Goal: Information Seeking & Learning: Learn about a topic

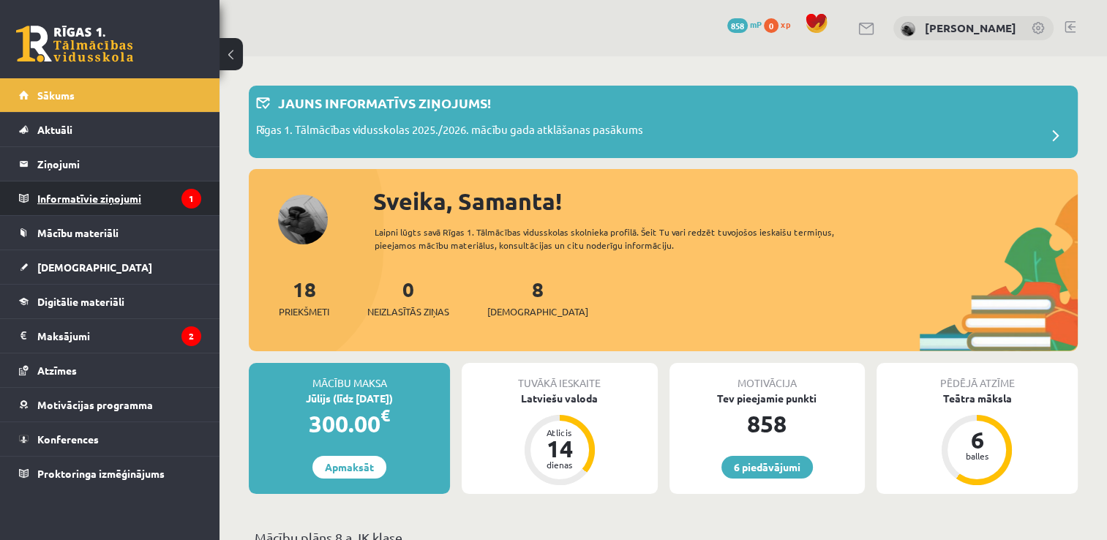
click at [58, 199] on legend "Informatīvie ziņojumi 1" at bounding box center [119, 198] width 164 height 34
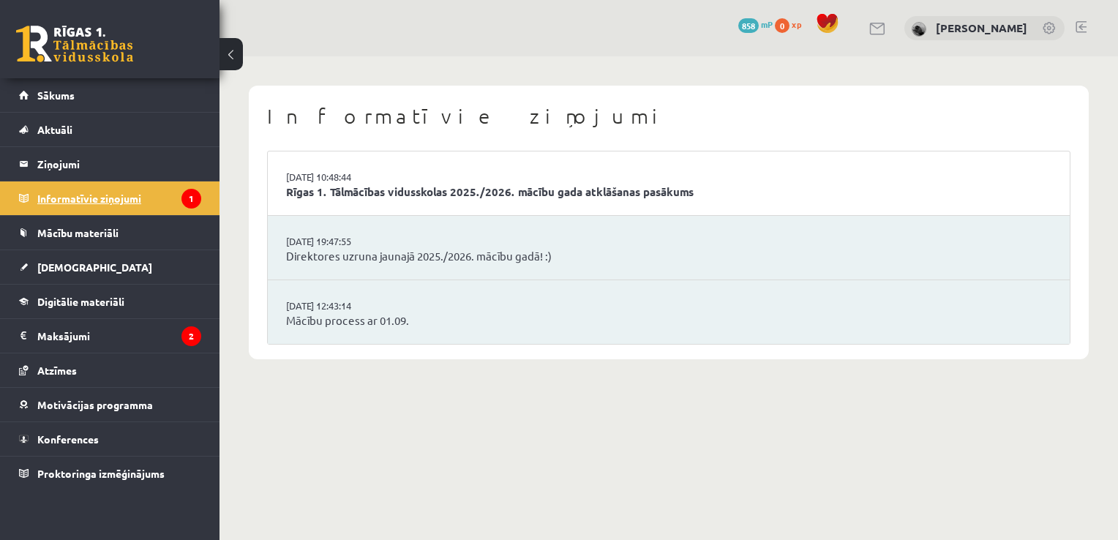
click at [132, 200] on legend "Informatīvie ziņojumi 1" at bounding box center [119, 198] width 164 height 34
click at [67, 332] on legend "Maksājumi 2" at bounding box center [119, 336] width 164 height 34
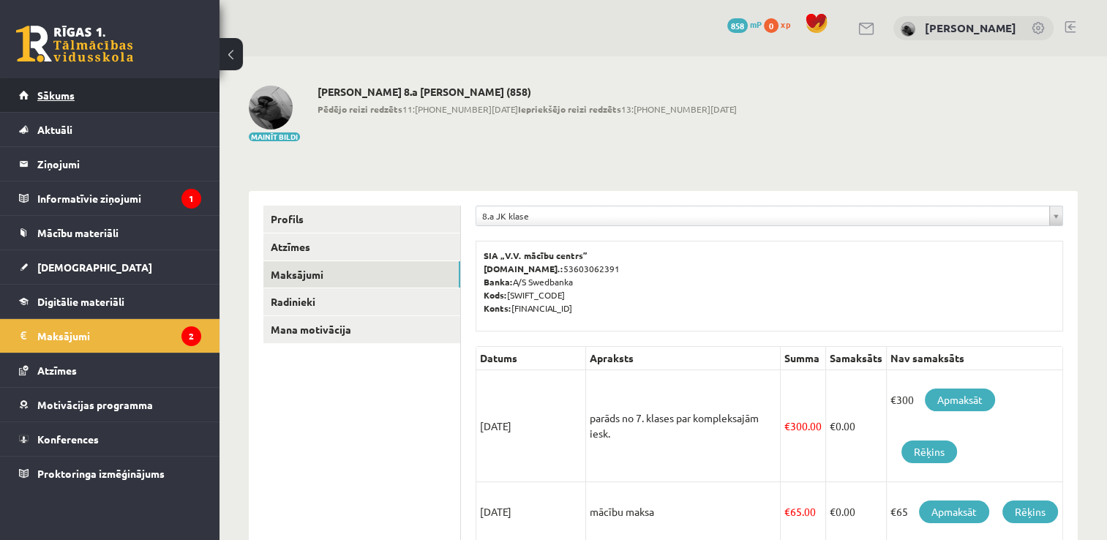
click at [65, 102] on link "Sākums" at bounding box center [110, 95] width 182 height 34
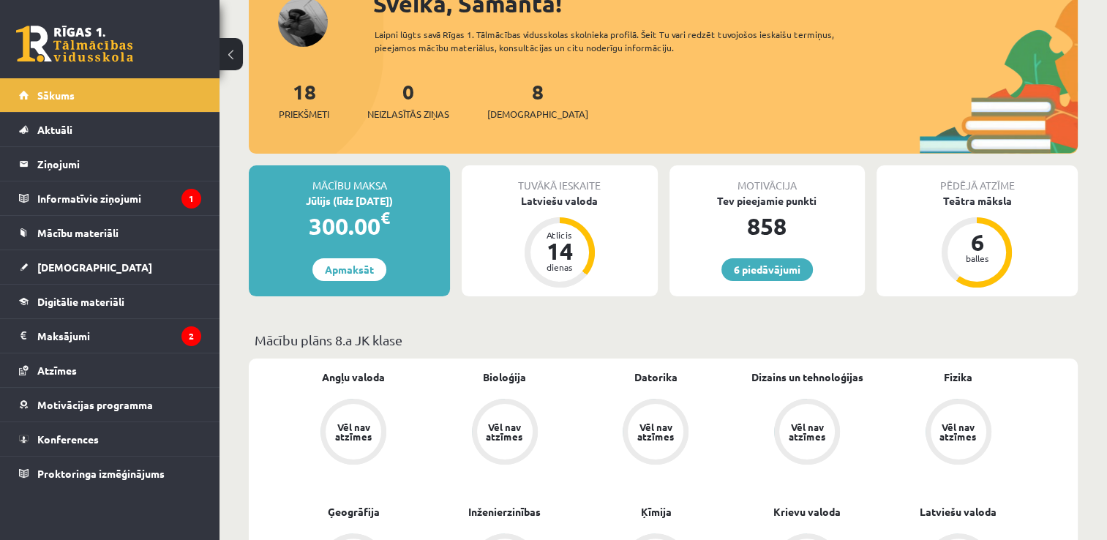
scroll to position [205, 0]
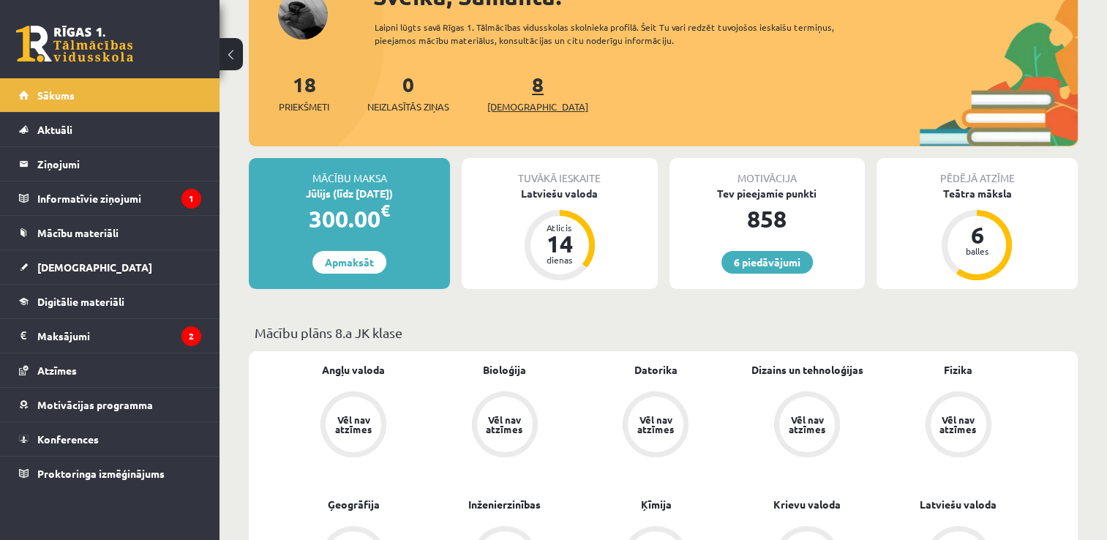
click at [516, 110] on span "[DEMOGRAPHIC_DATA]" at bounding box center [537, 106] width 101 height 15
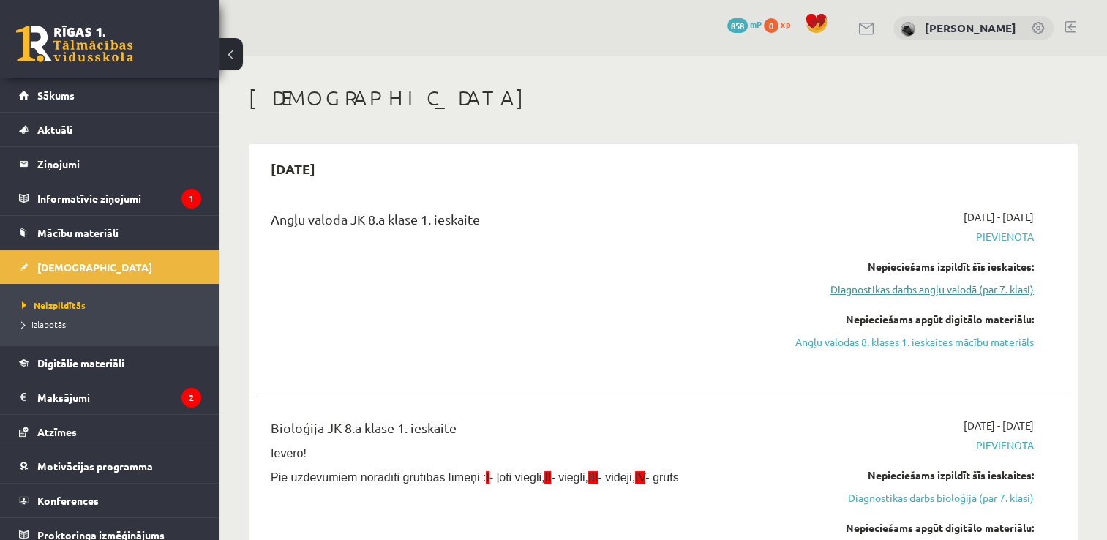
click at [888, 291] on link "Diagnostikas darbs angļu valodā (par 7. klasi)" at bounding box center [914, 289] width 240 height 15
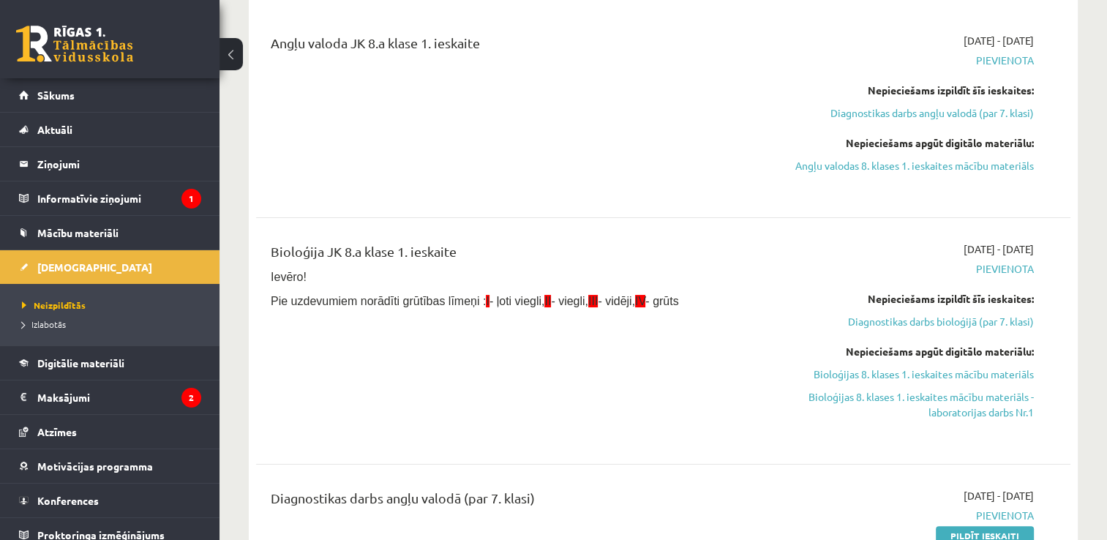
scroll to position [108, 0]
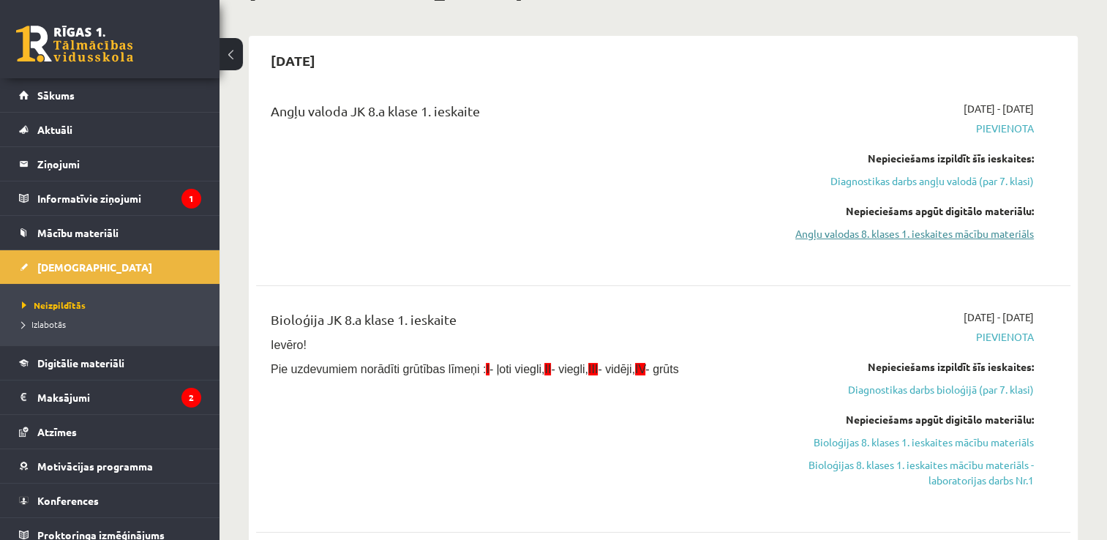
click at [910, 233] on link "Angļu valodas 8. klases 1. ieskaites mācību materiāls" at bounding box center [914, 233] width 240 height 15
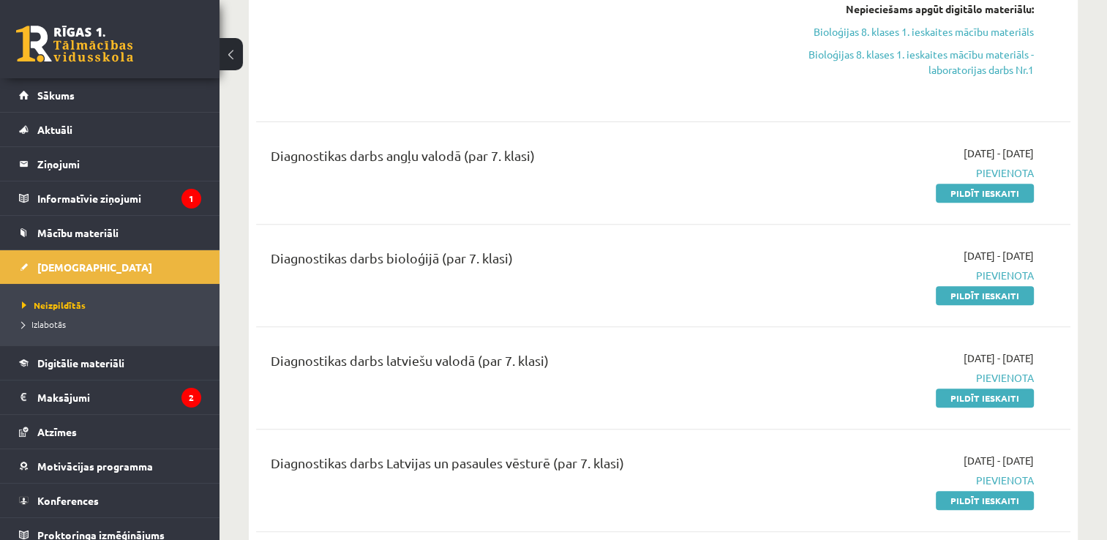
scroll to position [527, 0]
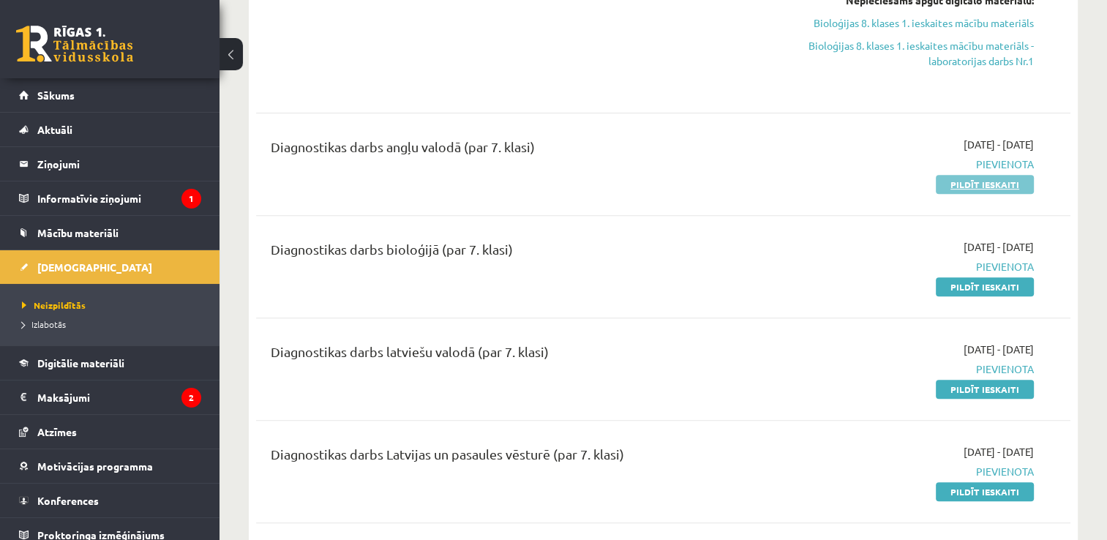
click at [985, 194] on link "Pildīt ieskaiti" at bounding box center [984, 184] width 98 height 19
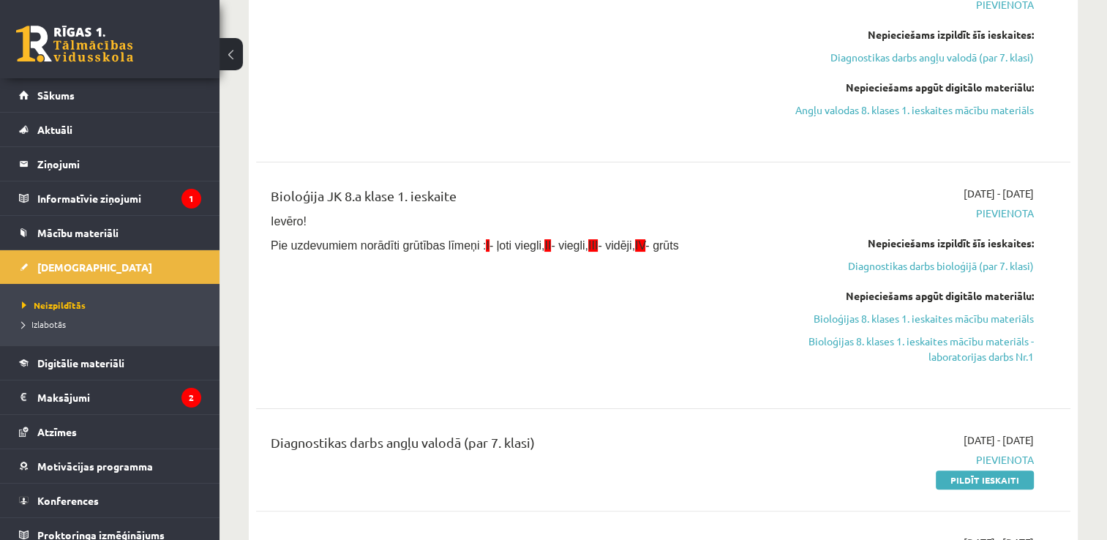
scroll to position [236, 0]
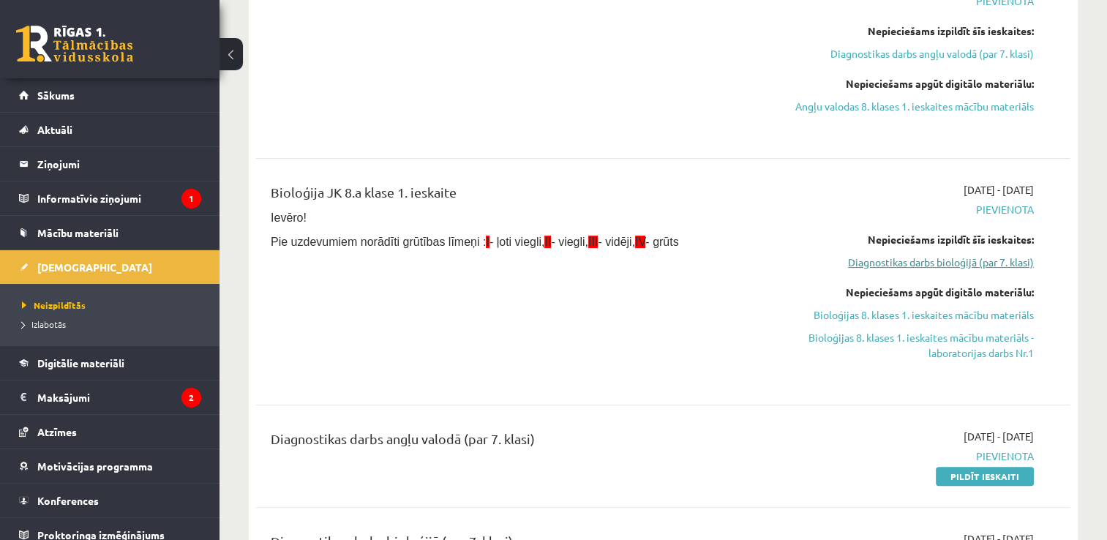
click at [919, 270] on link "Diagnostikas darbs bioloģijā (par 7. klasi)" at bounding box center [914, 262] width 240 height 15
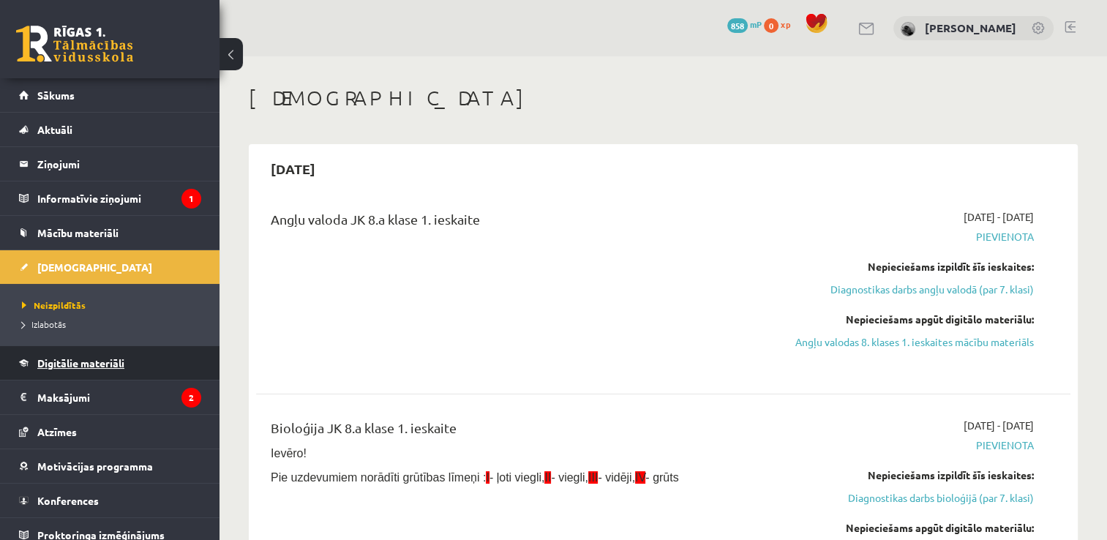
click at [69, 361] on span "Digitālie materiāli" at bounding box center [80, 362] width 87 height 13
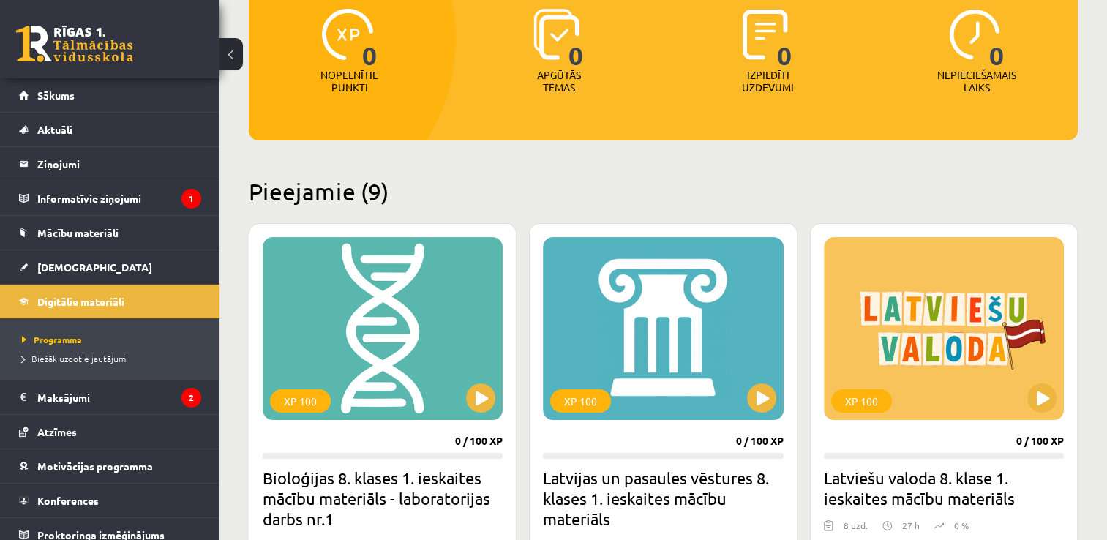
scroll to position [252, 0]
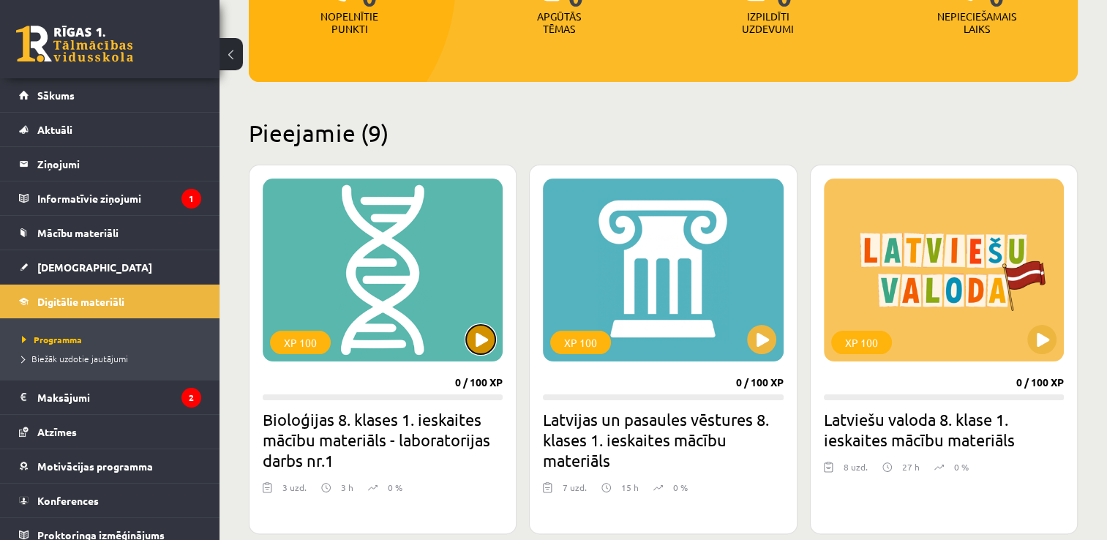
click at [485, 344] on button at bounding box center [480, 339] width 29 height 29
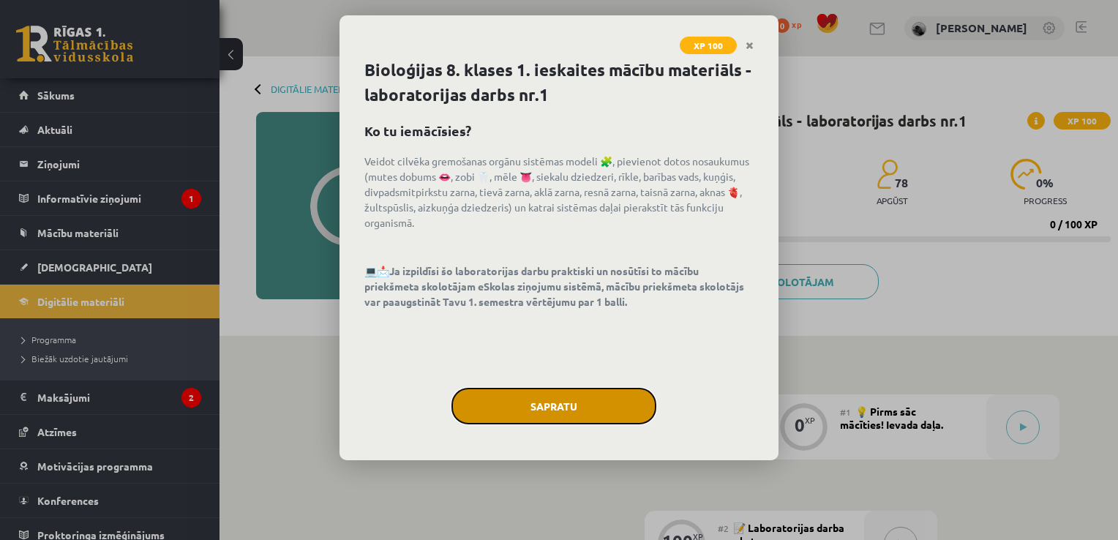
click at [551, 396] on button "Sapratu" at bounding box center [553, 406] width 205 height 37
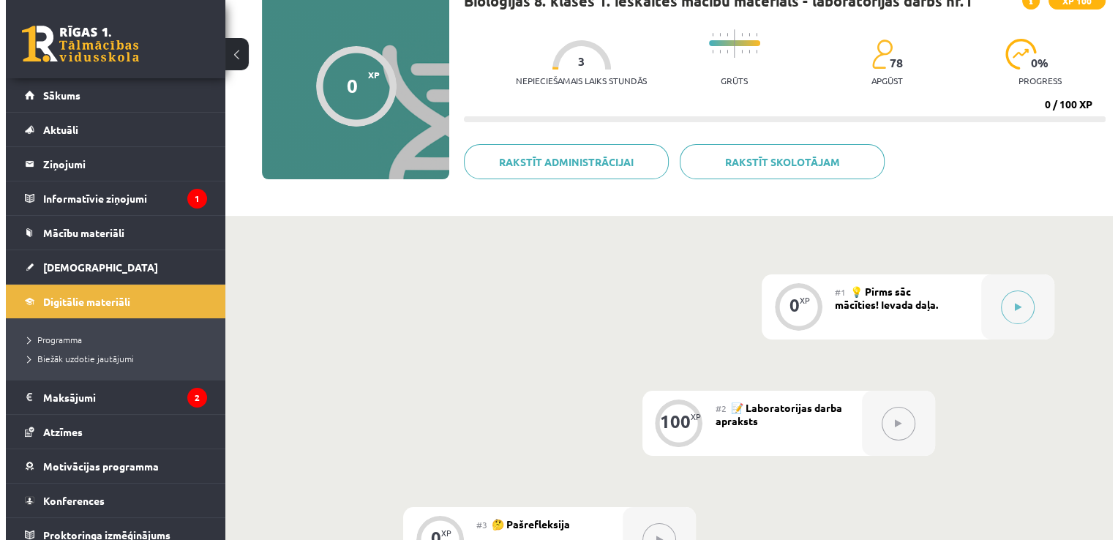
scroll to position [117, 0]
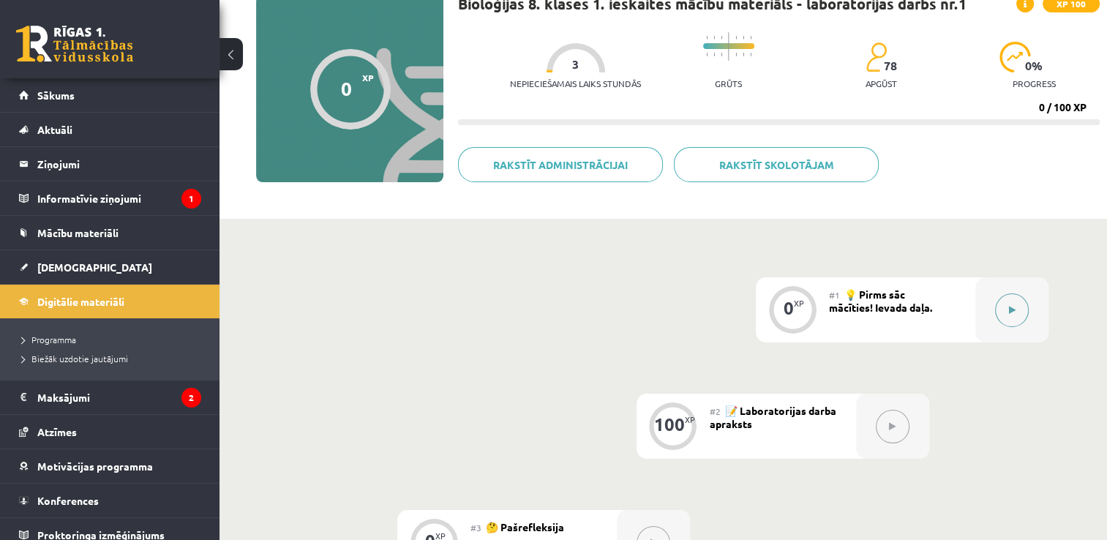
click at [1012, 312] on icon at bounding box center [1012, 310] width 7 height 9
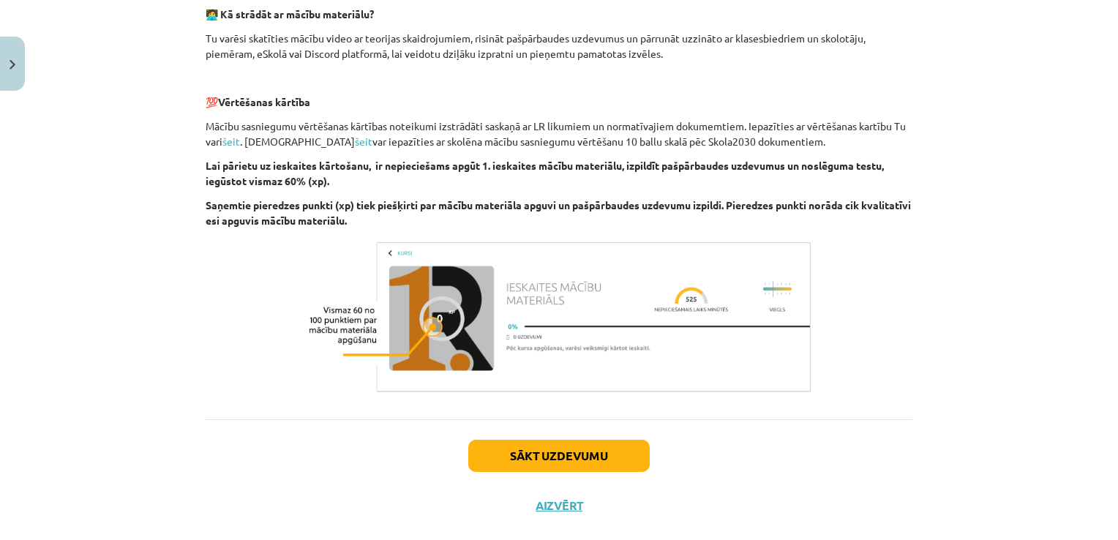
scroll to position [471, 0]
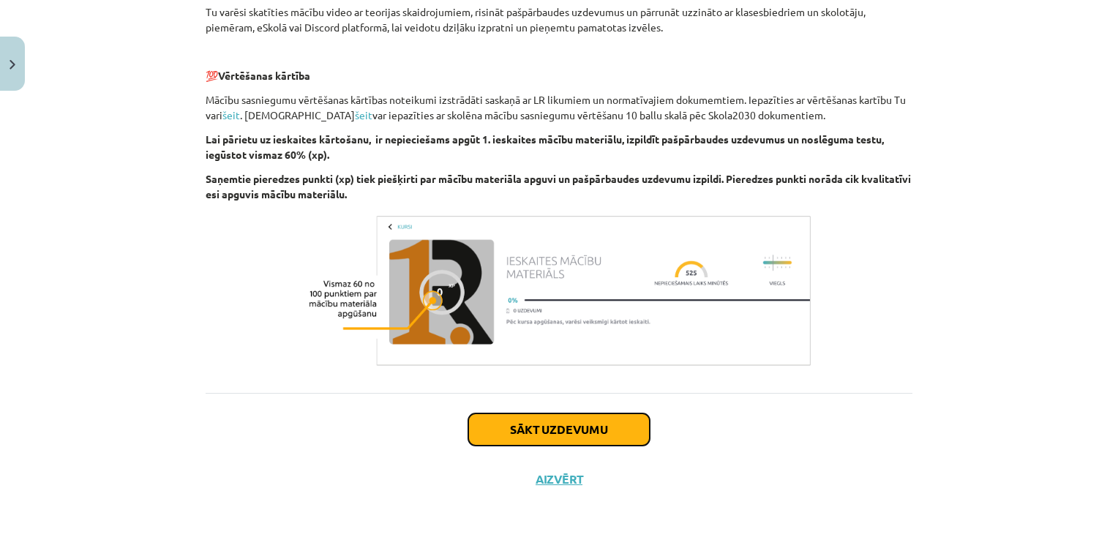
click at [589, 421] on button "Sākt uzdevumu" at bounding box center [558, 429] width 181 height 32
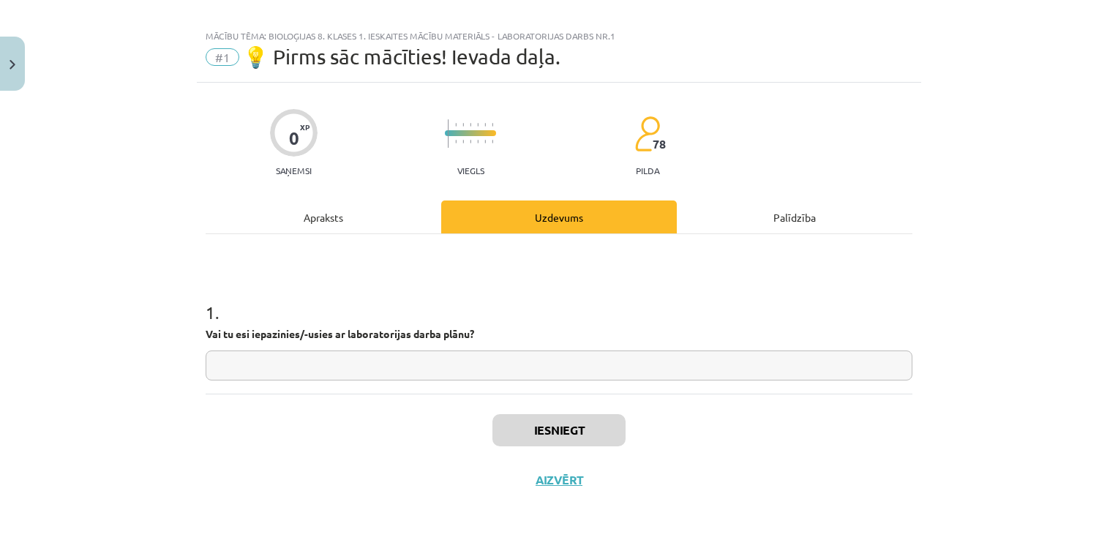
click at [407, 369] on input "text" at bounding box center [559, 365] width 707 height 30
type input "**"
click at [521, 432] on button "Iesniegt" at bounding box center [558, 430] width 133 height 32
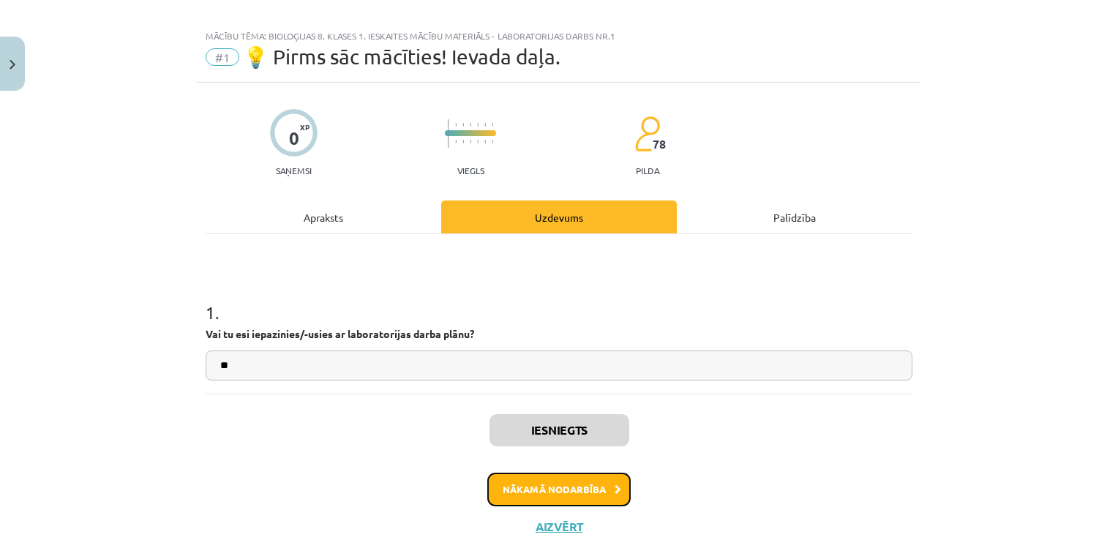
click at [515, 489] on button "Nākamā nodarbība" at bounding box center [558, 489] width 143 height 34
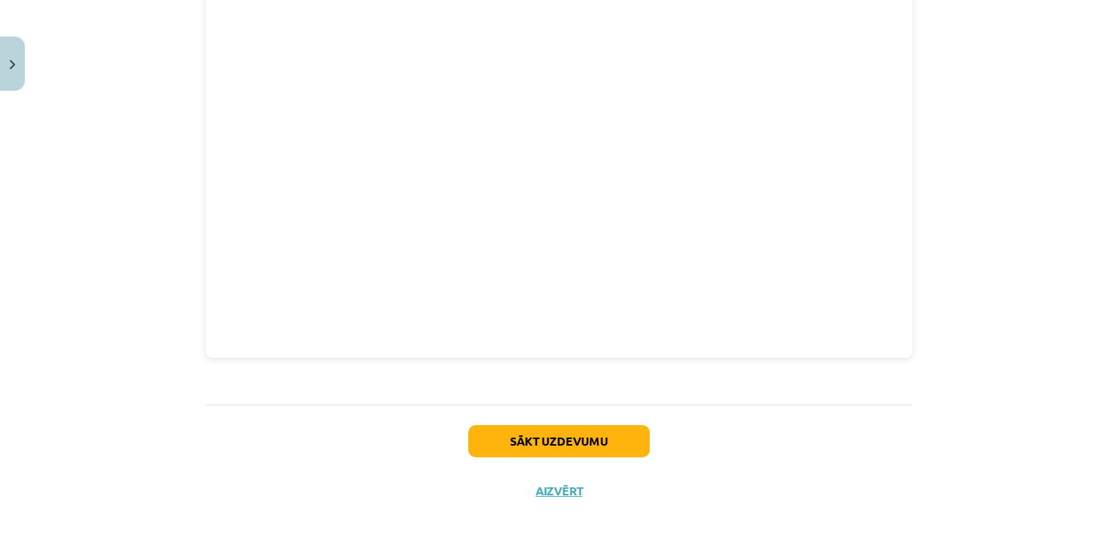
scroll to position [757, 0]
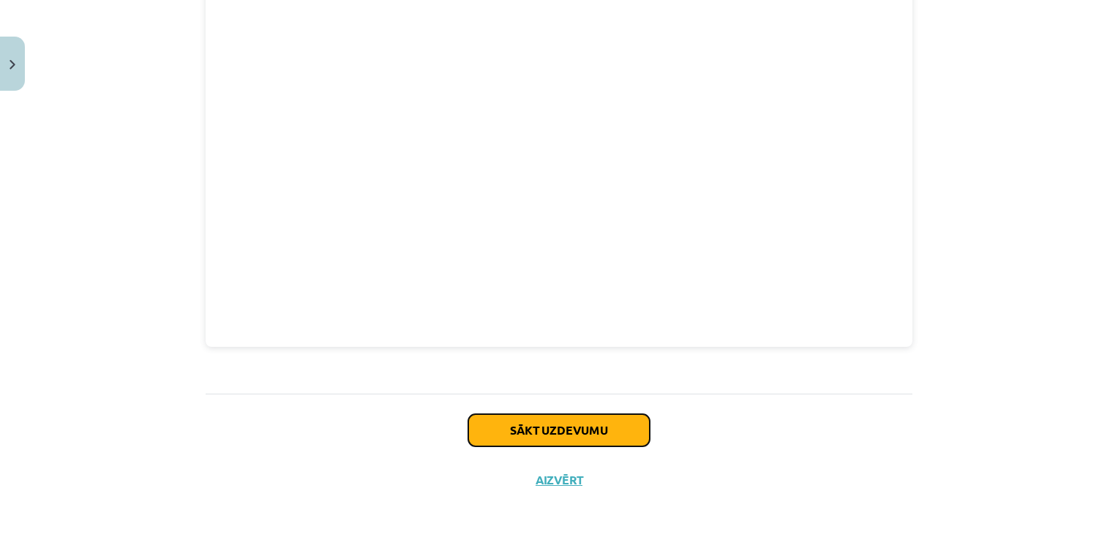
click at [604, 437] on button "Sākt uzdevumu" at bounding box center [558, 430] width 181 height 32
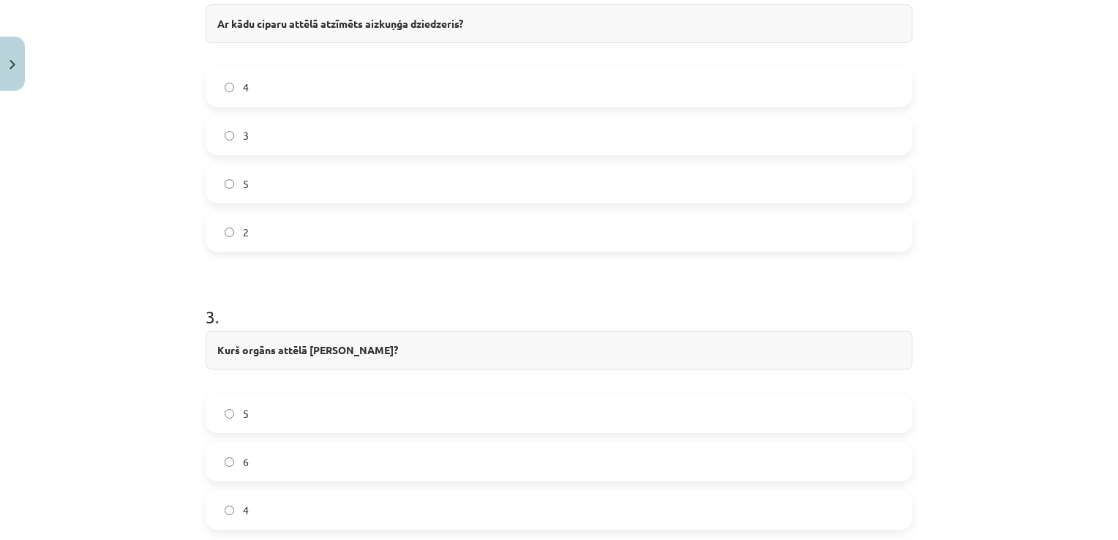
scroll to position [945, 0]
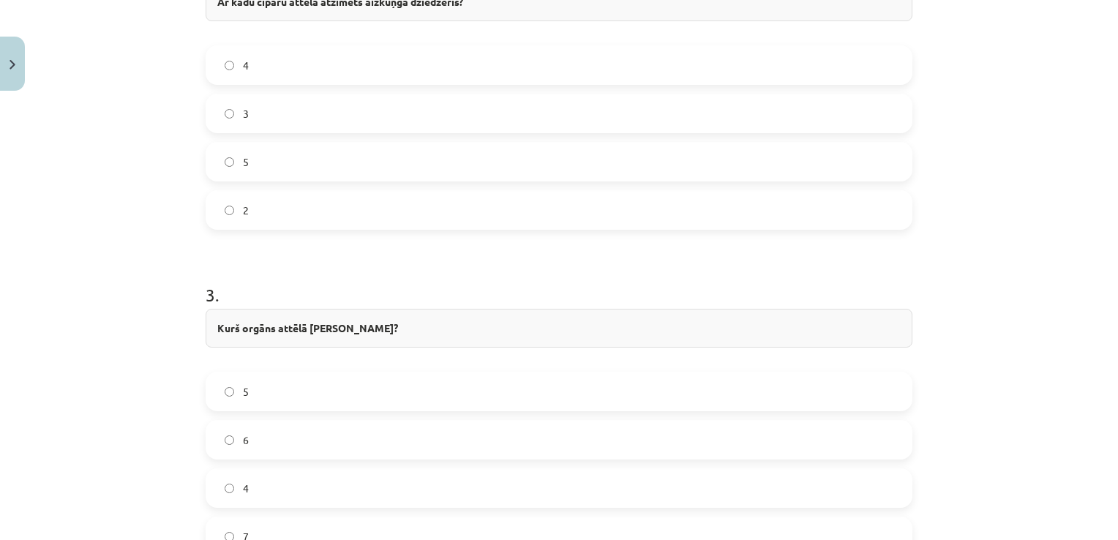
click at [228, 393] on label "5" at bounding box center [559, 391] width 704 height 37
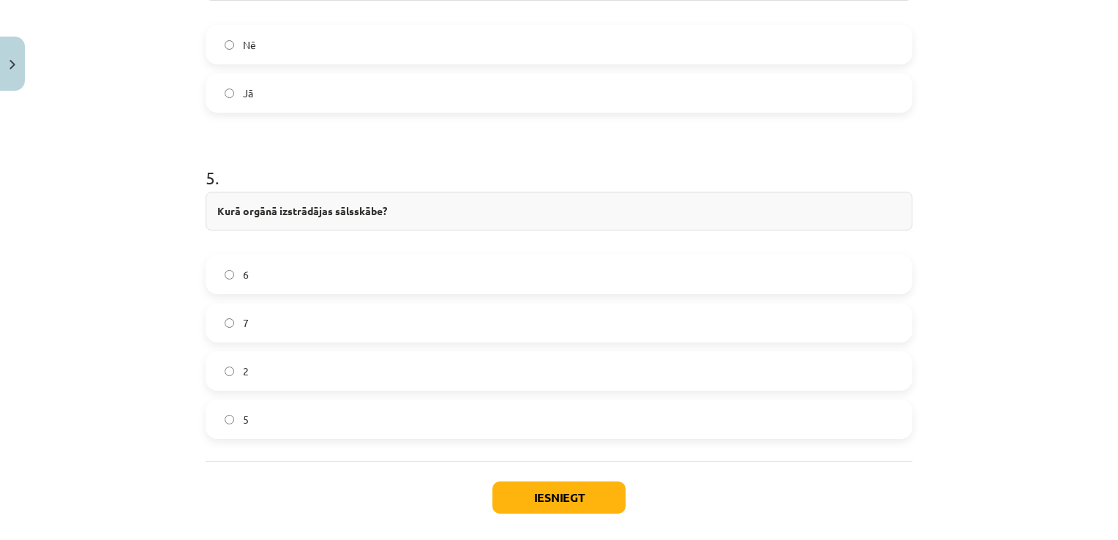
scroll to position [1684, 0]
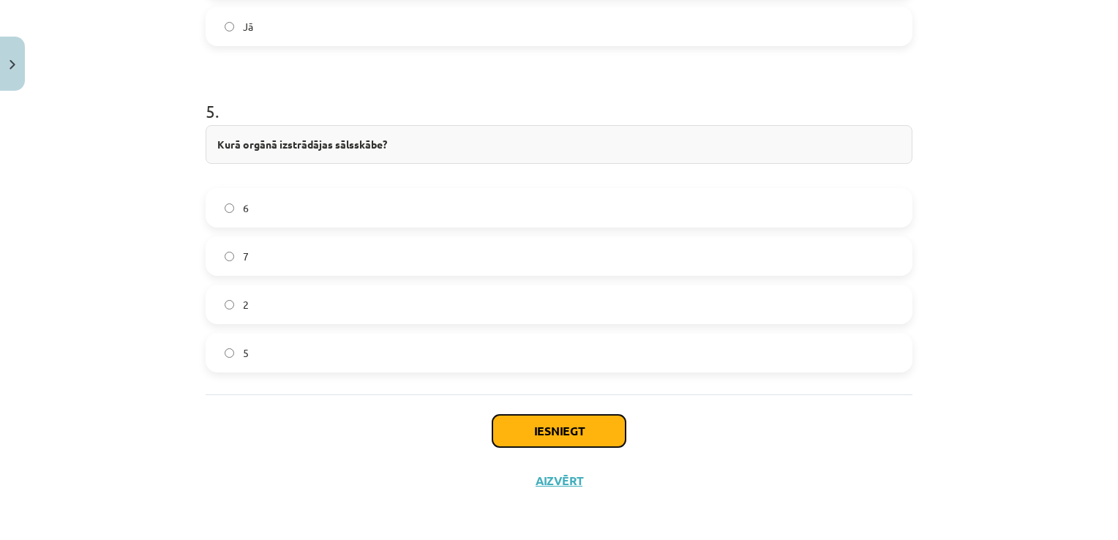
click at [523, 428] on button "Iesniegt" at bounding box center [558, 431] width 133 height 32
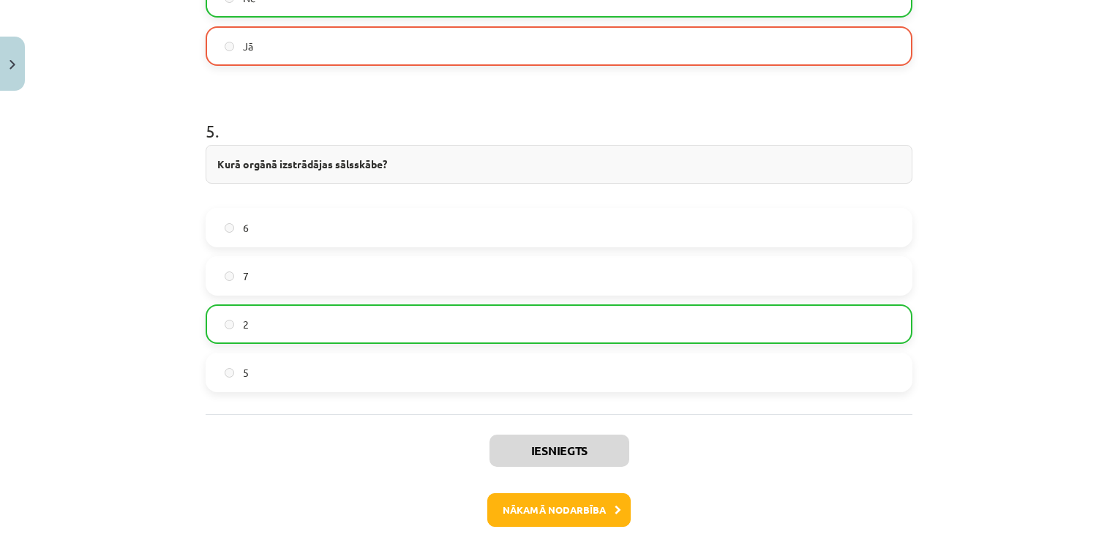
scroll to position [1673, 0]
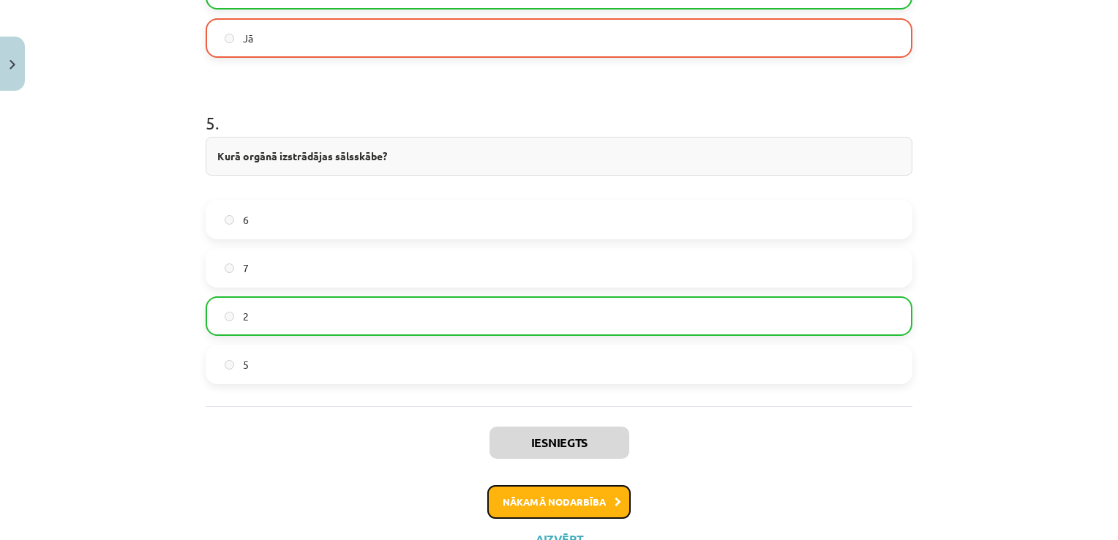
click at [582, 502] on button "Nākamā nodarbība" at bounding box center [558, 502] width 143 height 34
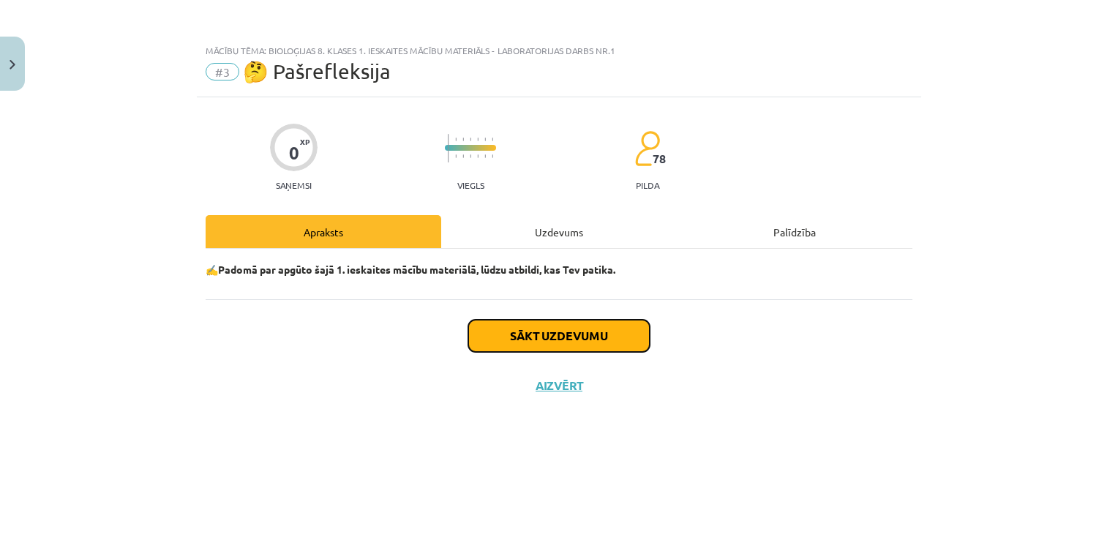
click at [515, 341] on button "Sākt uzdevumu" at bounding box center [558, 336] width 181 height 32
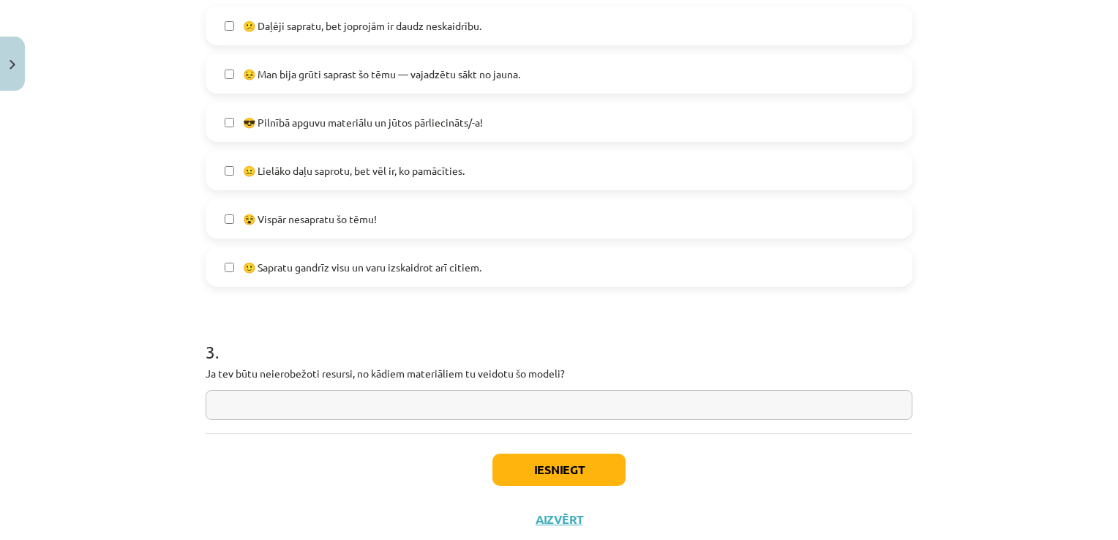
scroll to position [585, 0]
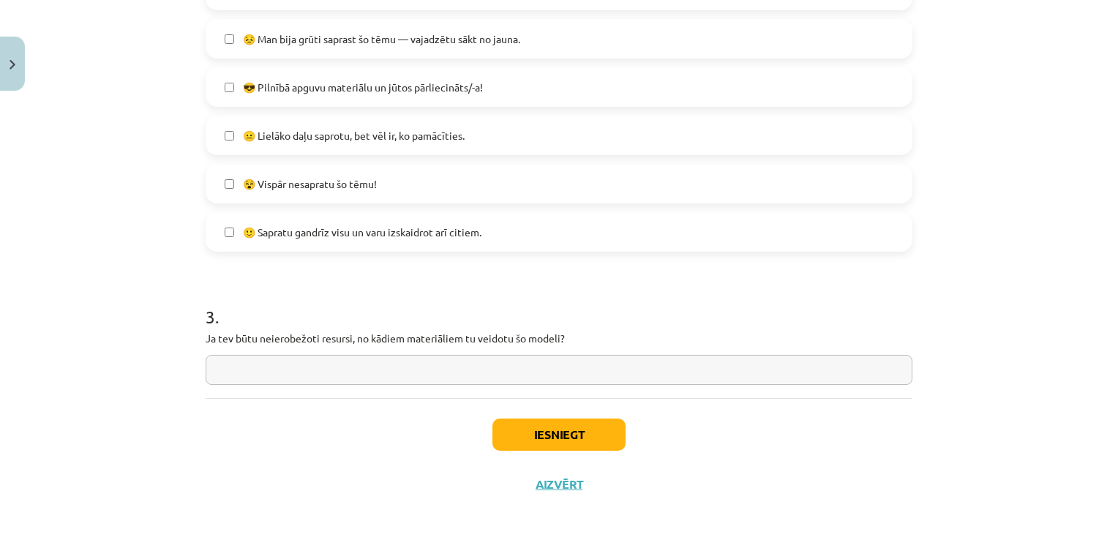
click at [421, 376] on input "text" at bounding box center [559, 370] width 707 height 30
type input "**********"
click at [507, 422] on button "Iesniegt" at bounding box center [558, 434] width 133 height 32
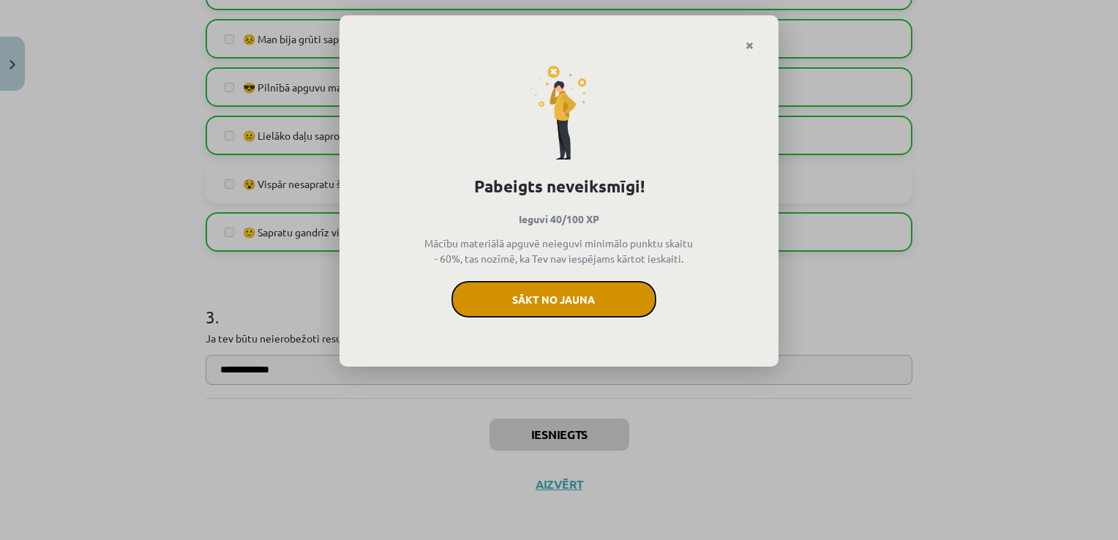
click at [537, 299] on button "Sākt no jauna" at bounding box center [553, 299] width 205 height 37
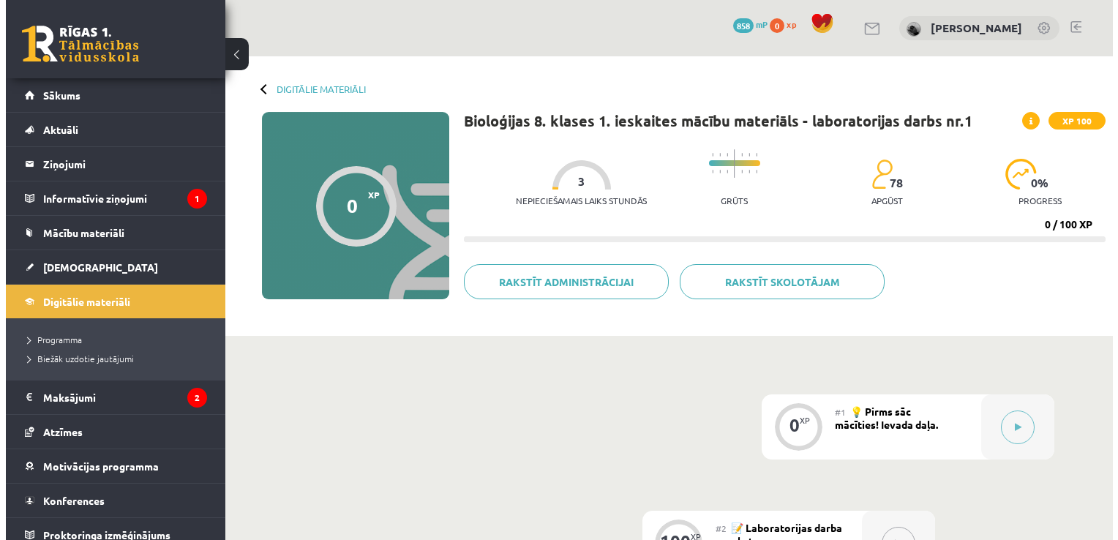
scroll to position [117, 0]
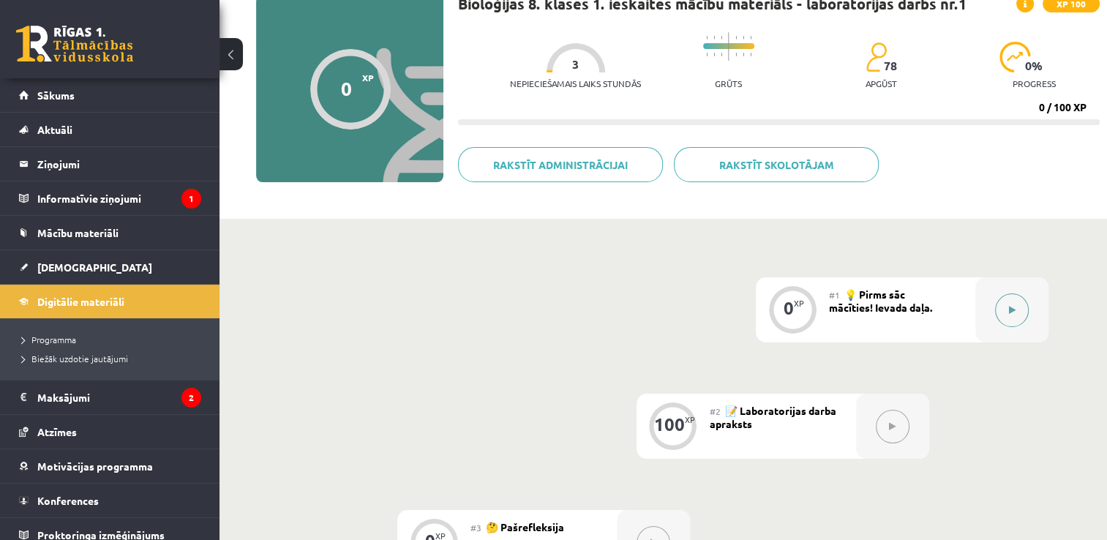
click at [1011, 309] on icon at bounding box center [1012, 310] width 7 height 9
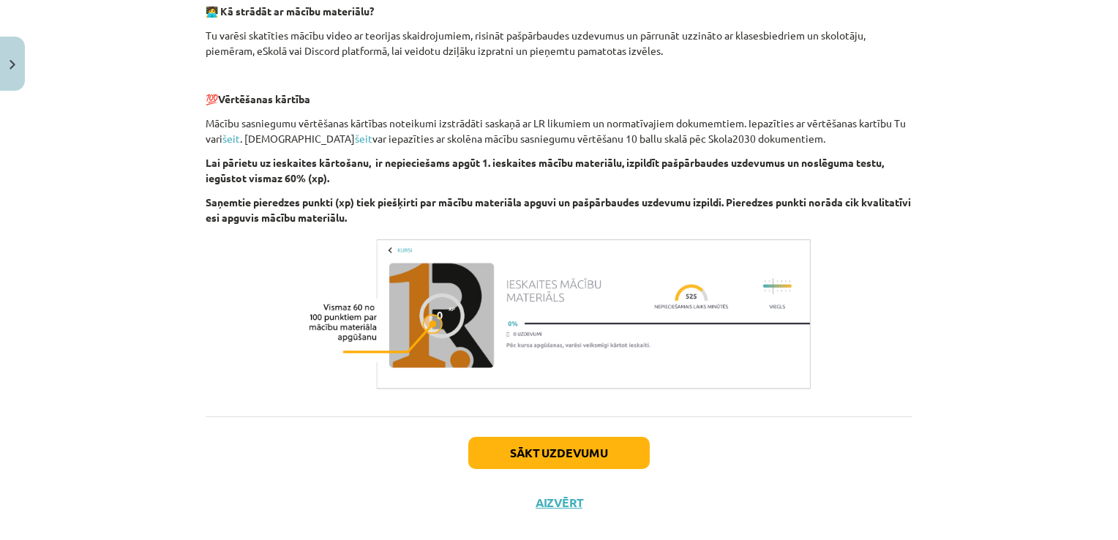
scroll to position [471, 0]
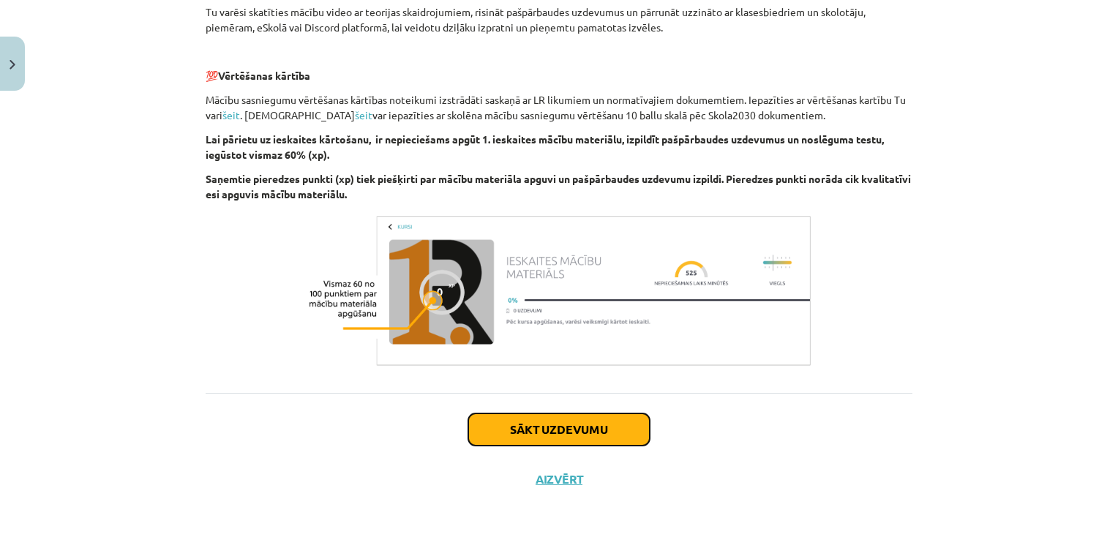
click at [496, 441] on button "Sākt uzdevumu" at bounding box center [558, 429] width 181 height 32
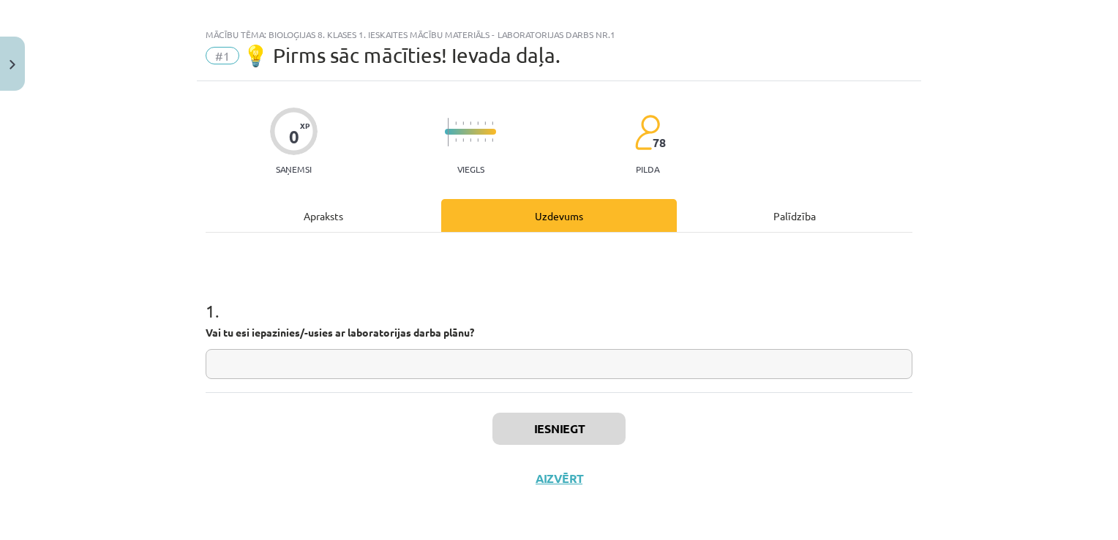
scroll to position [15, 0]
click at [347, 369] on input "text" at bounding box center [559, 365] width 707 height 30
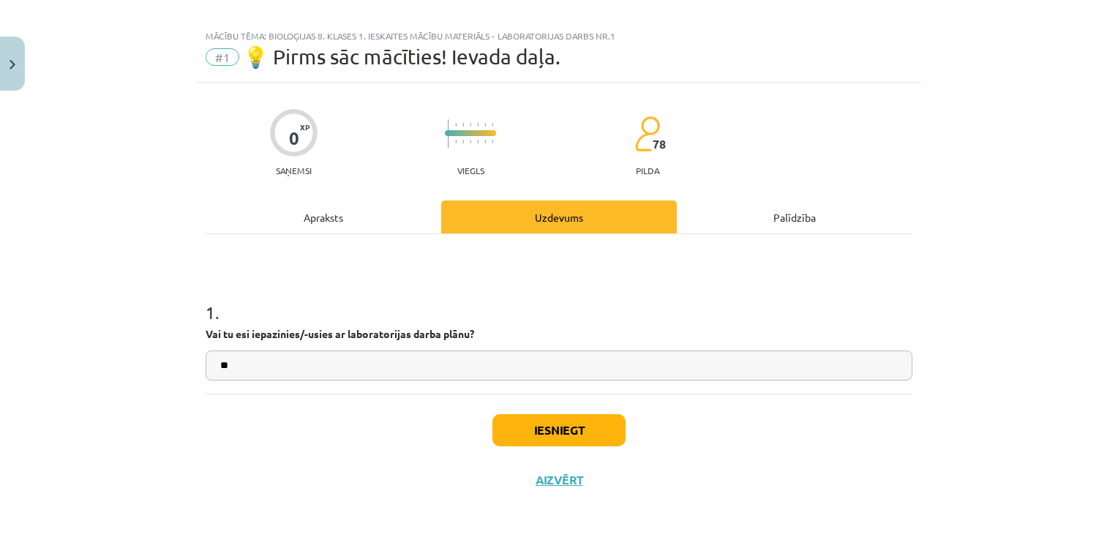
type input "**"
click at [518, 432] on button "Iesniegt" at bounding box center [558, 430] width 133 height 32
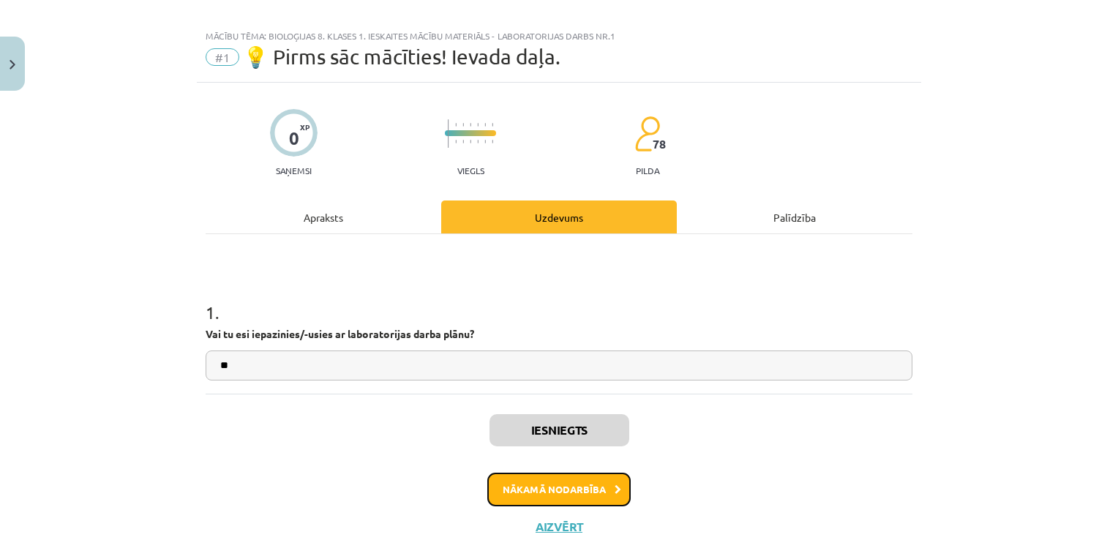
click at [539, 492] on button "Nākamā nodarbība" at bounding box center [558, 489] width 143 height 34
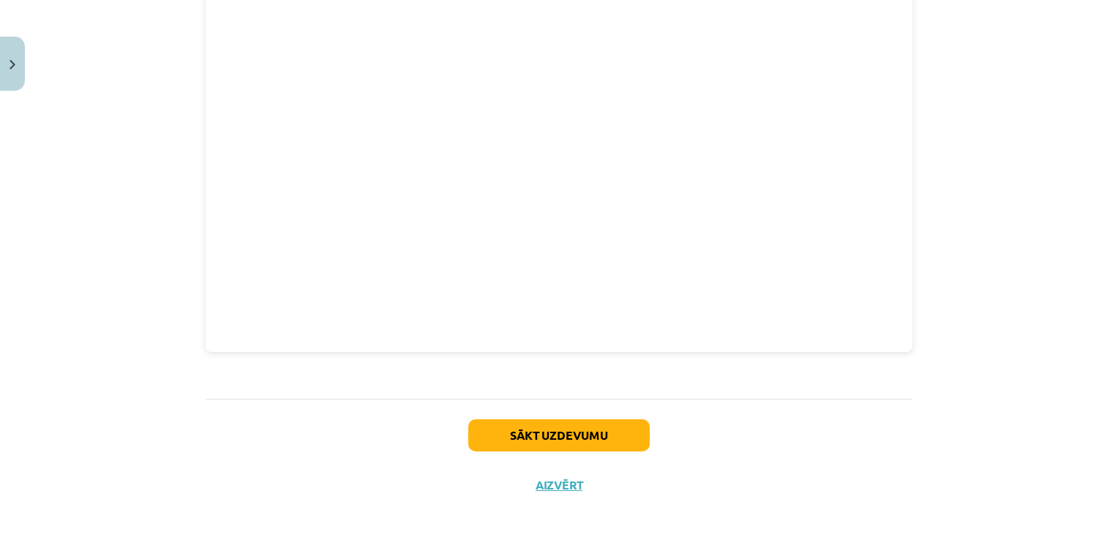
scroll to position [757, 0]
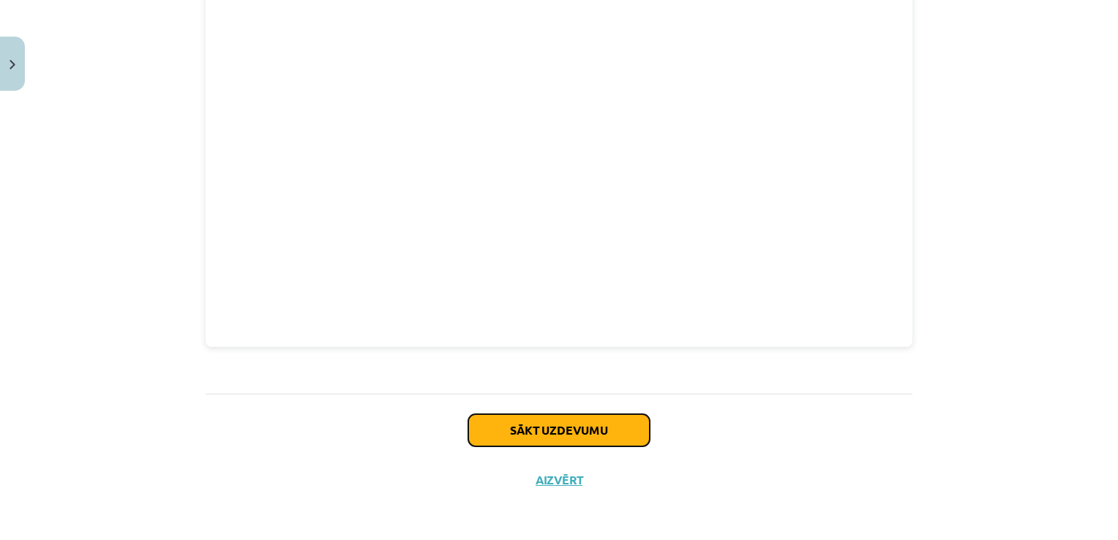
click at [544, 422] on button "Sākt uzdevumu" at bounding box center [558, 430] width 181 height 32
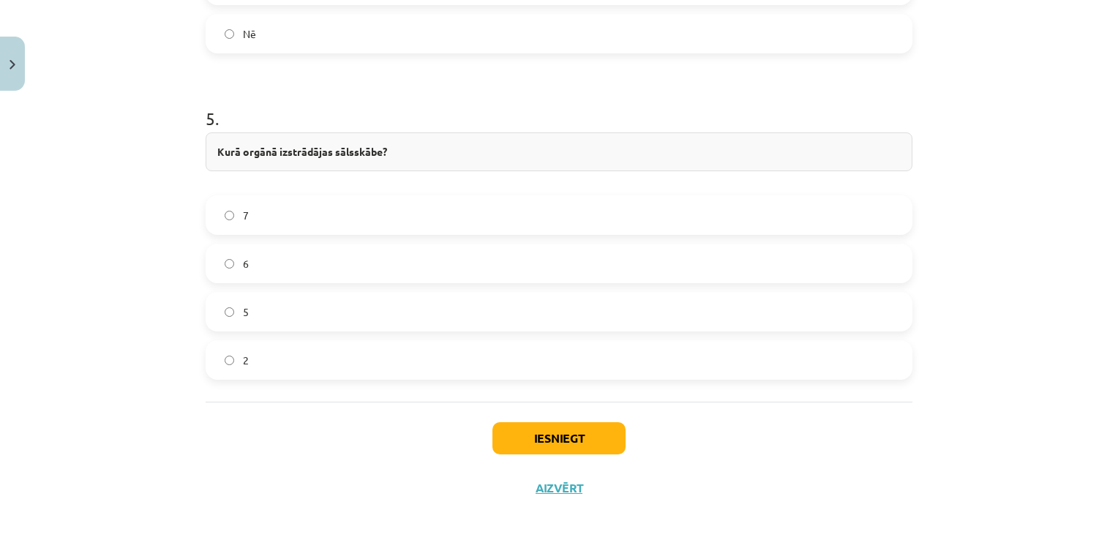
scroll to position [1684, 0]
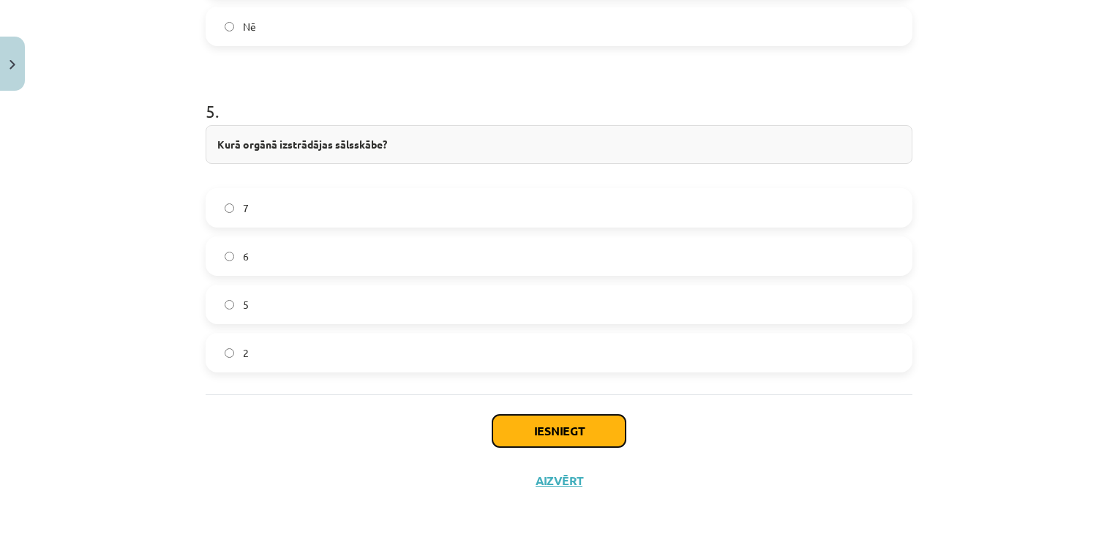
click at [535, 432] on button "Iesniegt" at bounding box center [558, 431] width 133 height 32
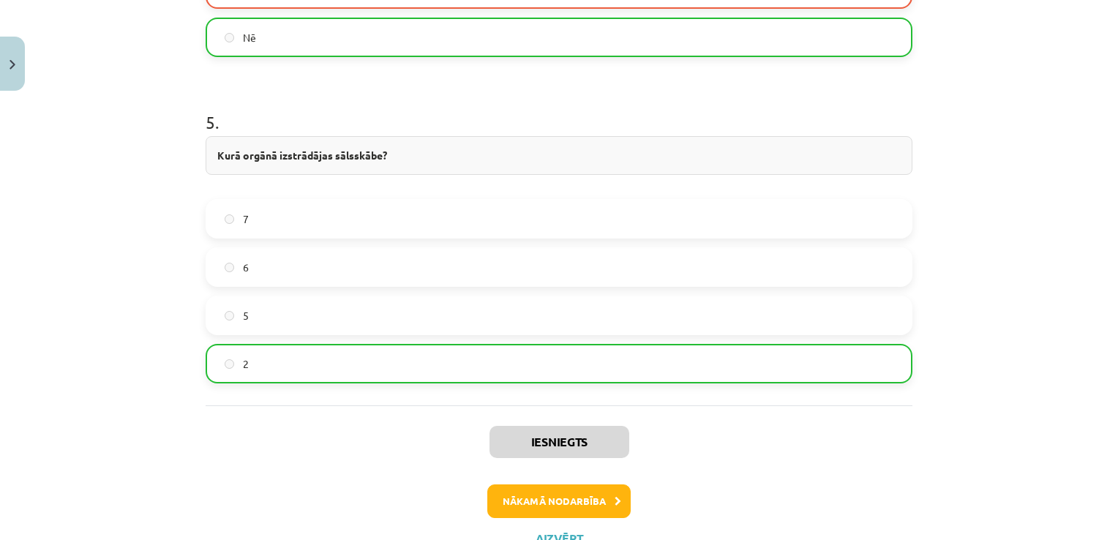
scroll to position [1730, 0]
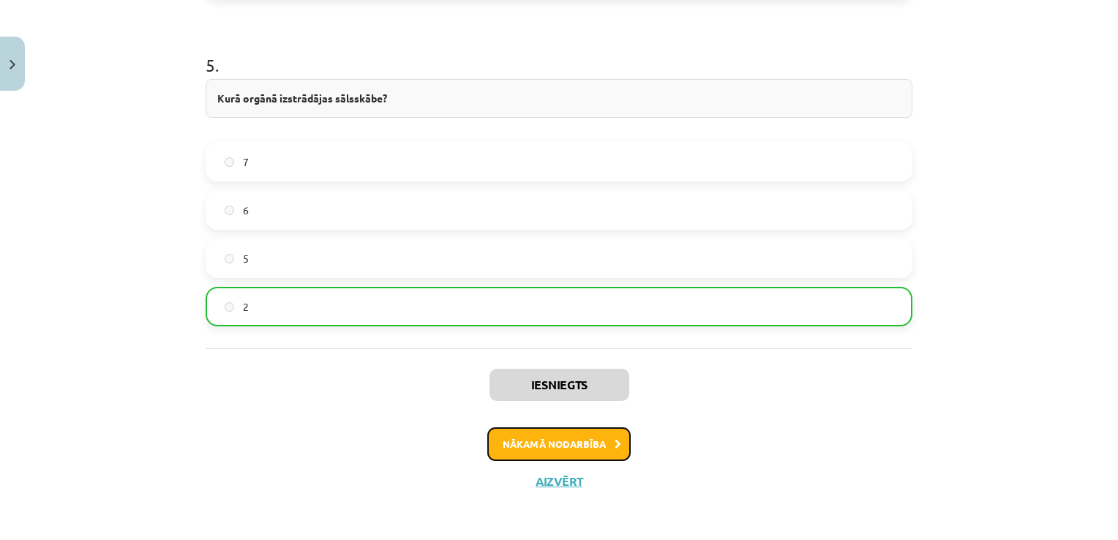
click at [586, 445] on button "Nākamā nodarbība" at bounding box center [558, 444] width 143 height 34
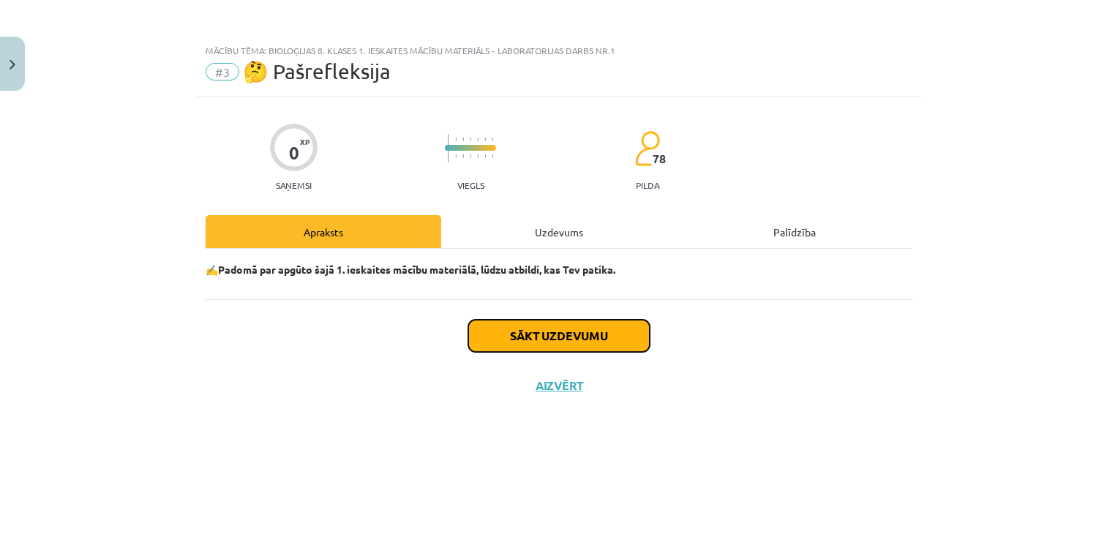
click at [518, 338] on button "Sākt uzdevumu" at bounding box center [558, 336] width 181 height 32
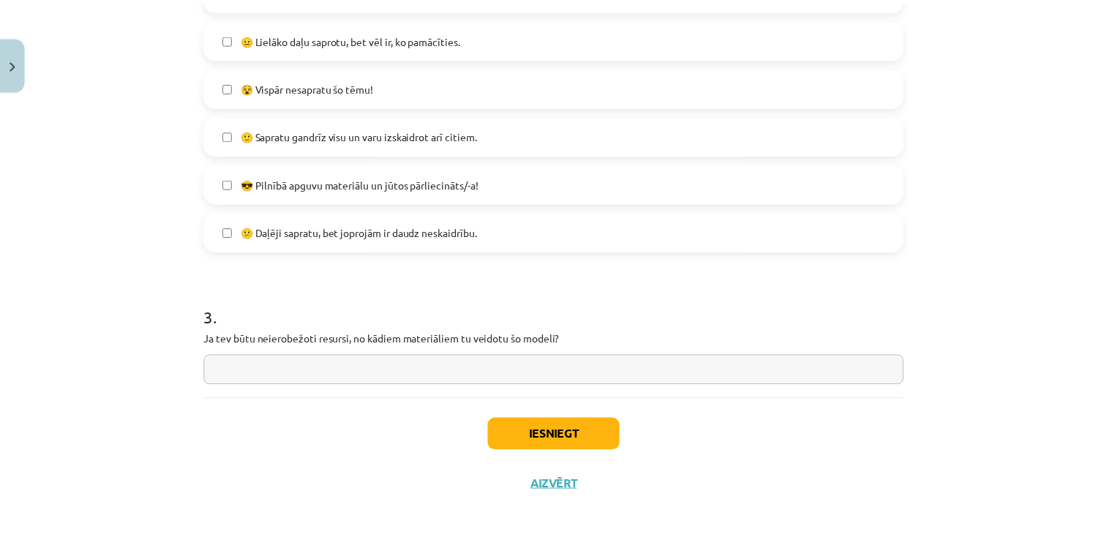
scroll to position [590, 0]
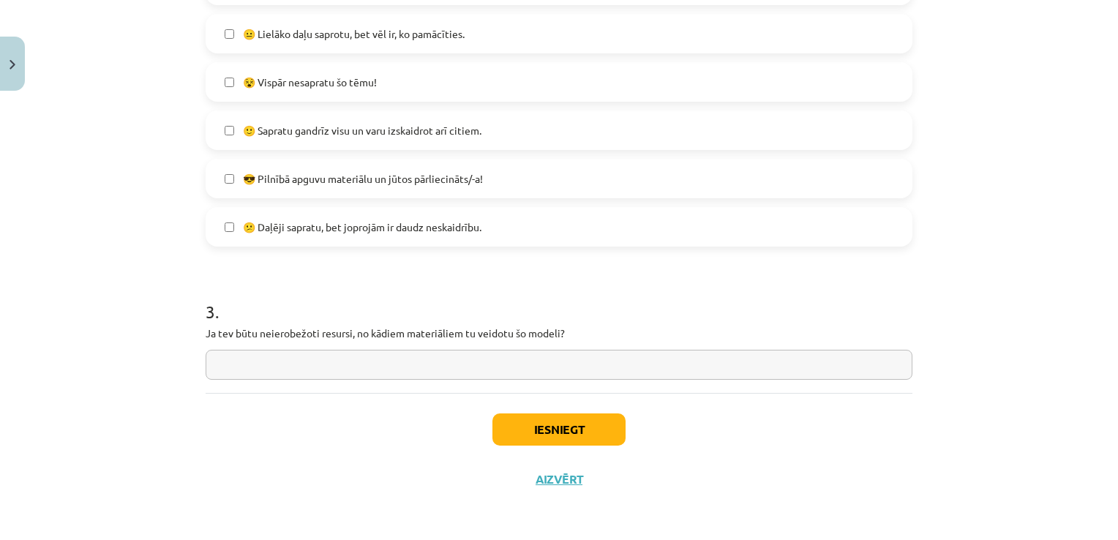
click at [711, 366] on input "text" at bounding box center [559, 365] width 707 height 30
type input "**********"
click at [590, 426] on button "Iesniegt" at bounding box center [558, 429] width 133 height 32
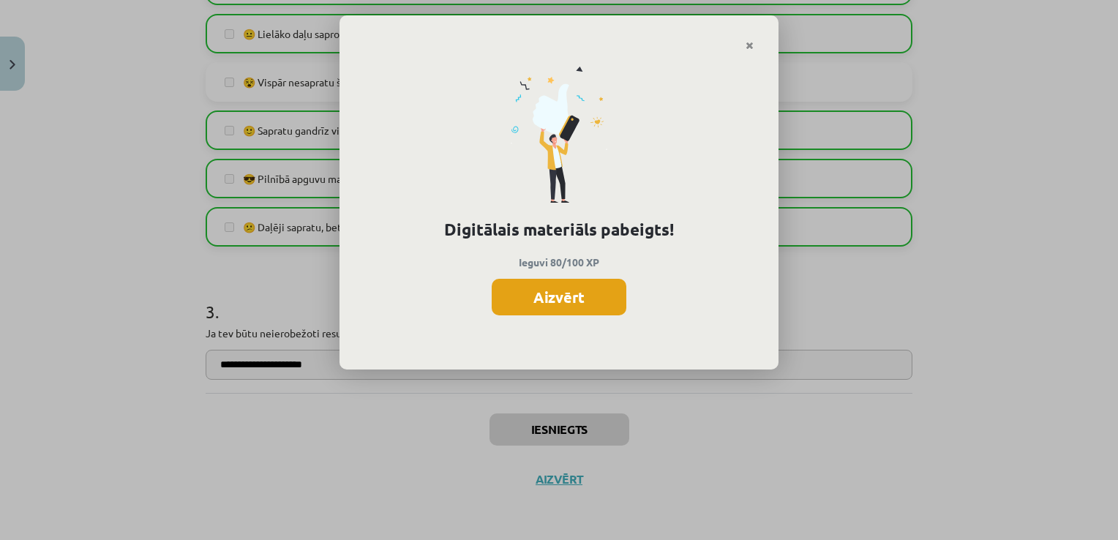
click at [530, 303] on button "Aizvērt" at bounding box center [558, 297] width 135 height 37
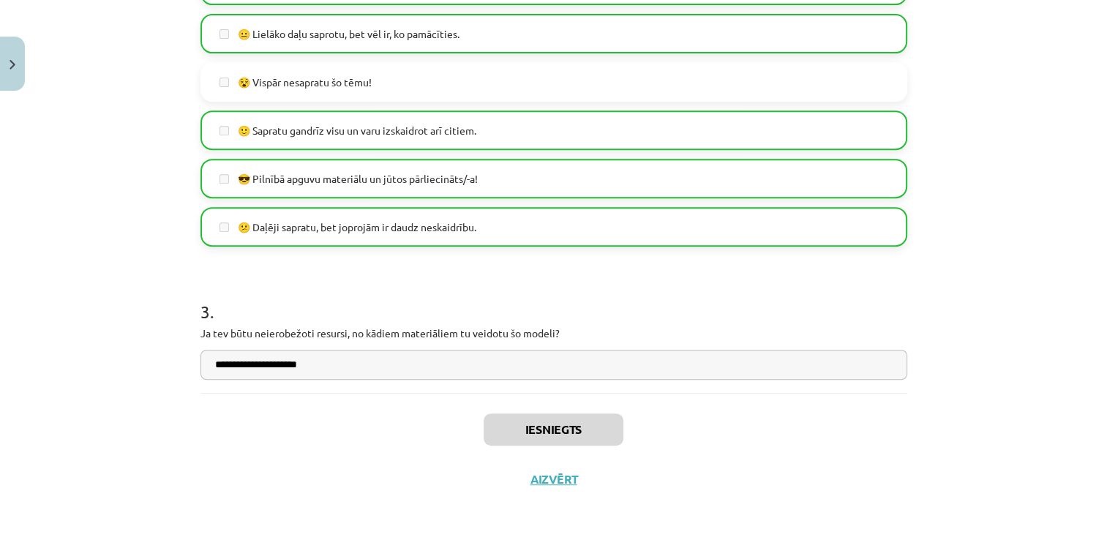
scroll to position [0, 0]
click at [1001, 171] on div "**********" at bounding box center [553, 270] width 1107 height 540
click at [538, 481] on button "Aizvērt" at bounding box center [554, 479] width 56 height 15
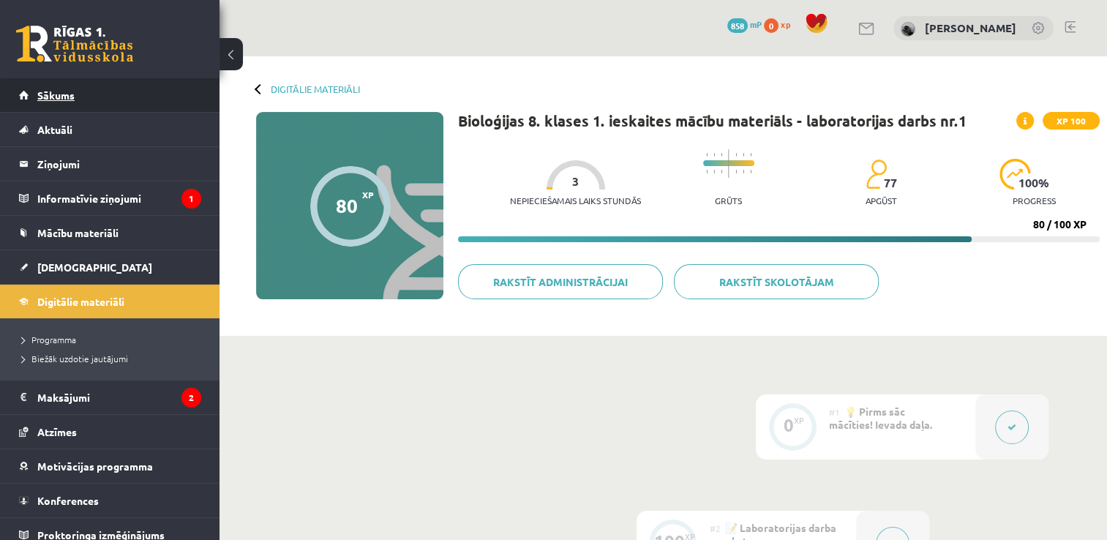
click at [47, 89] on span "Sākums" at bounding box center [55, 94] width 37 height 13
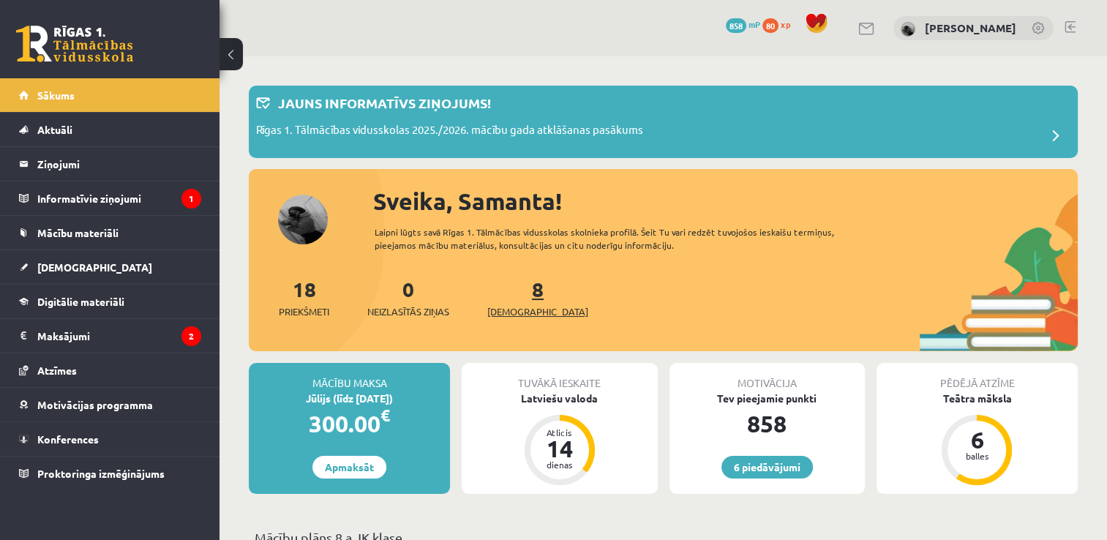
click at [509, 309] on span "[DEMOGRAPHIC_DATA]" at bounding box center [537, 311] width 101 height 15
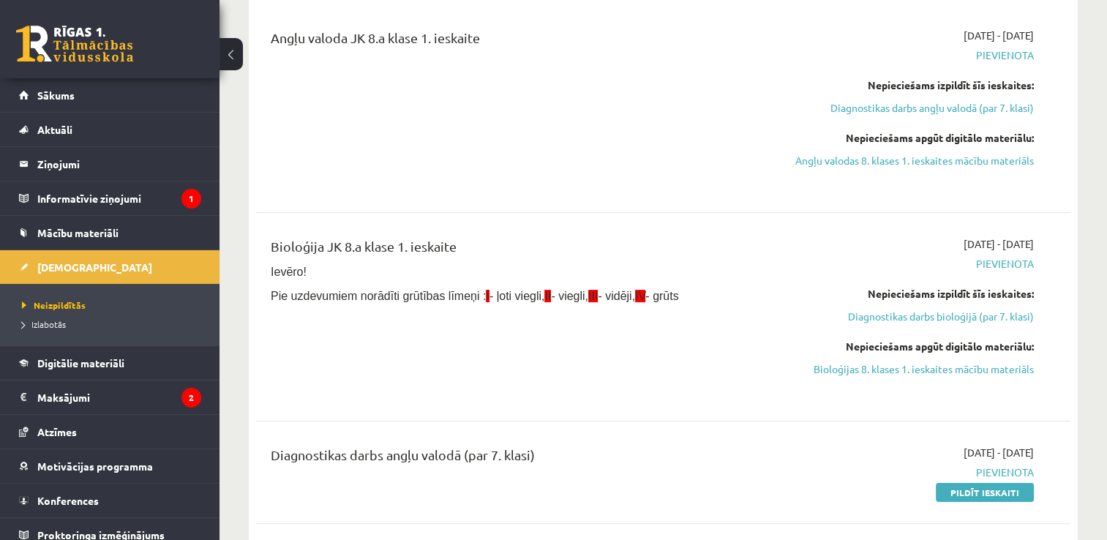
scroll to position [176, 0]
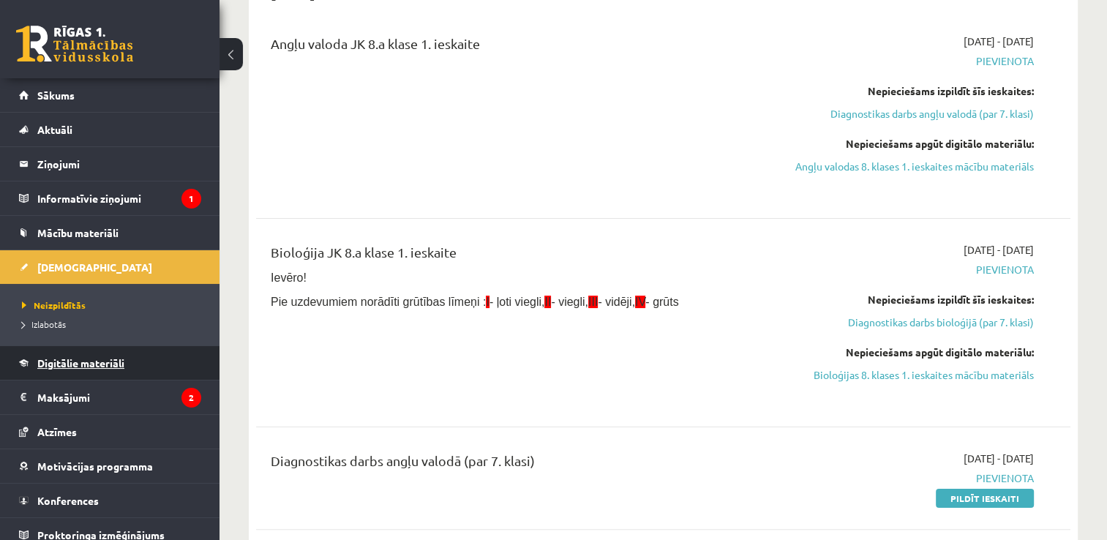
click at [73, 361] on span "Digitālie materiāli" at bounding box center [80, 362] width 87 height 13
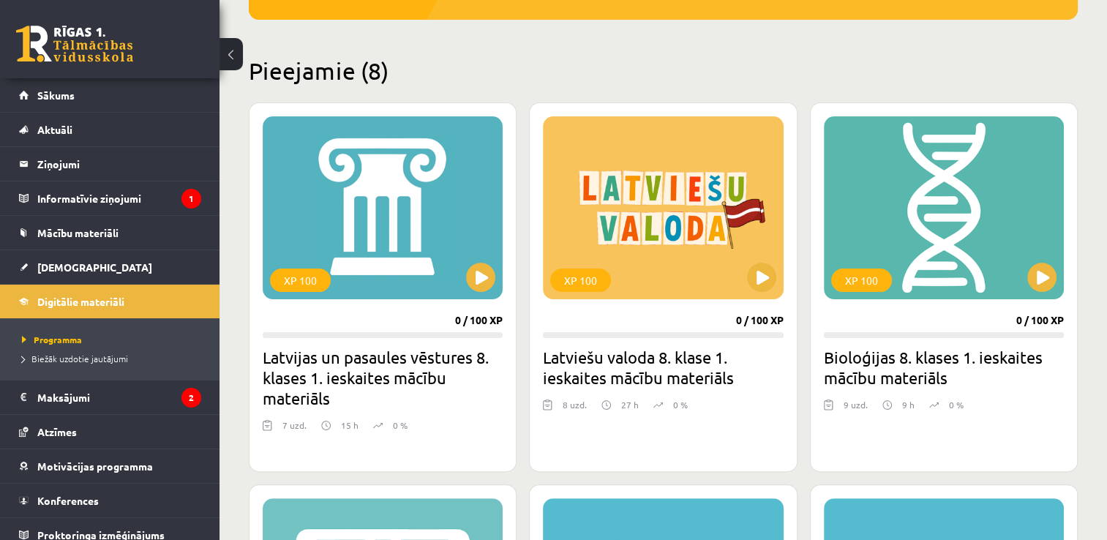
scroll to position [304, 0]
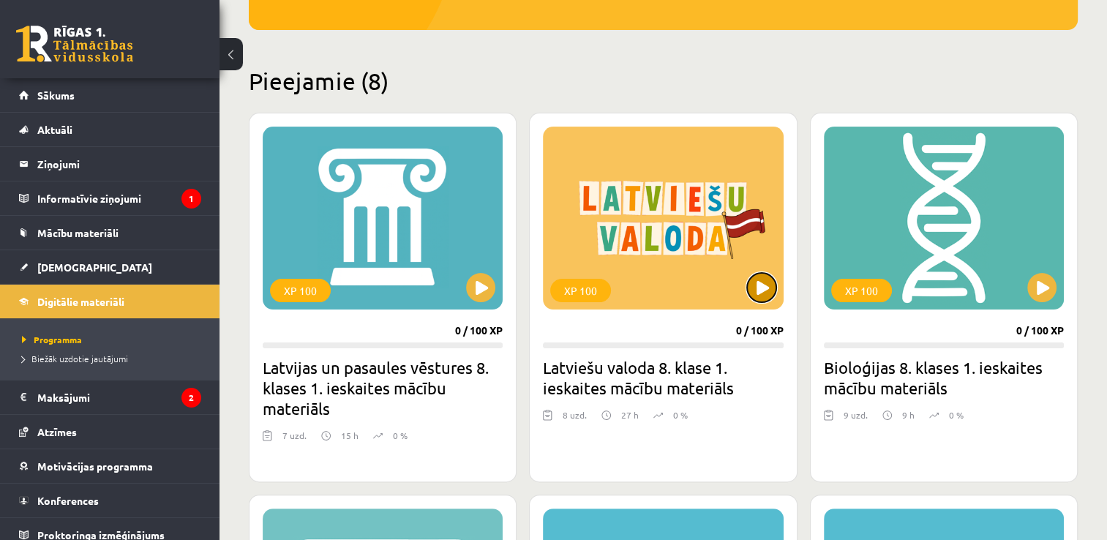
click at [763, 290] on button at bounding box center [761, 287] width 29 height 29
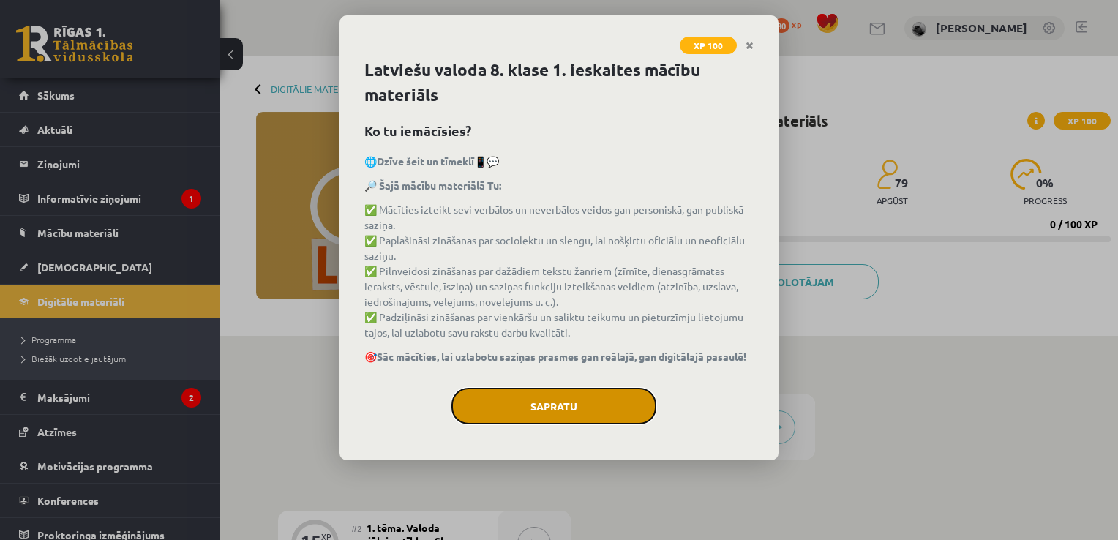
click at [568, 410] on button "Sapratu" at bounding box center [553, 406] width 205 height 37
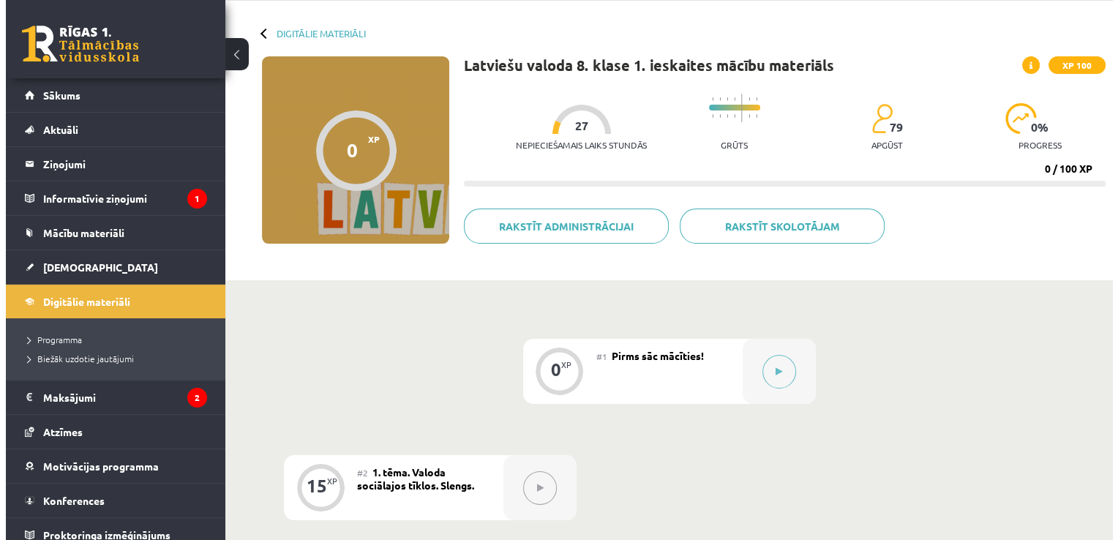
scroll to position [50, 0]
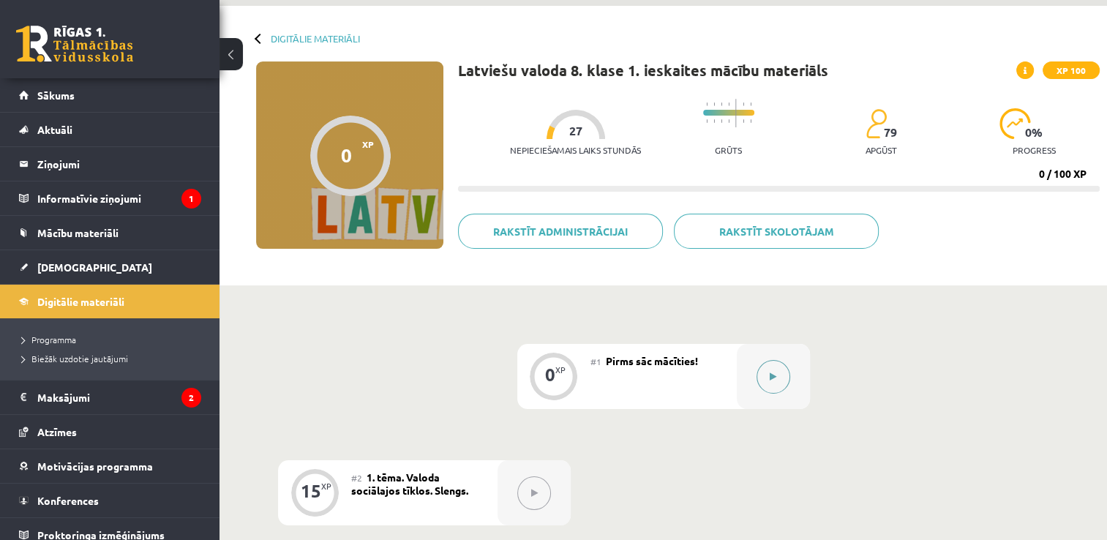
click at [769, 382] on button at bounding box center [773, 377] width 34 height 34
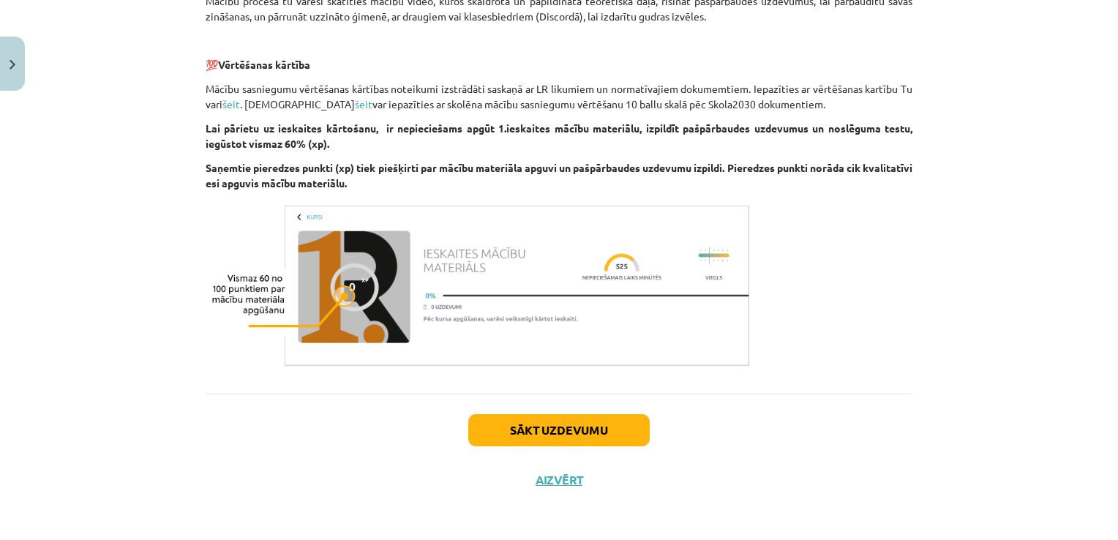
scroll to position [1096, 0]
click at [494, 434] on button "Sākt uzdevumu" at bounding box center [558, 429] width 181 height 32
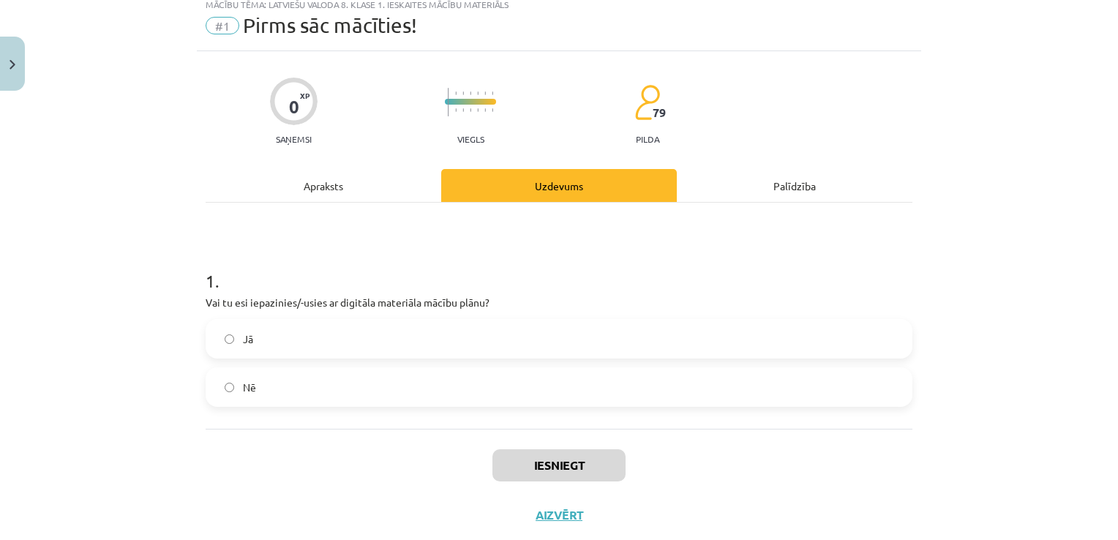
scroll to position [37, 0]
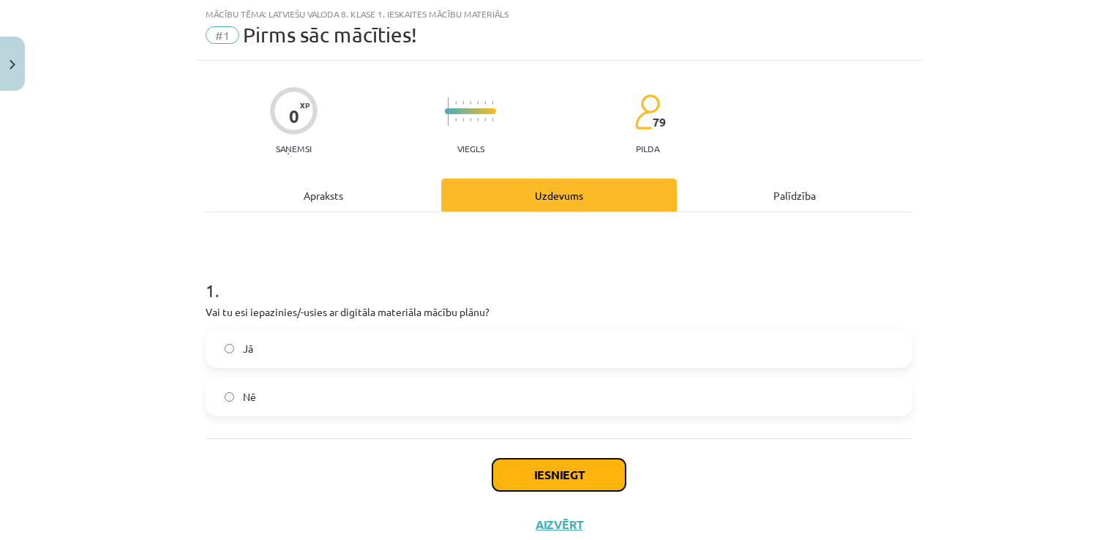
click at [539, 470] on button "Iesniegt" at bounding box center [558, 475] width 133 height 32
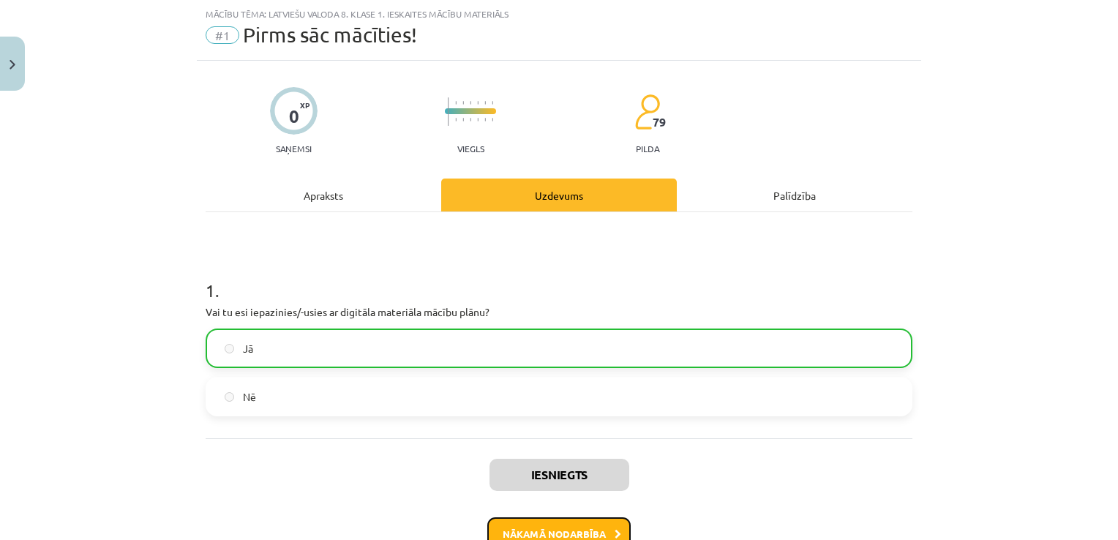
click at [554, 532] on button "Nākamā nodarbība" at bounding box center [558, 534] width 143 height 34
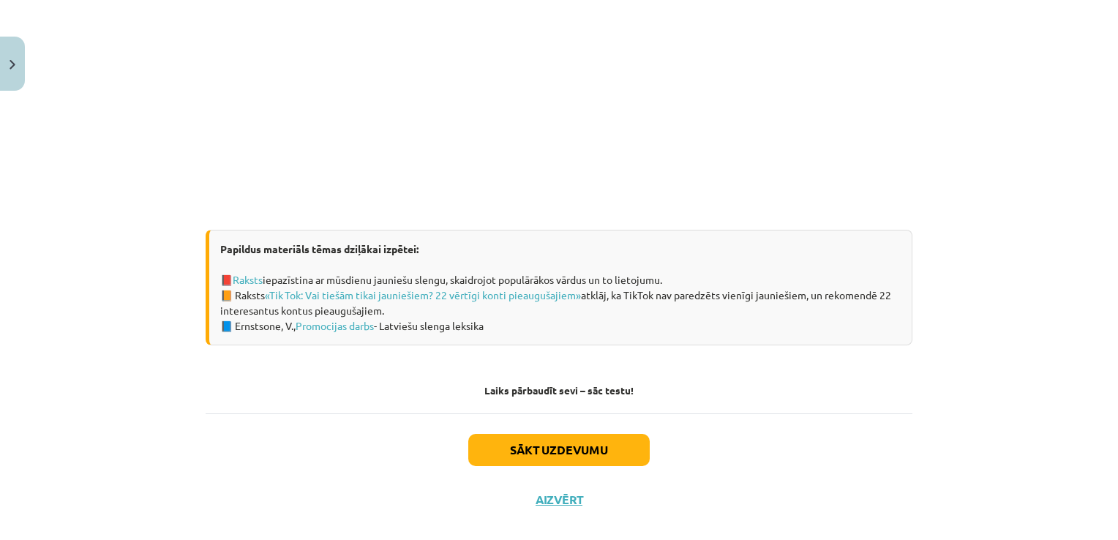
scroll to position [894, 0]
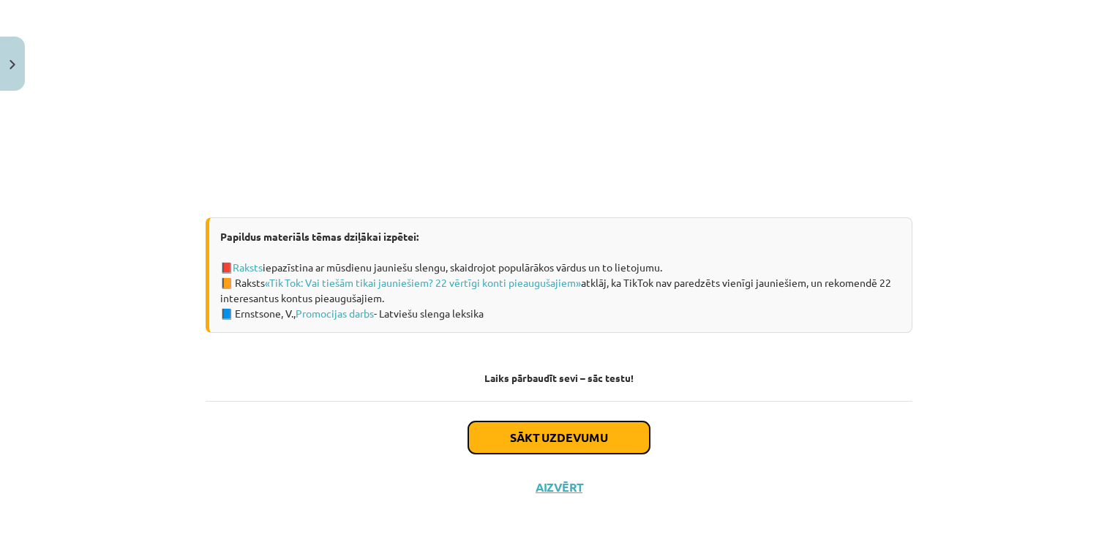
click at [535, 432] on button "Sākt uzdevumu" at bounding box center [558, 437] width 181 height 32
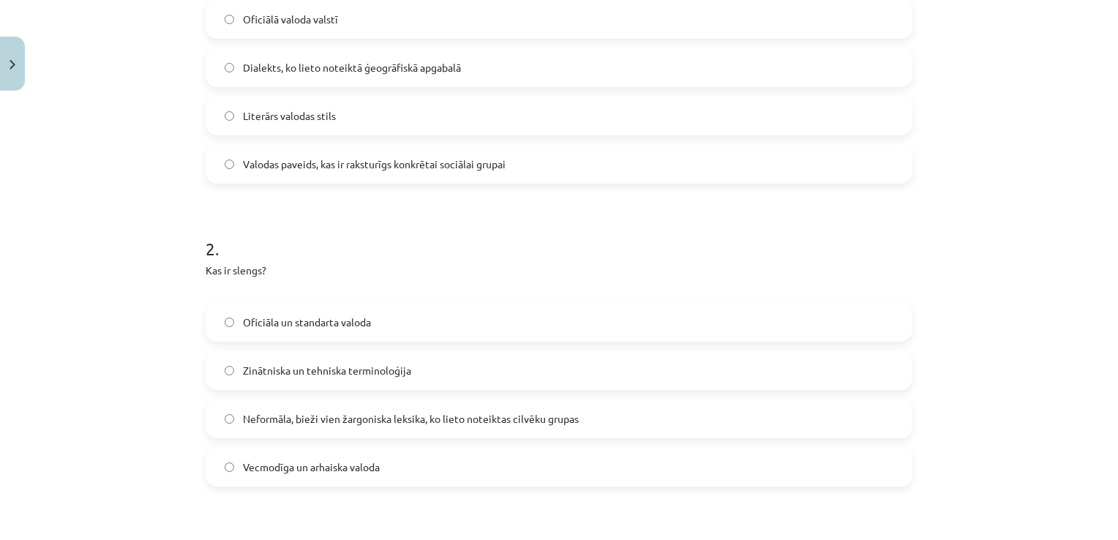
scroll to position [388, 0]
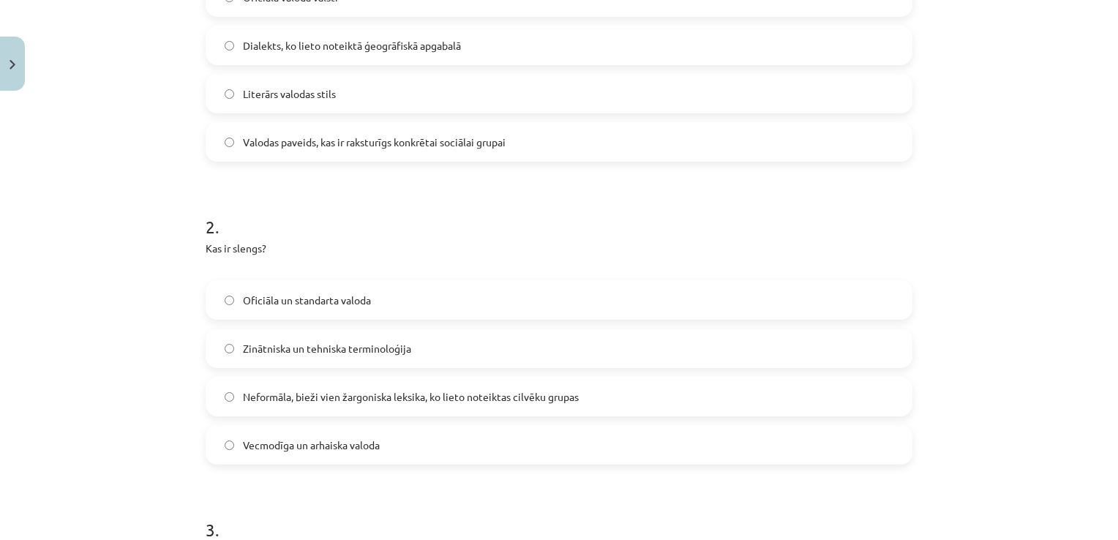
click at [223, 402] on label "Neformāla, bieži vien žargoniska leksika, ko lieto noteiktas cilvēku grupas" at bounding box center [559, 396] width 704 height 37
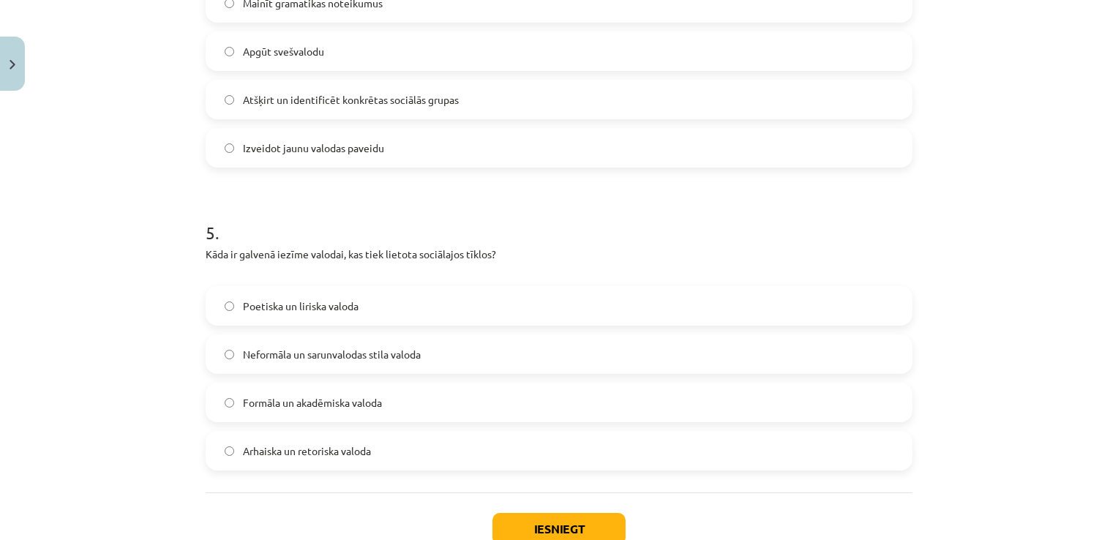
scroll to position [1324, 0]
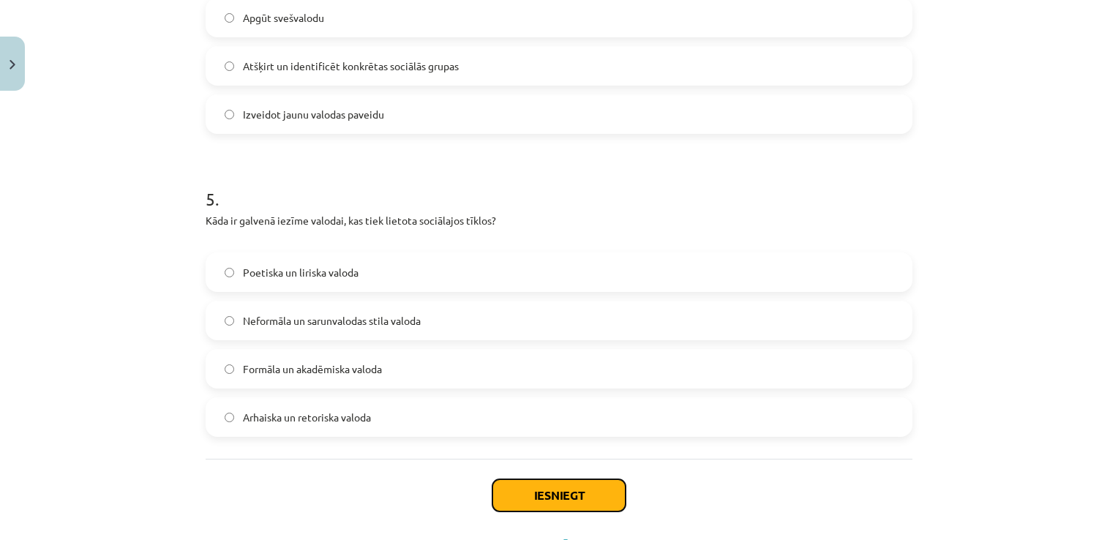
click at [545, 496] on button "Iesniegt" at bounding box center [558, 495] width 133 height 32
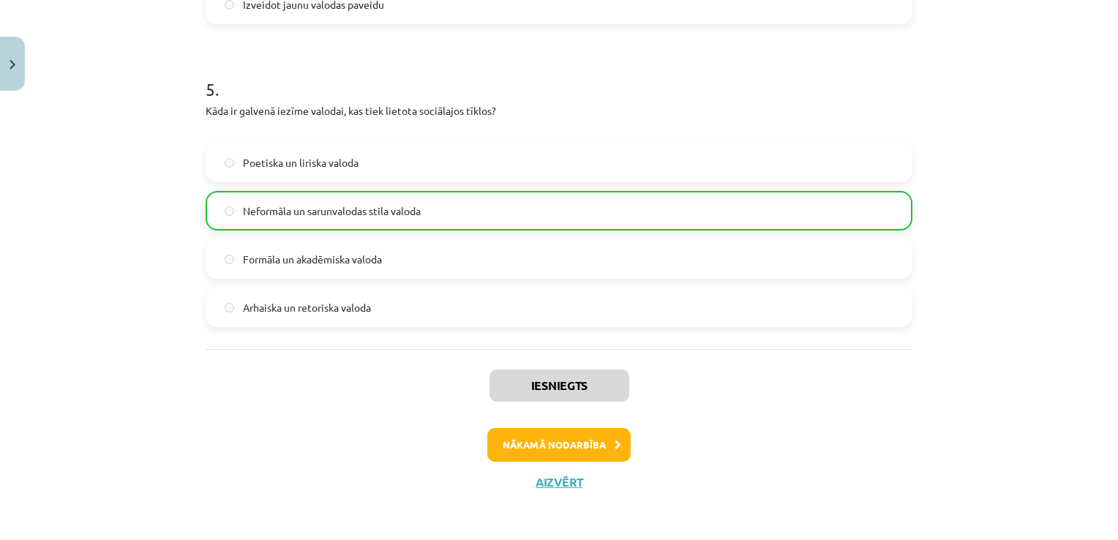
scroll to position [1436, 0]
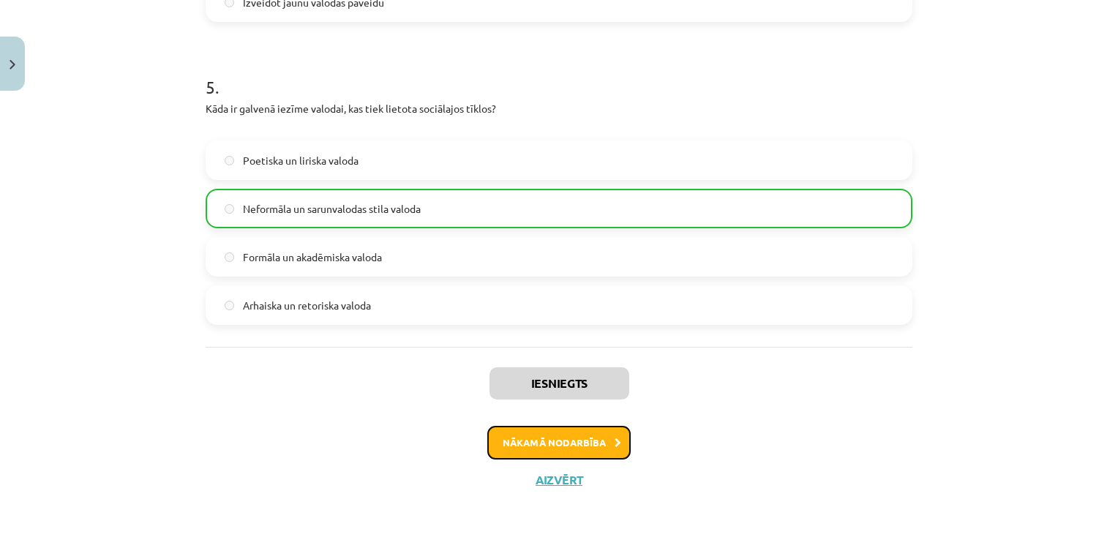
click at [564, 443] on button "Nākamā nodarbība" at bounding box center [558, 443] width 143 height 34
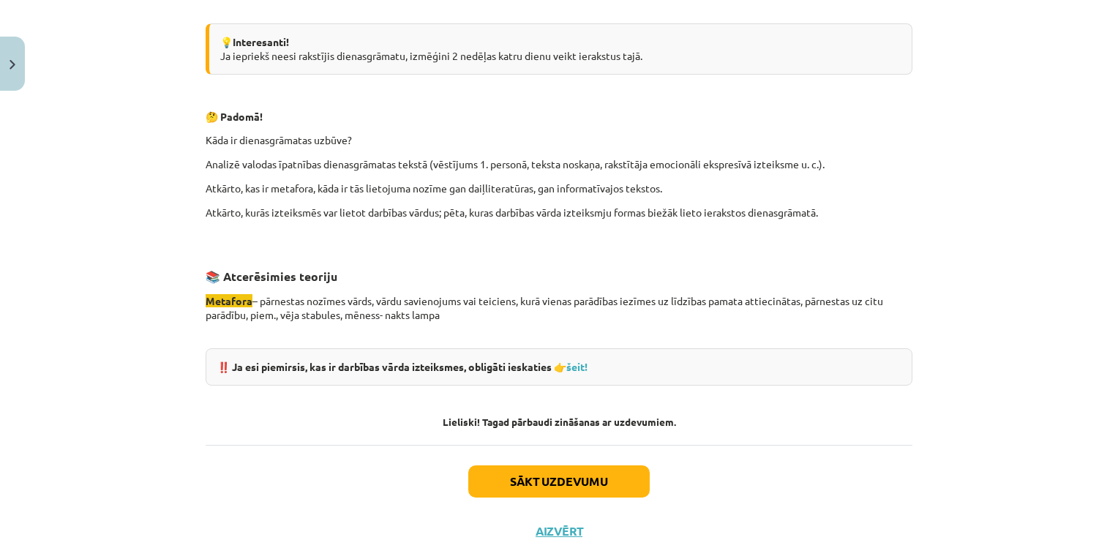
scroll to position [1353, 0]
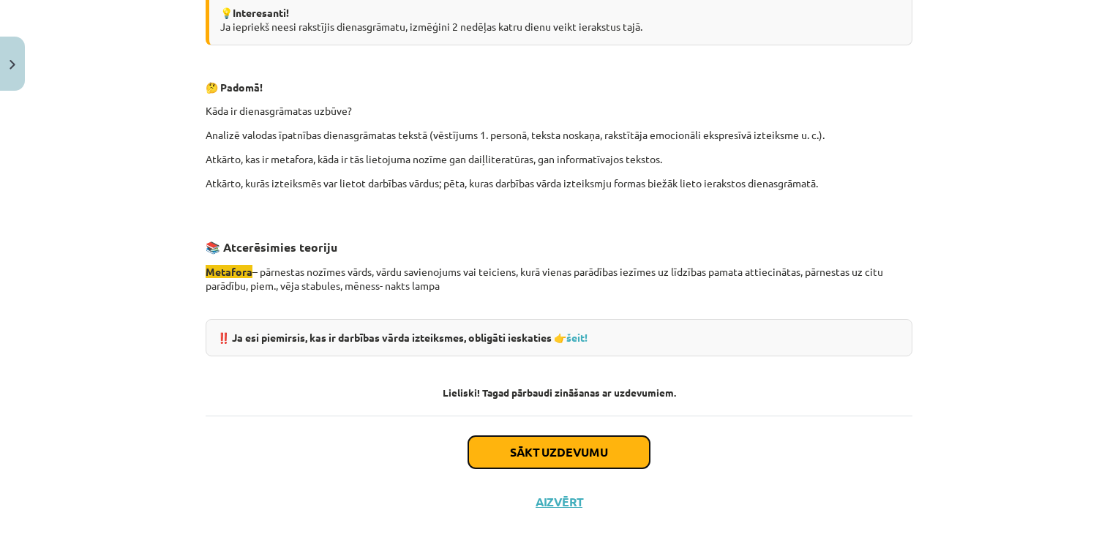
click at [560, 448] on button "Sākt uzdevumu" at bounding box center [558, 452] width 181 height 32
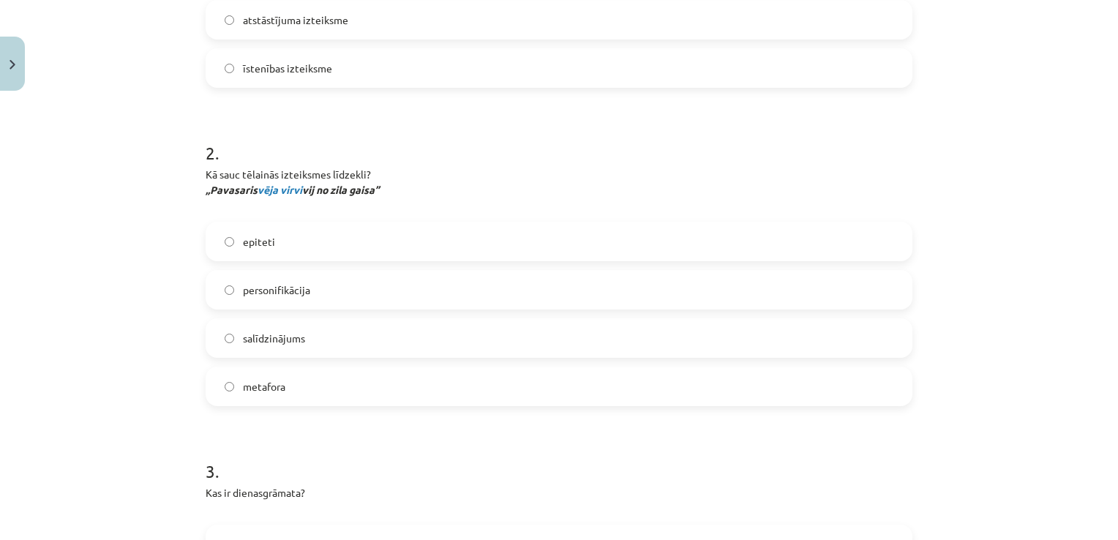
scroll to position [505, 0]
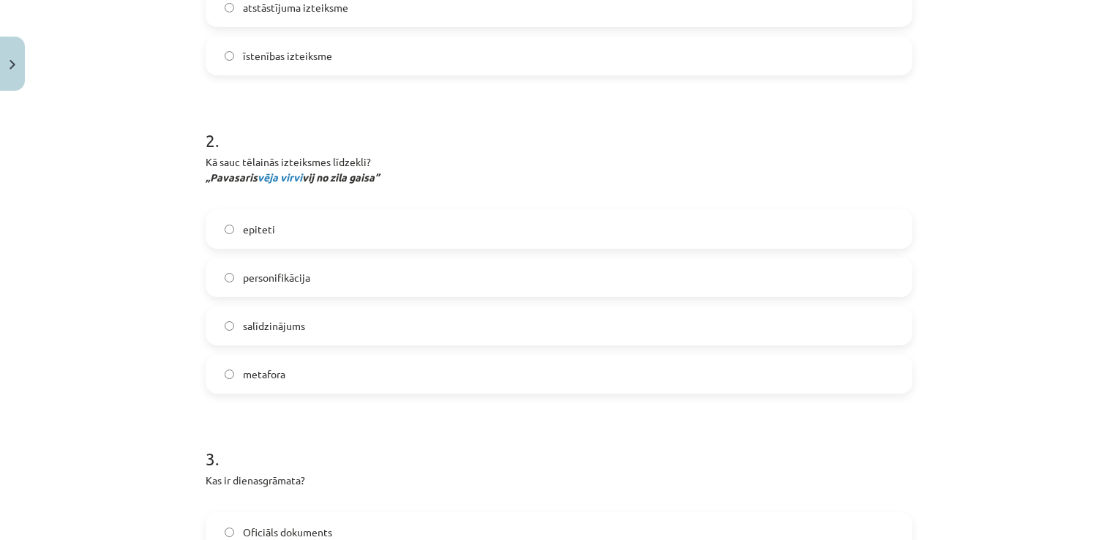
click at [221, 282] on label "personifikācija" at bounding box center [559, 277] width 704 height 37
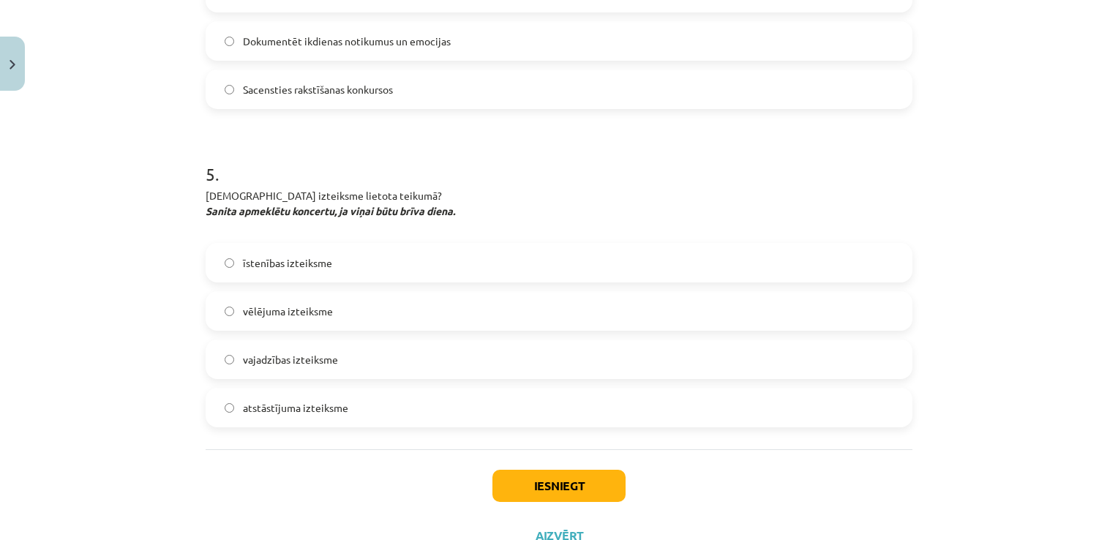
scroll to position [1382, 0]
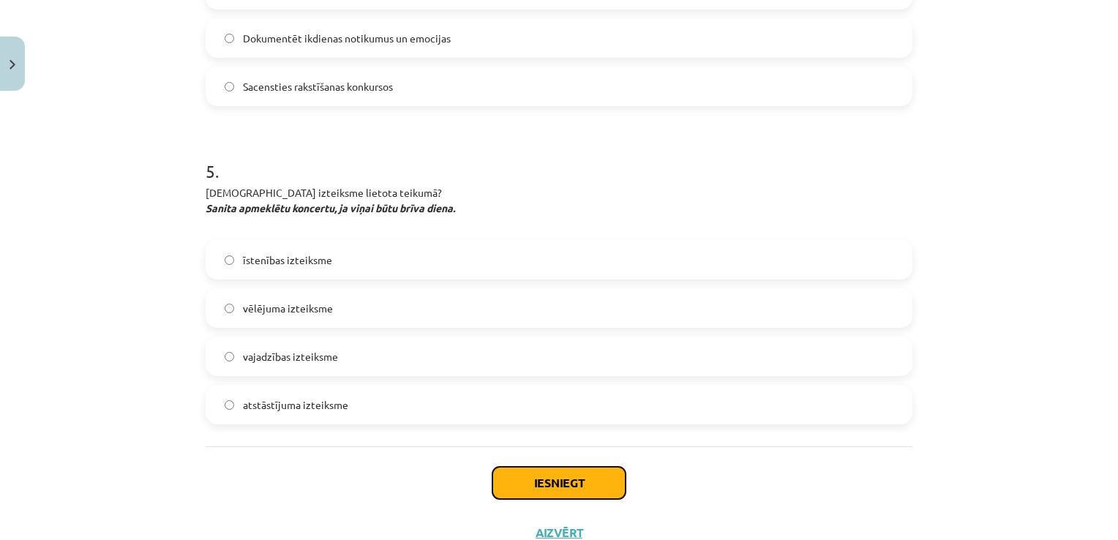
click at [551, 490] on button "Iesniegt" at bounding box center [558, 483] width 133 height 32
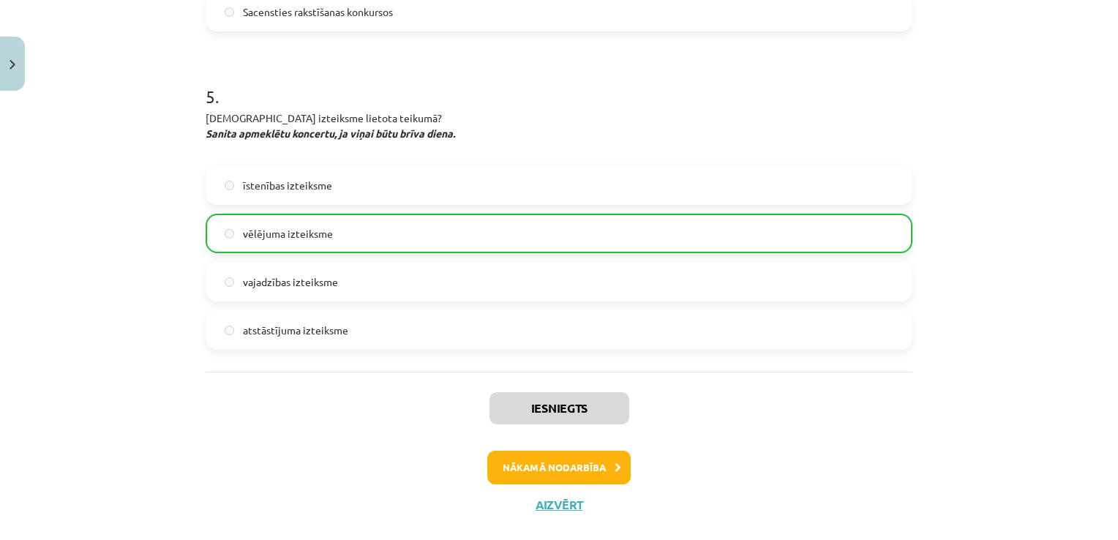
scroll to position [1470, 0]
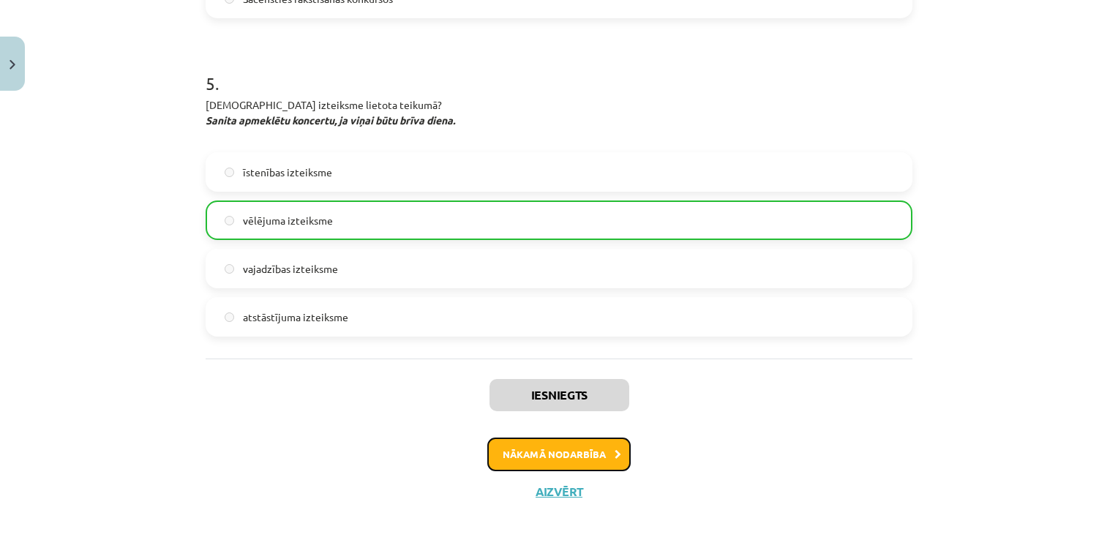
click at [555, 452] on button "Nākamā nodarbība" at bounding box center [558, 454] width 143 height 34
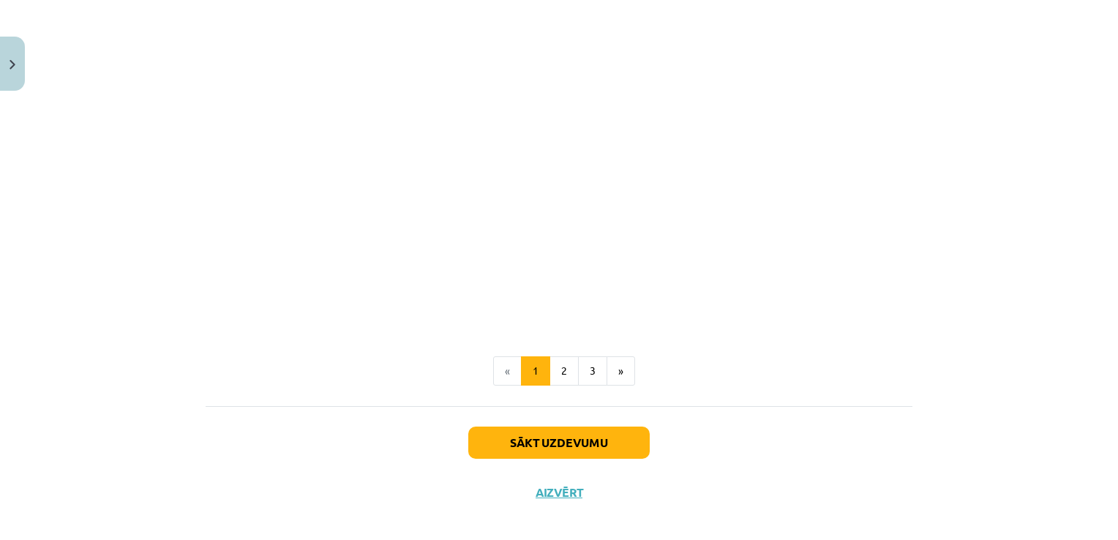
scroll to position [709, 0]
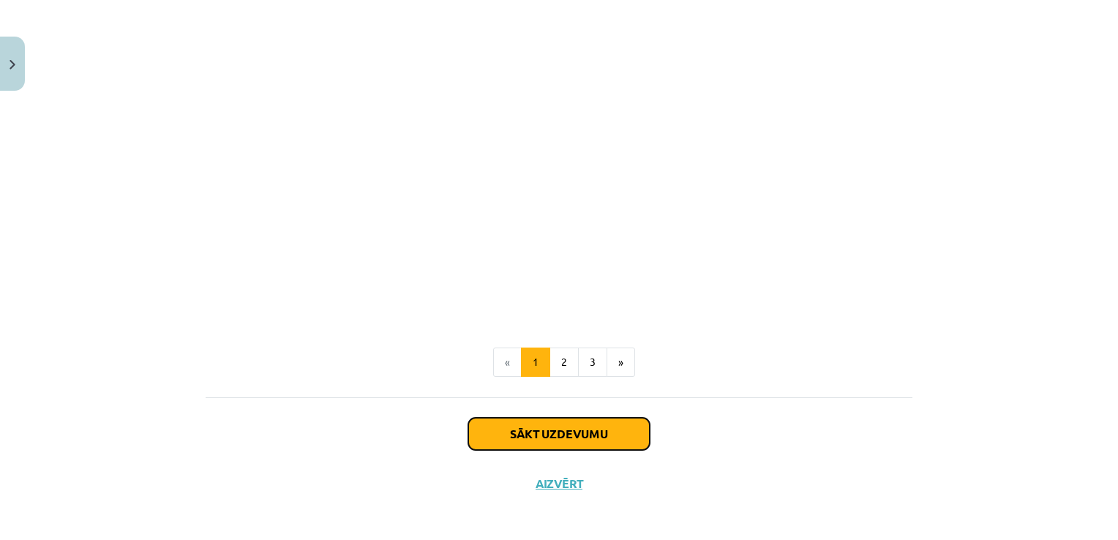
click at [568, 429] on button "Sākt uzdevumu" at bounding box center [558, 434] width 181 height 32
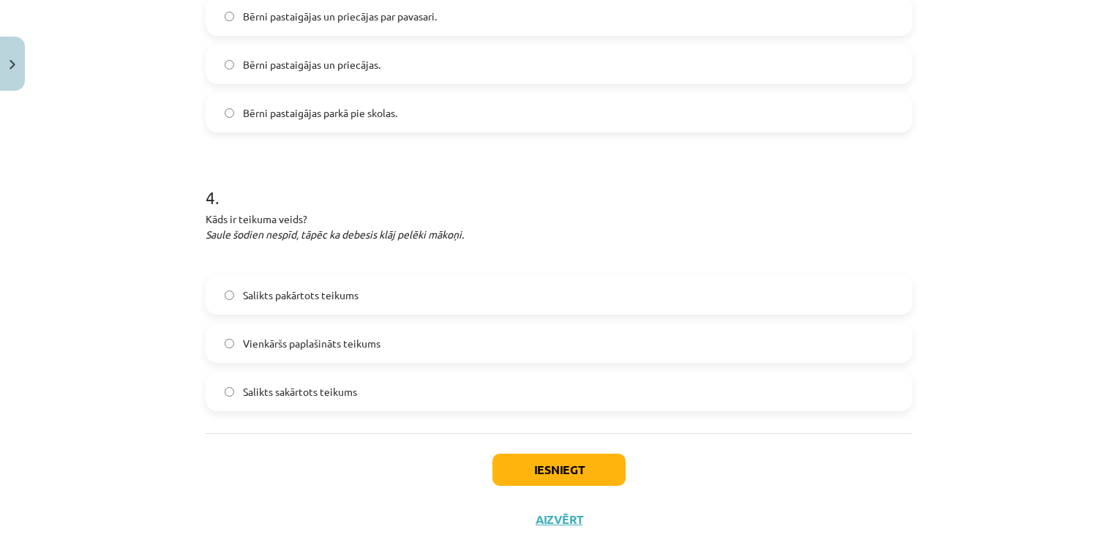
scroll to position [885, 0]
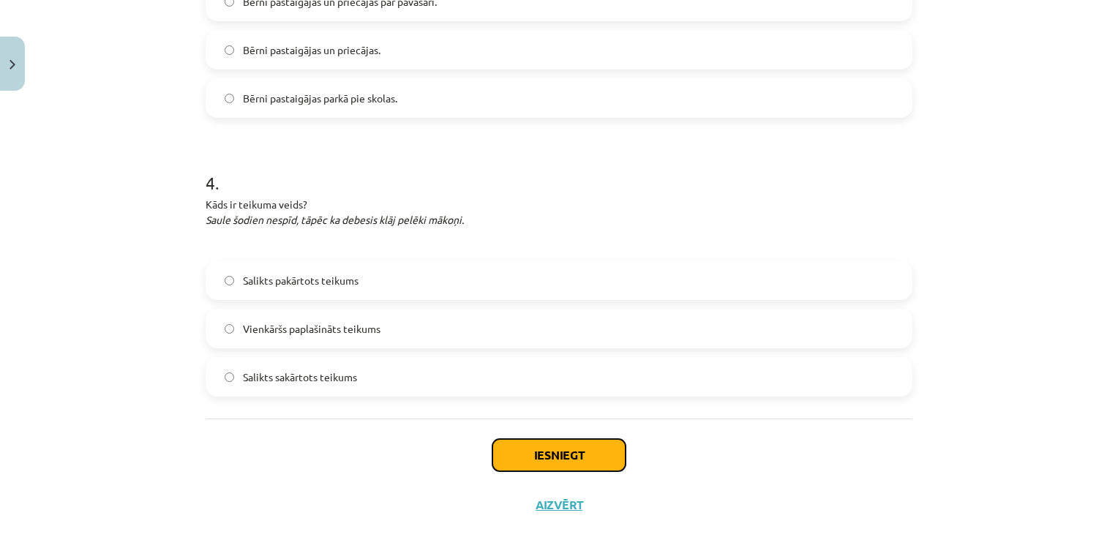
click at [519, 453] on button "Iesniegt" at bounding box center [558, 455] width 133 height 32
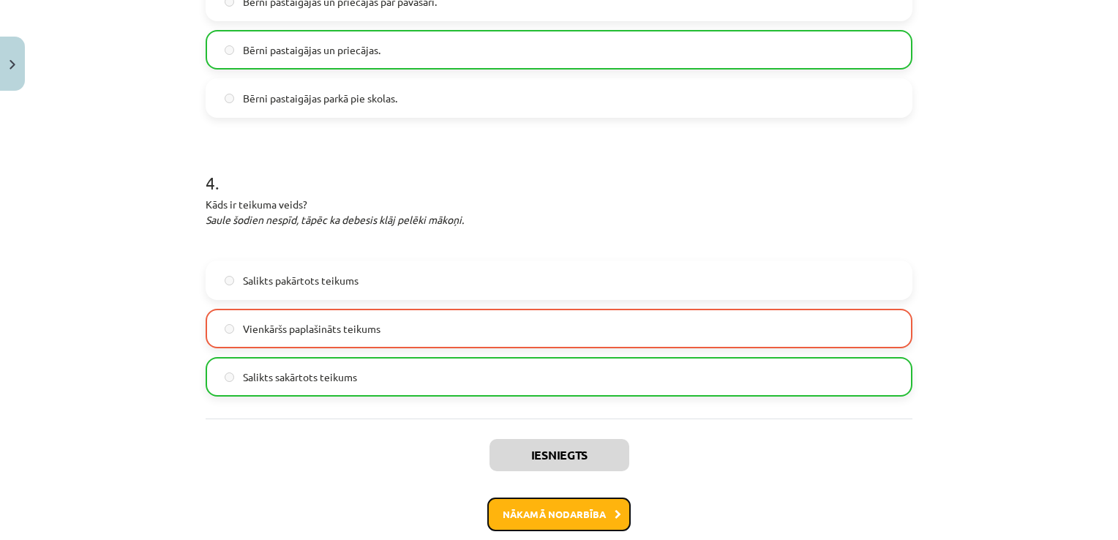
click at [521, 516] on button "Nākamā nodarbība" at bounding box center [558, 514] width 143 height 34
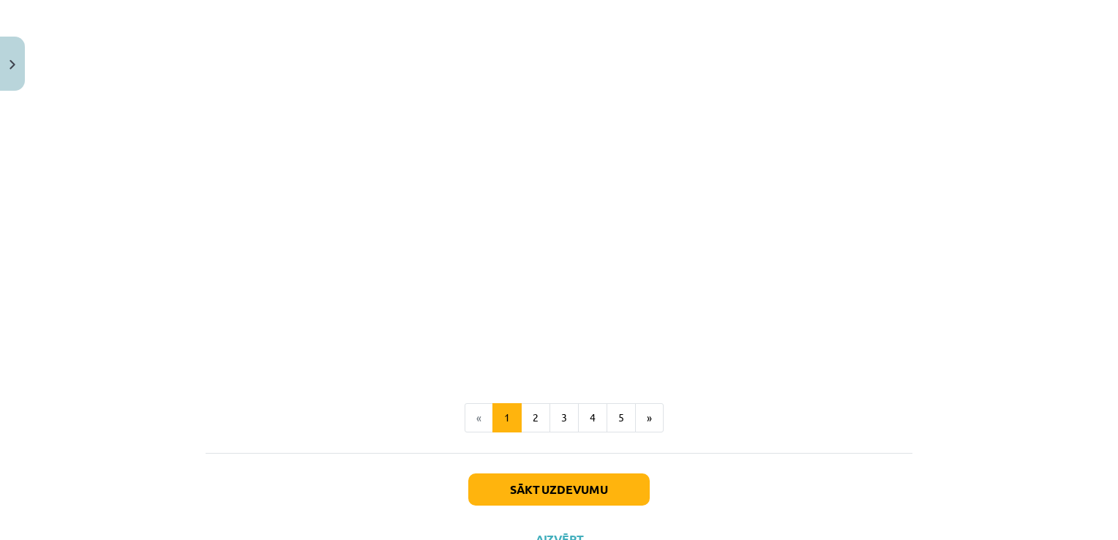
scroll to position [485, 0]
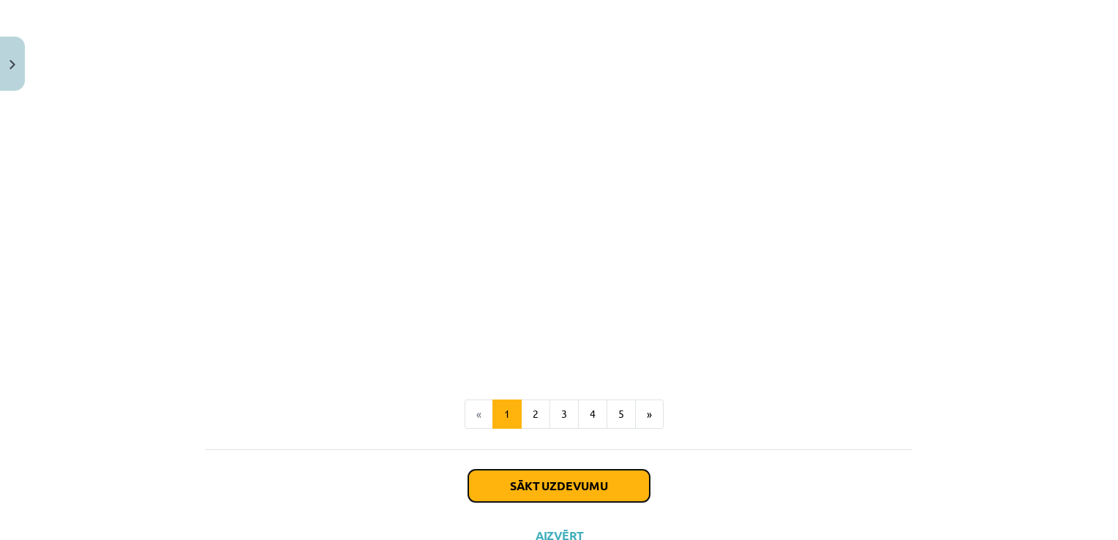
click at [549, 485] on button "Sākt uzdevumu" at bounding box center [558, 486] width 181 height 32
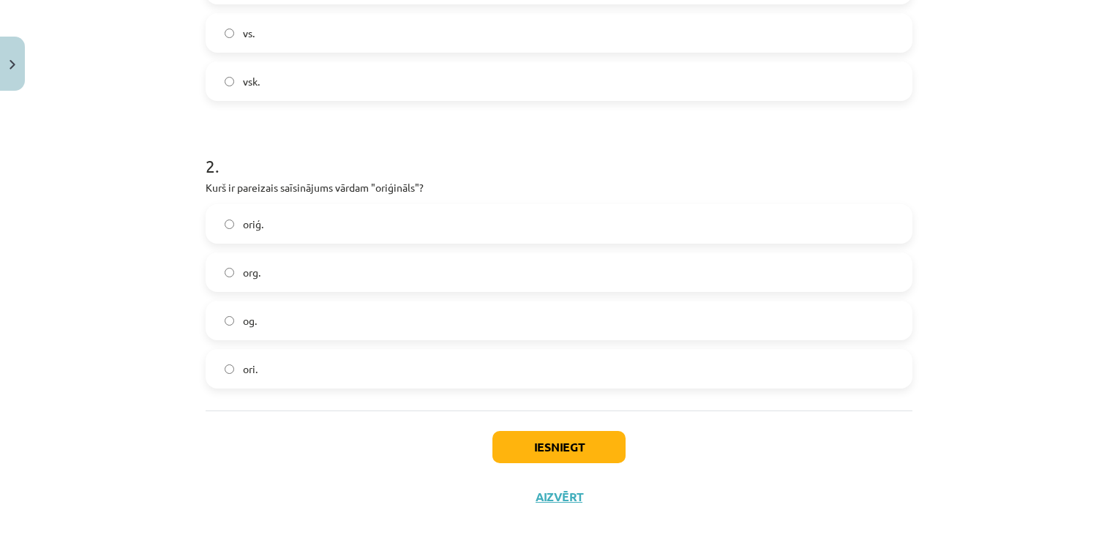
scroll to position [489, 0]
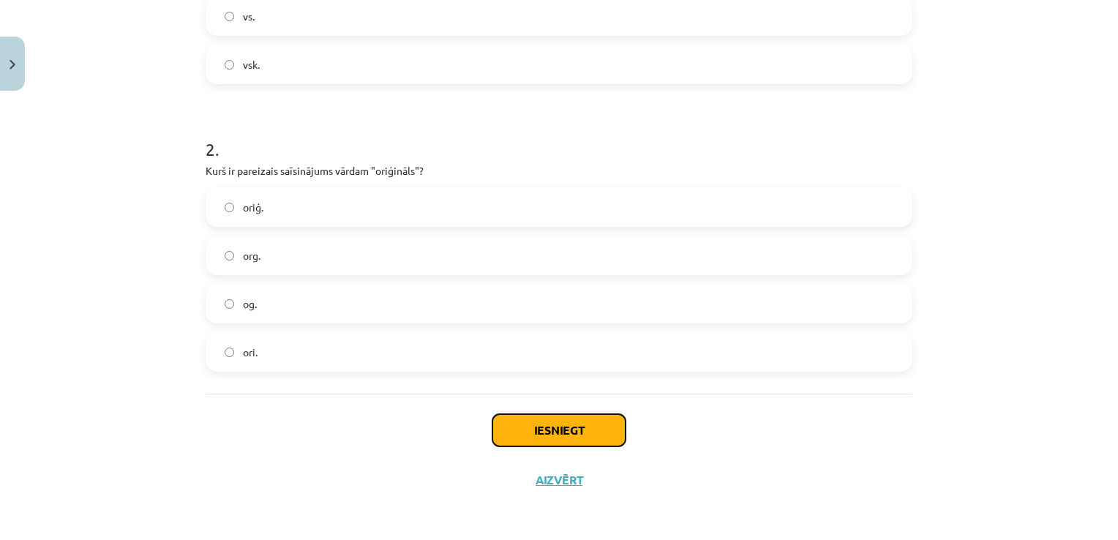
click at [586, 429] on button "Iesniegt" at bounding box center [558, 430] width 133 height 32
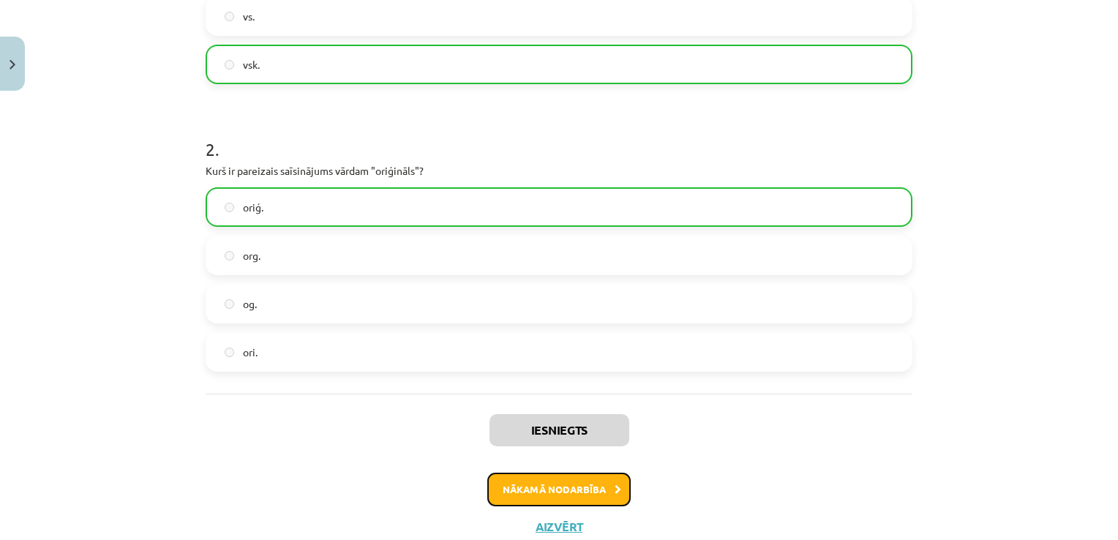
click at [568, 496] on button "Nākamā nodarbība" at bounding box center [558, 489] width 143 height 34
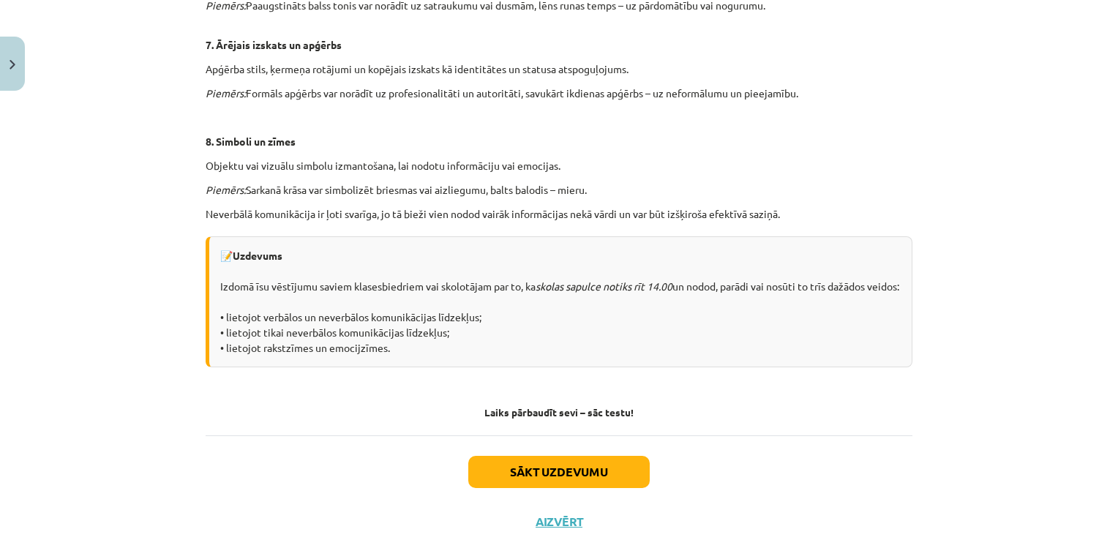
scroll to position [995, 0]
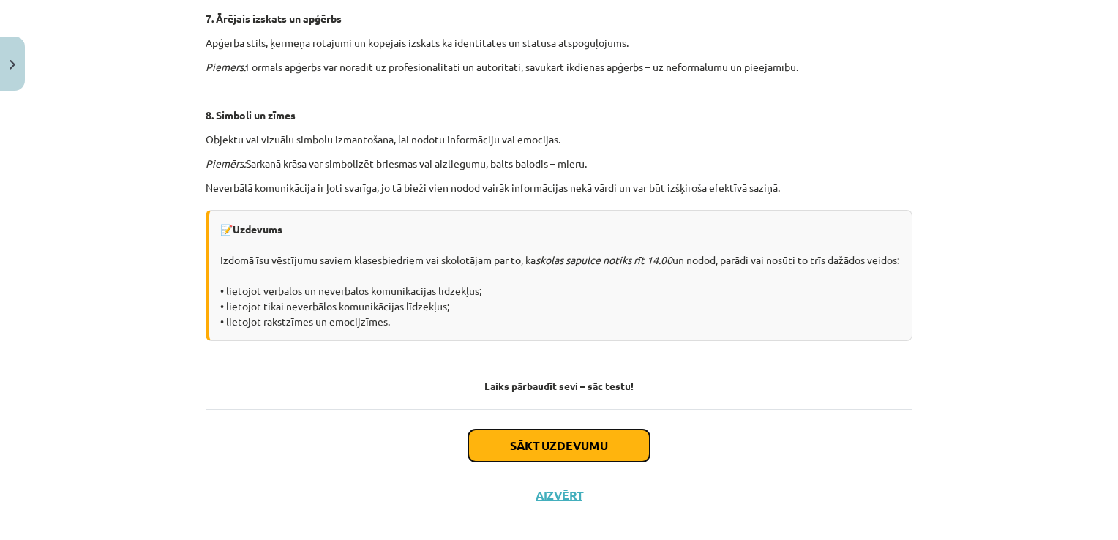
click at [530, 453] on button "Sākt uzdevumu" at bounding box center [558, 445] width 181 height 32
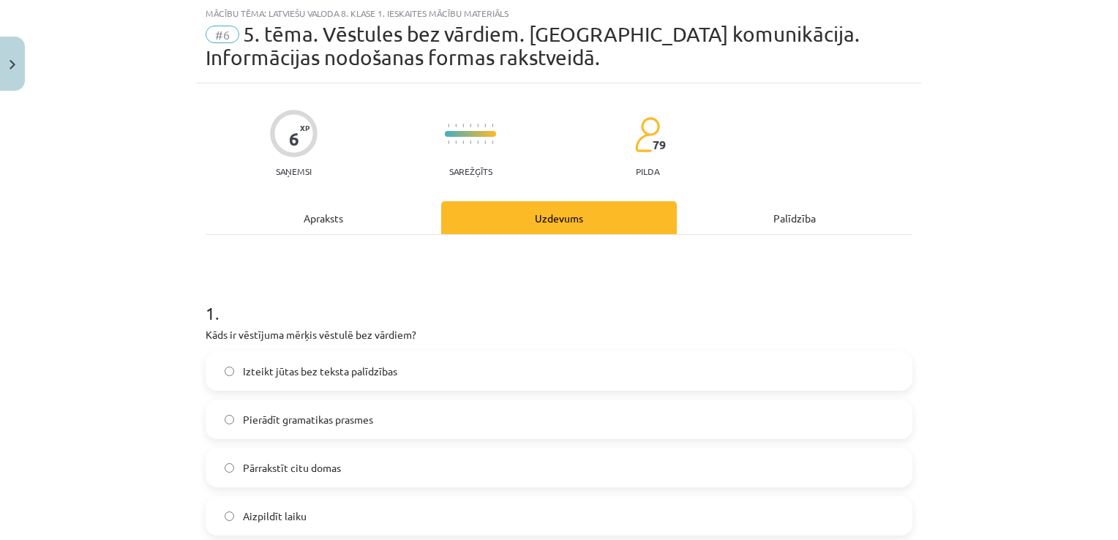
scroll to position [37, 0]
click at [228, 369] on label "Izteikt jūtas bez teksta palīdzības" at bounding box center [559, 371] width 704 height 37
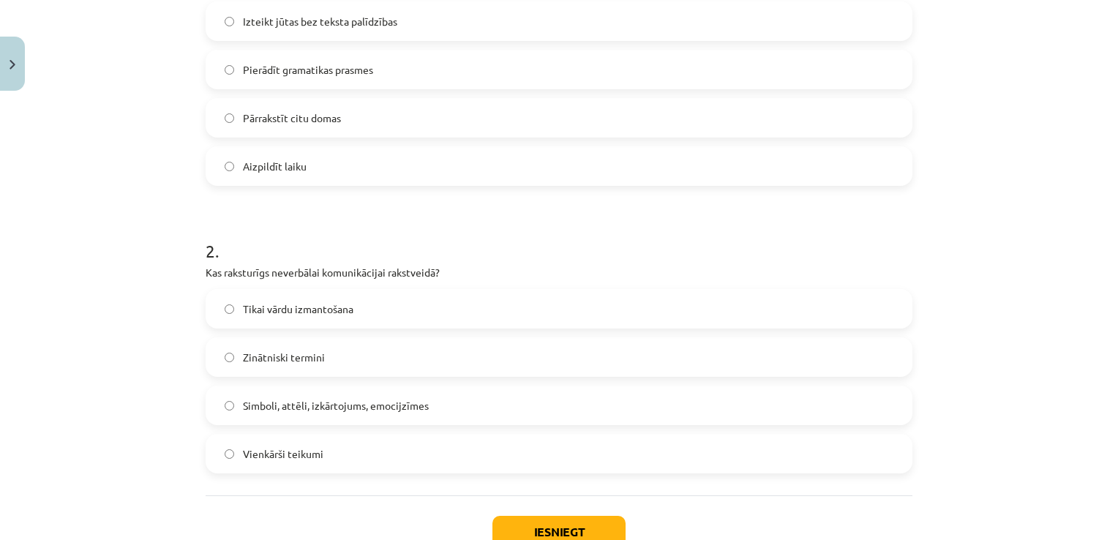
scroll to position [388, 0]
click at [532, 528] on button "Iesniegt" at bounding box center [558, 531] width 133 height 32
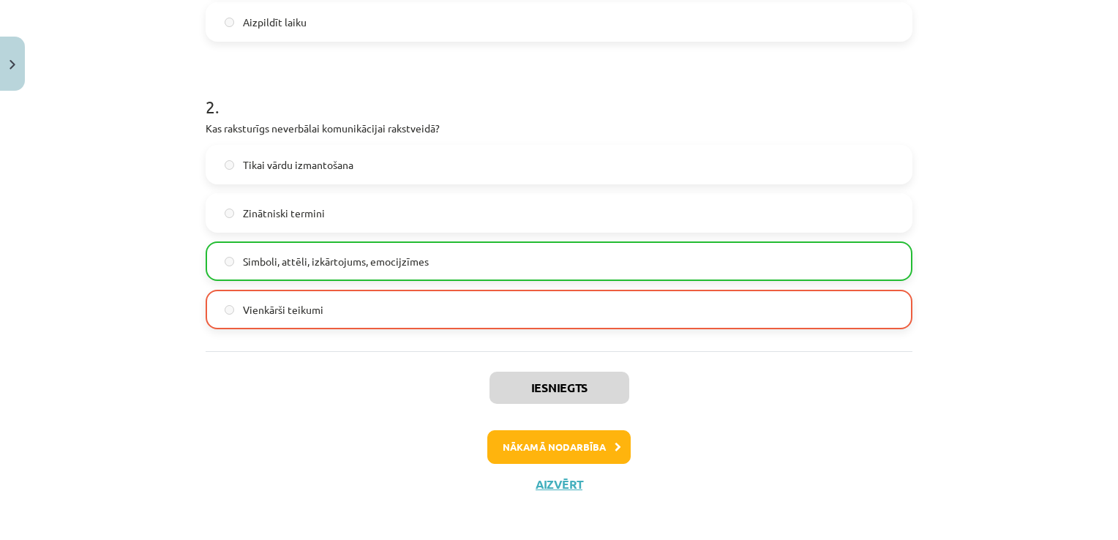
scroll to position [534, 0]
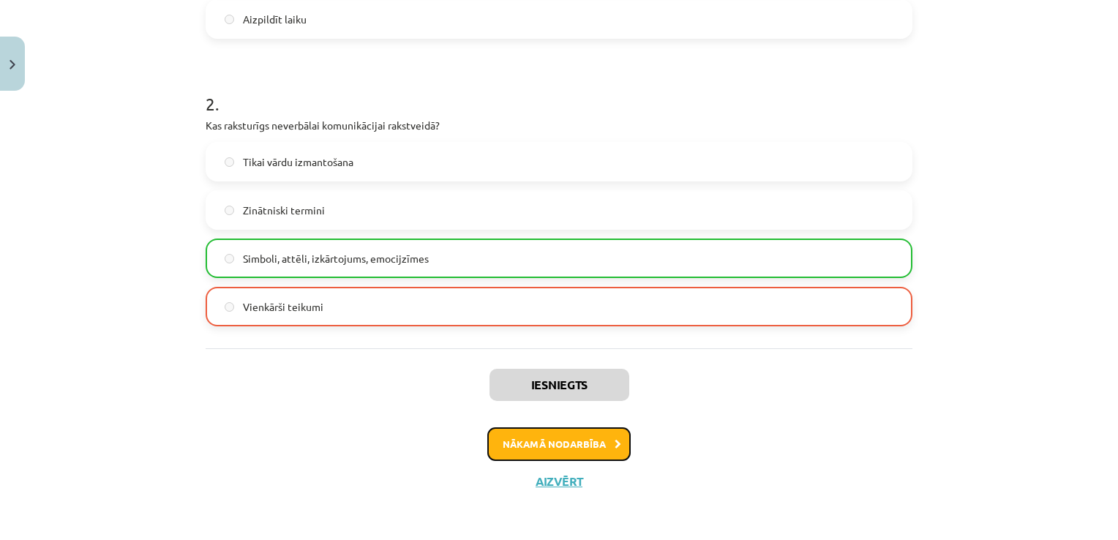
click at [559, 442] on button "Nākamā nodarbība" at bounding box center [558, 444] width 143 height 34
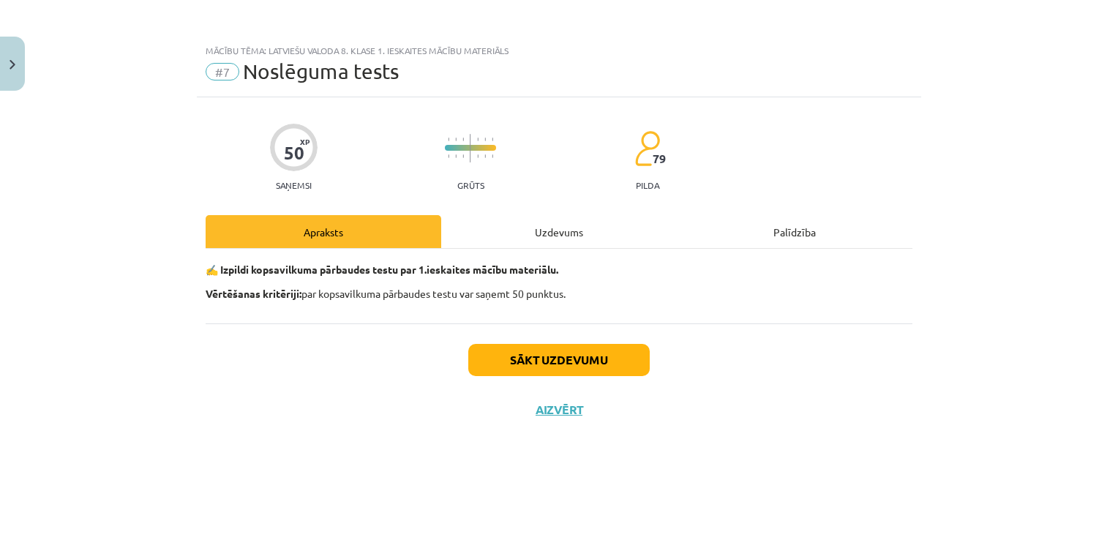
scroll to position [0, 0]
click at [527, 357] on button "Sākt uzdevumu" at bounding box center [558, 360] width 181 height 32
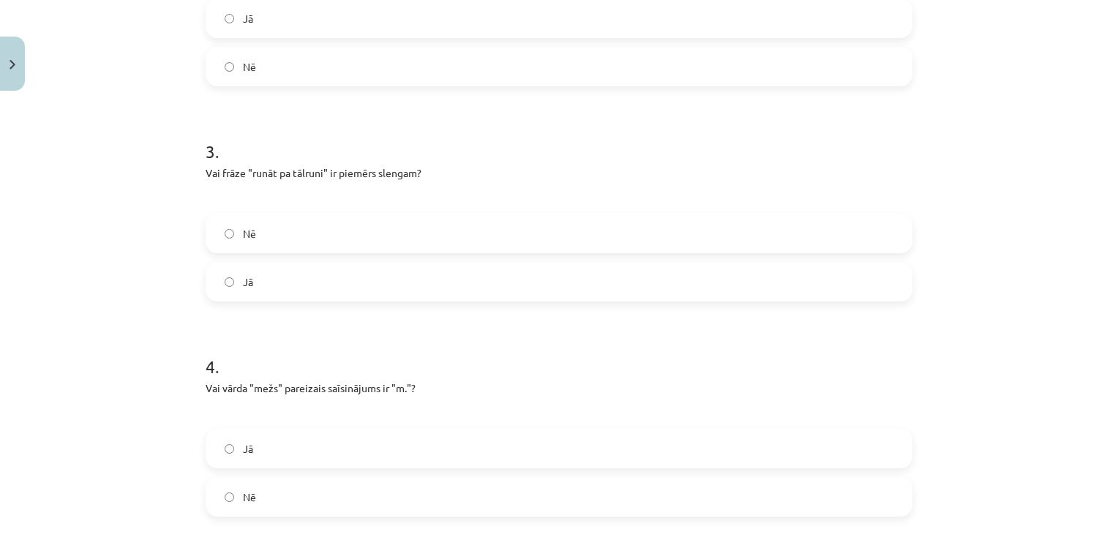
scroll to position [644, 0]
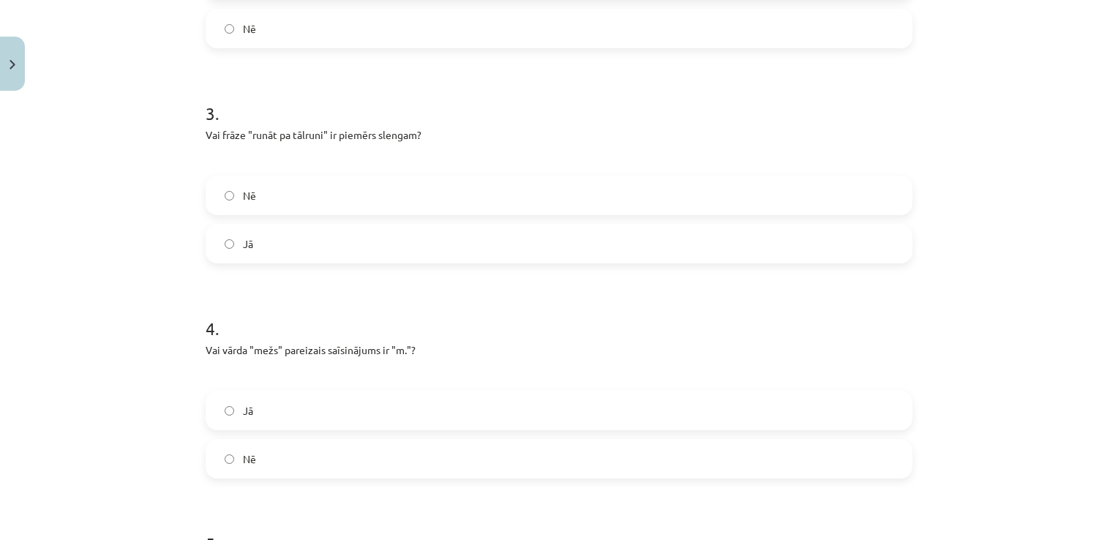
click at [228, 455] on label "Nē" at bounding box center [559, 458] width 704 height 37
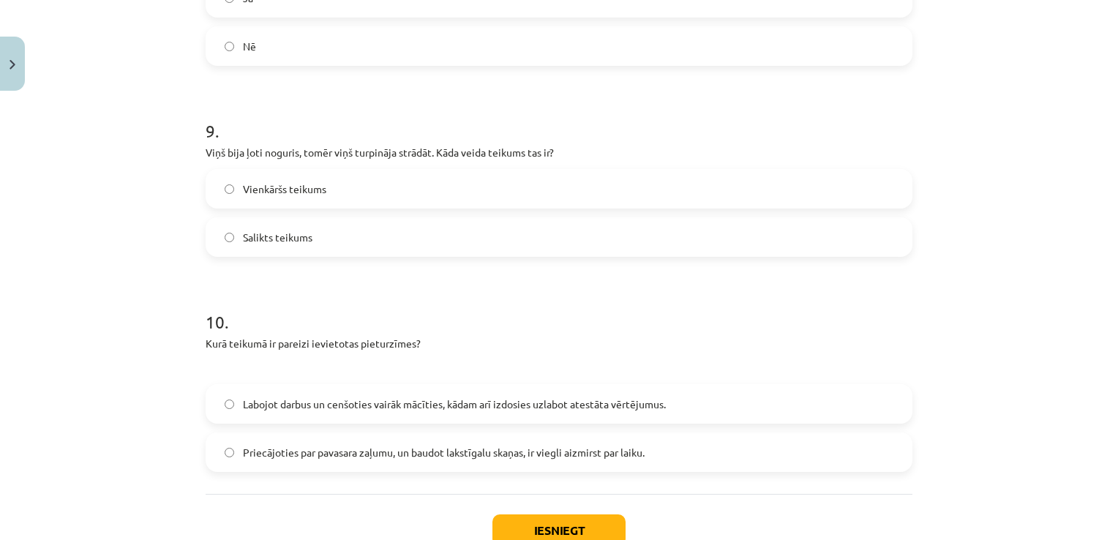
scroll to position [1872, 0]
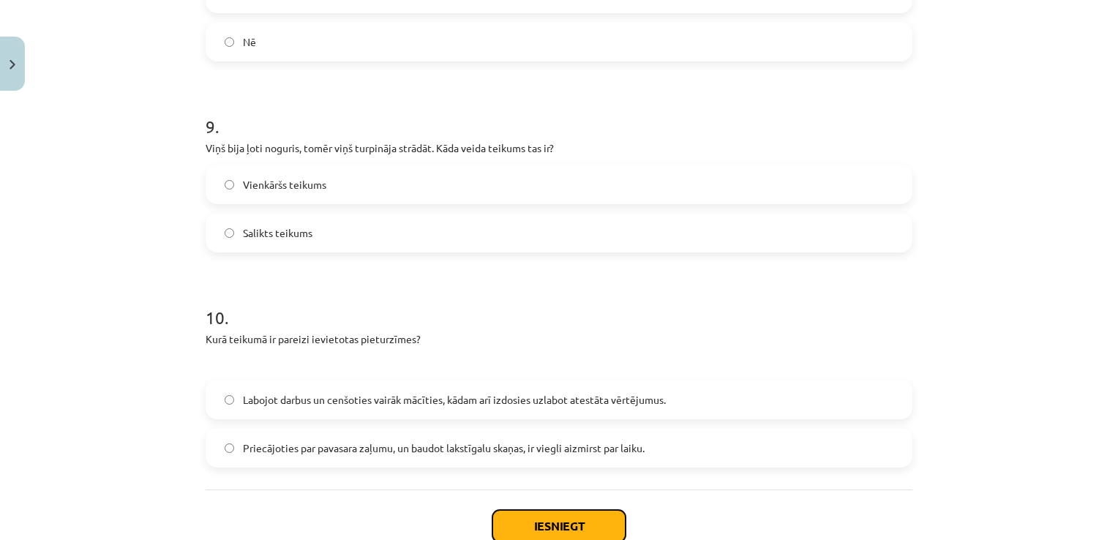
click at [524, 526] on button "Iesniegt" at bounding box center [558, 526] width 133 height 32
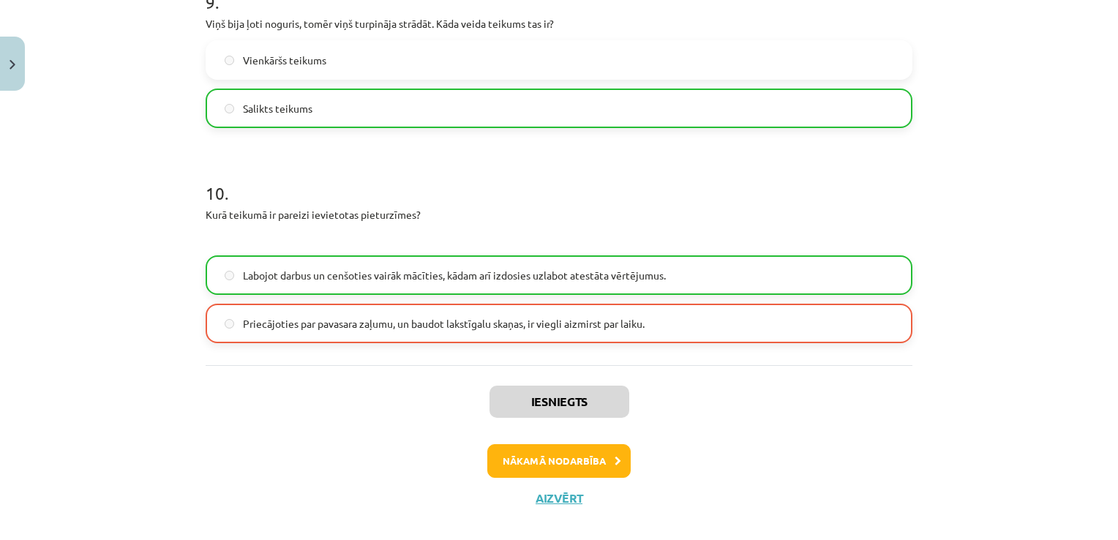
scroll to position [2015, 0]
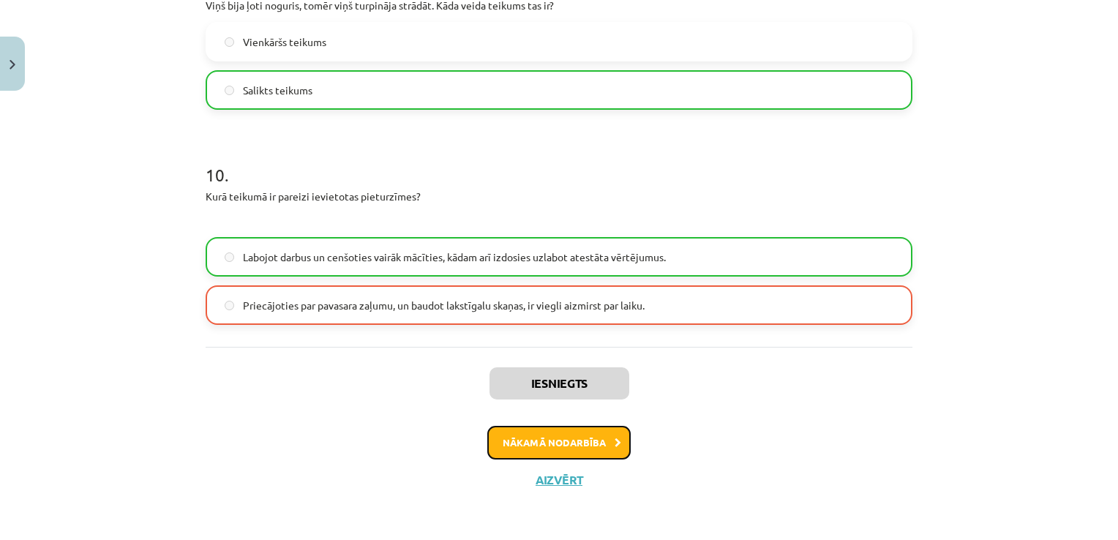
click at [526, 443] on button "Nākamā nodarbība" at bounding box center [558, 443] width 143 height 34
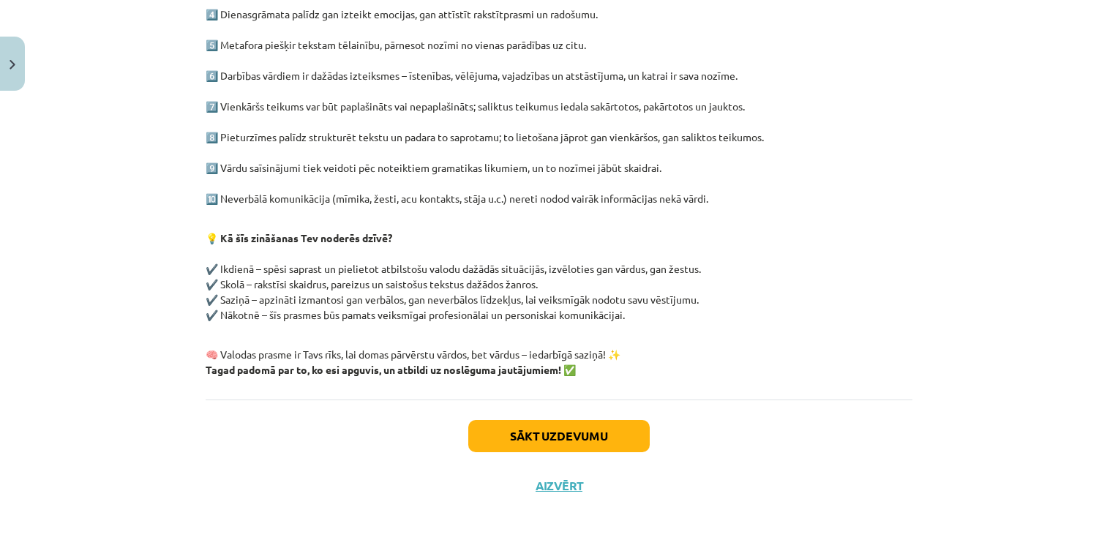
scroll to position [402, 0]
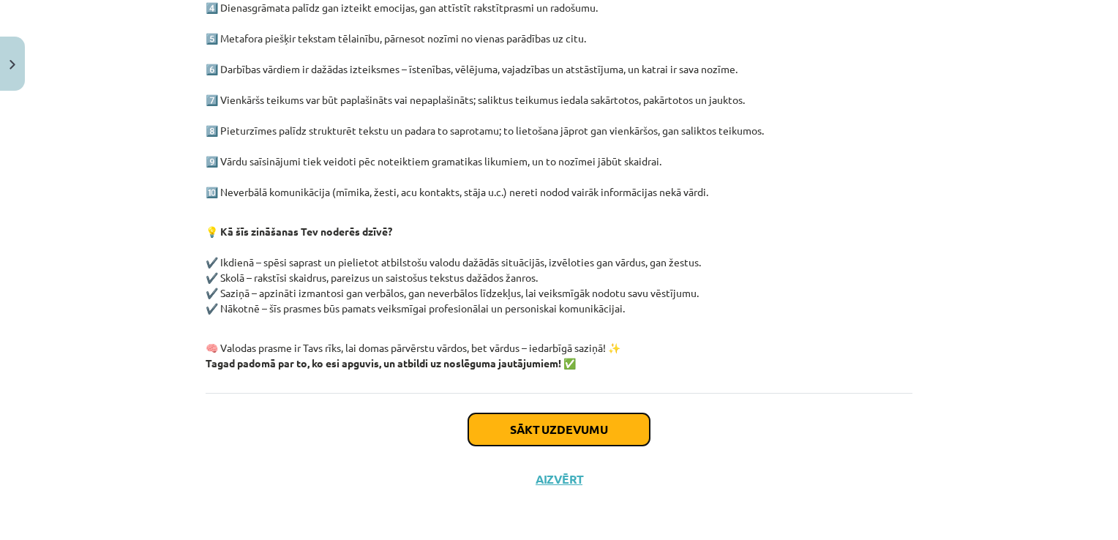
click at [587, 426] on button "Sākt uzdevumu" at bounding box center [558, 429] width 181 height 32
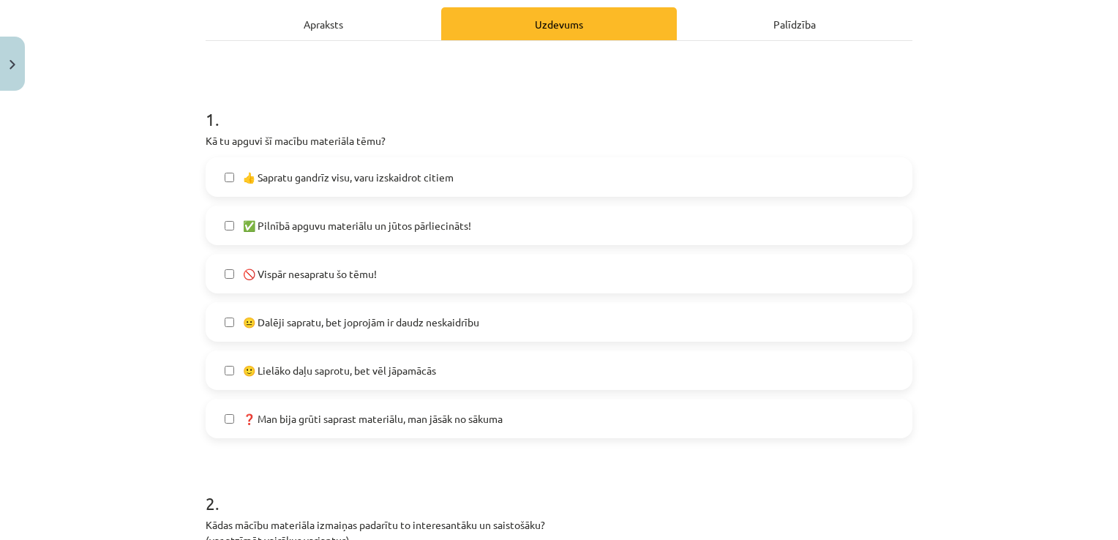
scroll to position [37, 0]
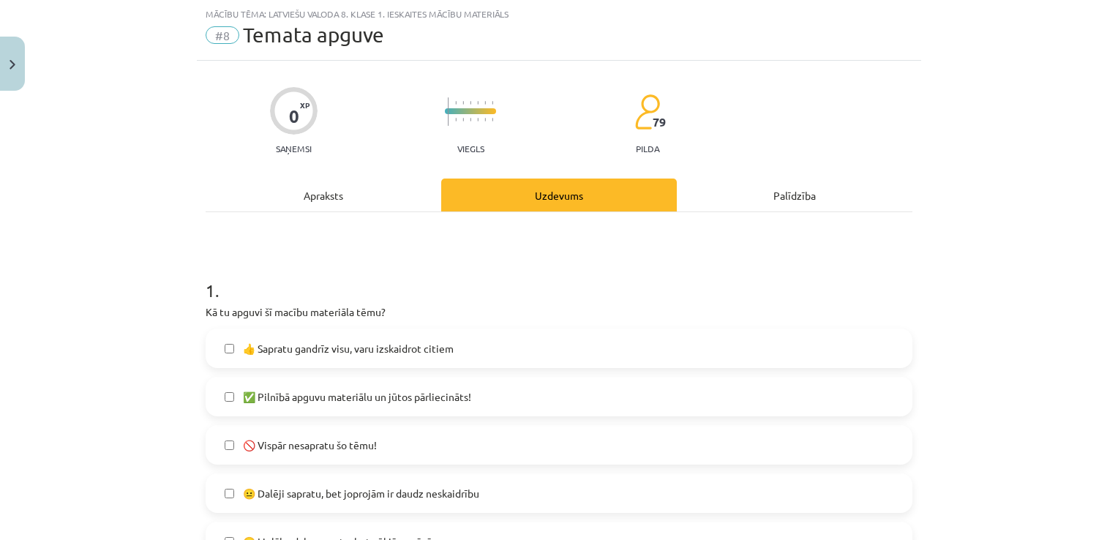
click at [221, 451] on label "🚫 Vispār nesapratu šo tēmu!" at bounding box center [559, 444] width 704 height 37
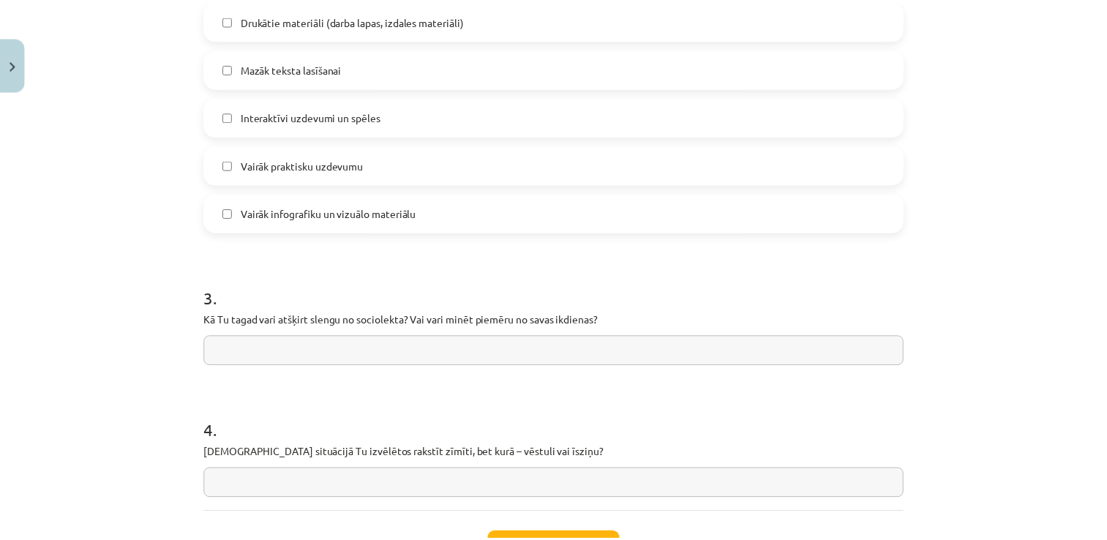
scroll to position [1090, 0]
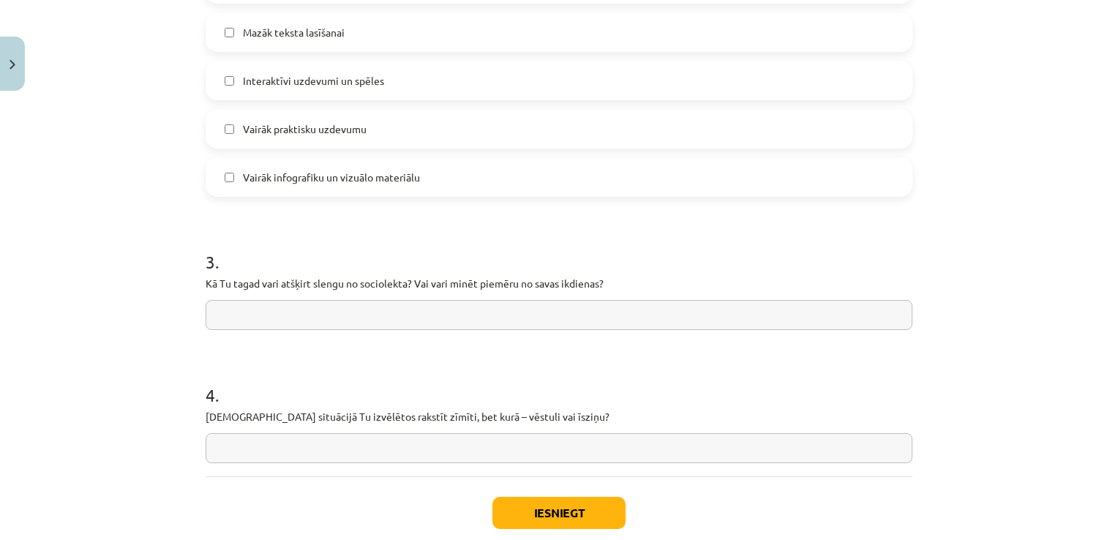
click at [344, 315] on input "text" at bounding box center [559, 315] width 707 height 30
type input "**********"
click at [318, 442] on input "text" at bounding box center [559, 448] width 707 height 30
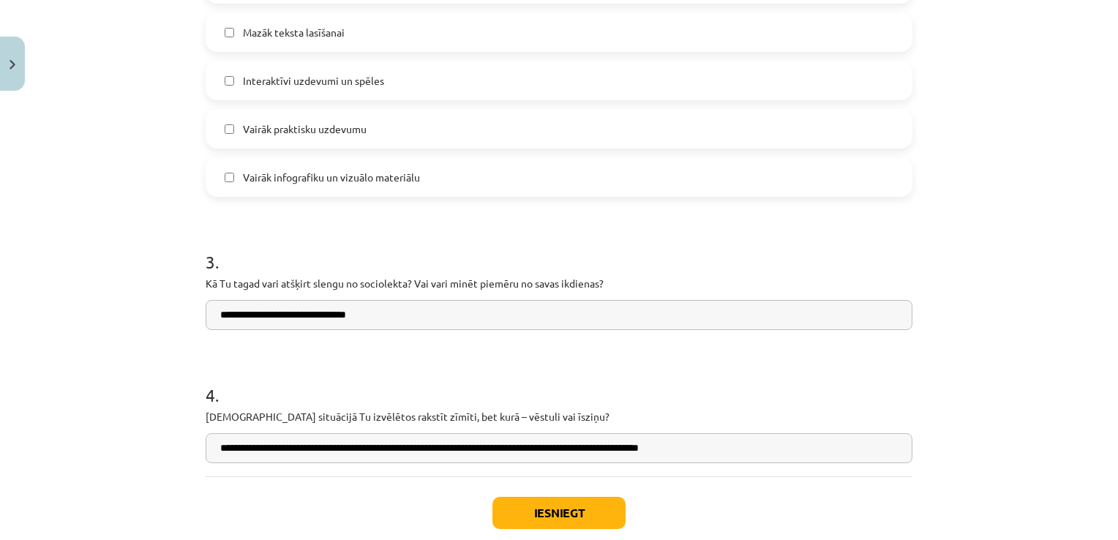
type input "**********"
click at [517, 502] on button "Iesniegt" at bounding box center [558, 513] width 133 height 32
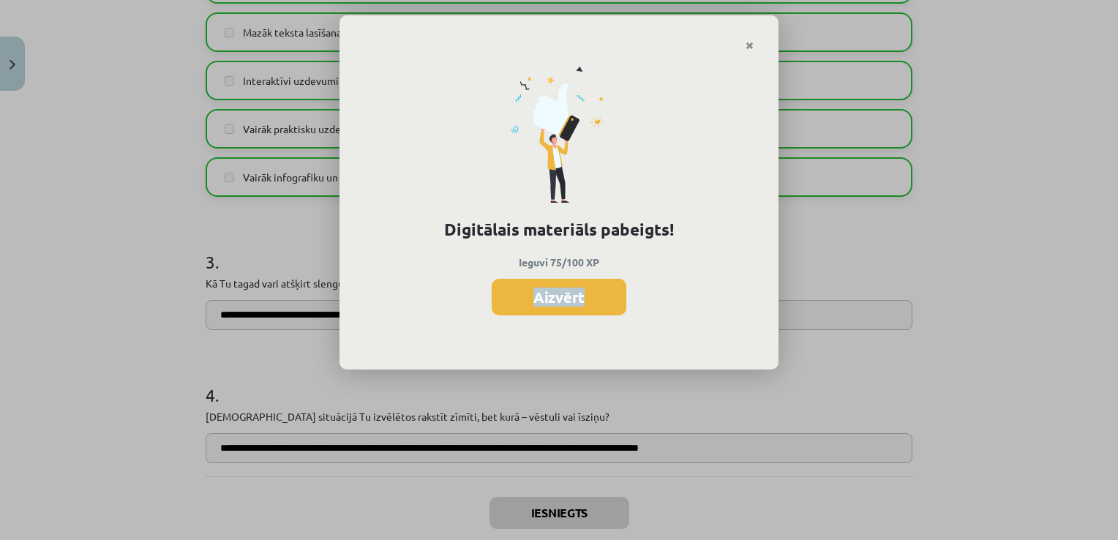
drag, startPoint x: 438, startPoint y: 413, endPoint x: 524, endPoint y: 359, distance: 101.9
click at [524, 359] on div "Digitālais materiāls pabeigts! Ieguvi 75/100 XP Aizvērt" at bounding box center [559, 270] width 1118 height 540
click at [557, 302] on button "Aizvērt" at bounding box center [558, 297] width 135 height 37
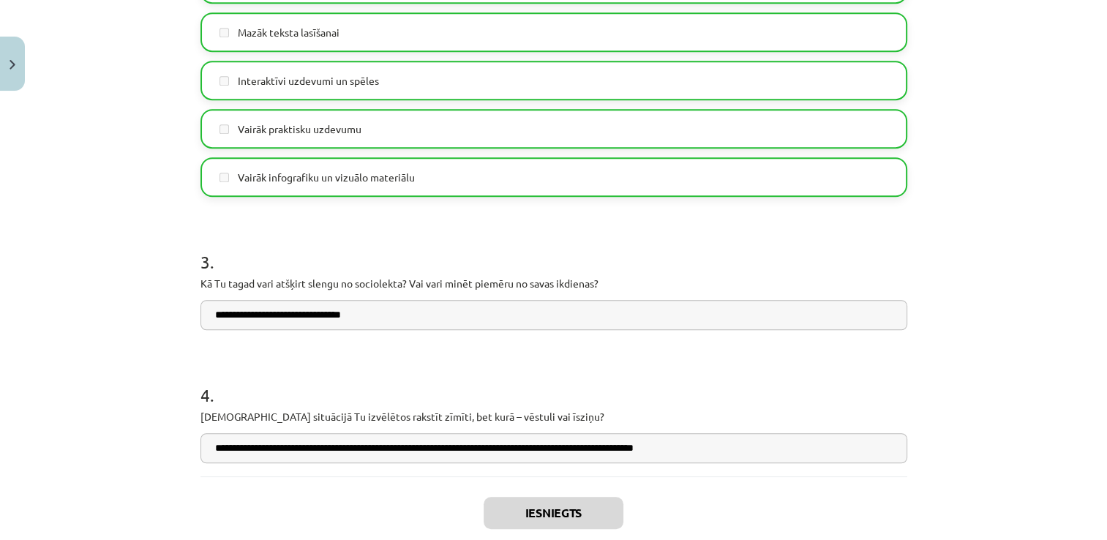
scroll to position [0, 0]
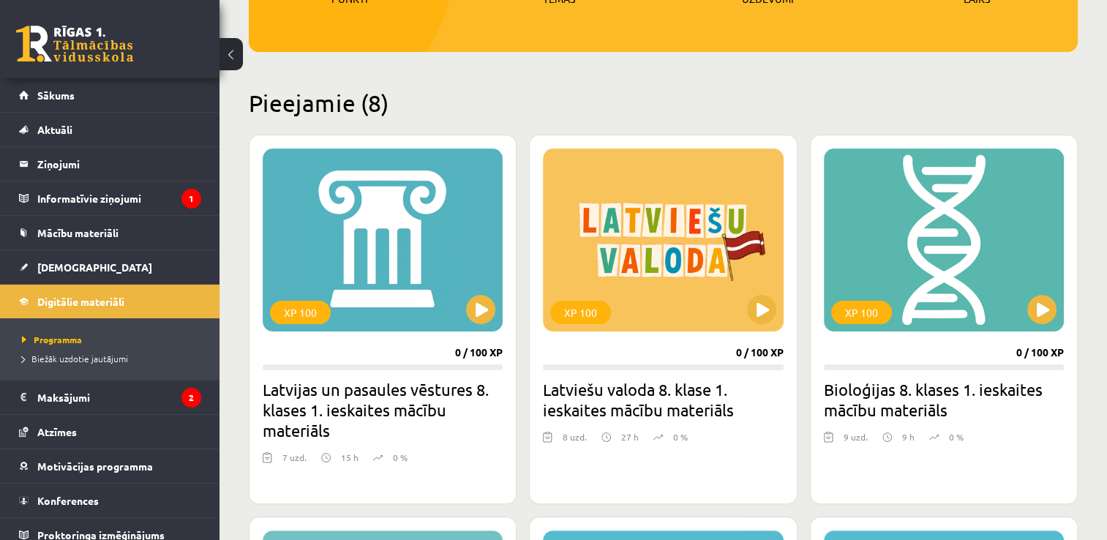
scroll to position [295, 0]
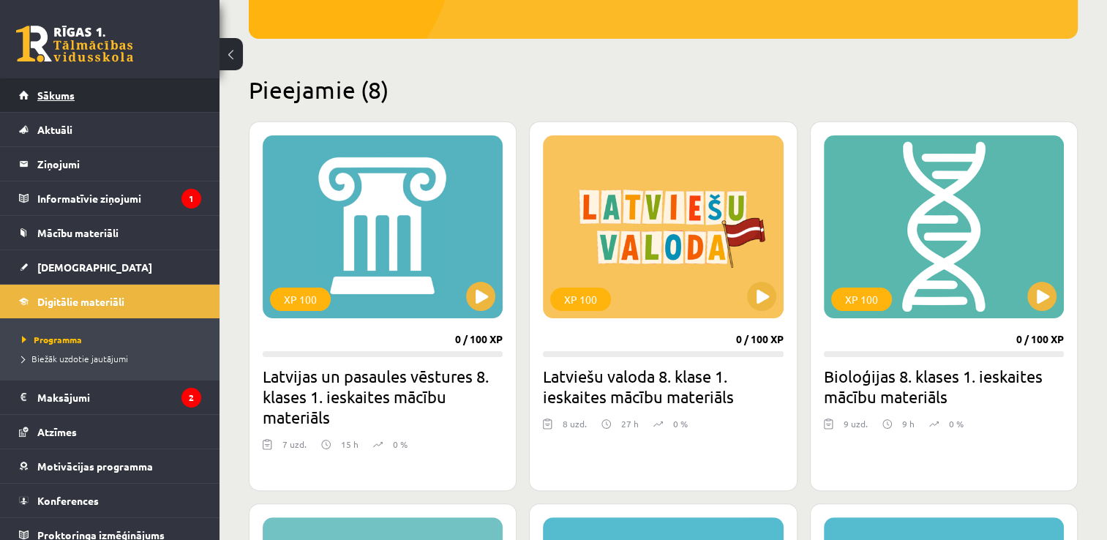
click at [42, 95] on span "Sākums" at bounding box center [55, 94] width 37 height 13
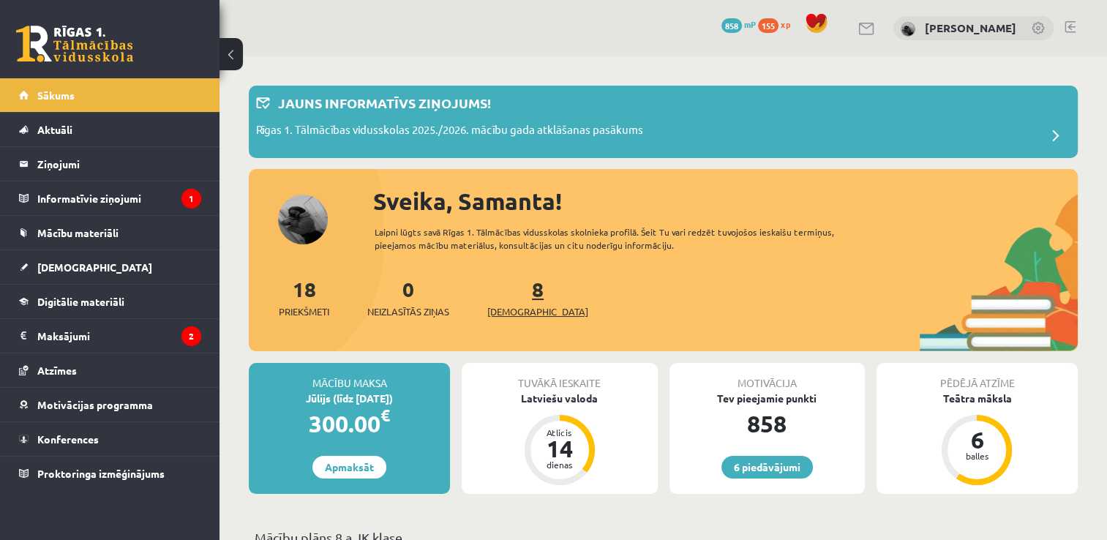
click at [514, 312] on span "[DEMOGRAPHIC_DATA]" at bounding box center [537, 311] width 101 height 15
